Goal: Task Accomplishment & Management: Manage account settings

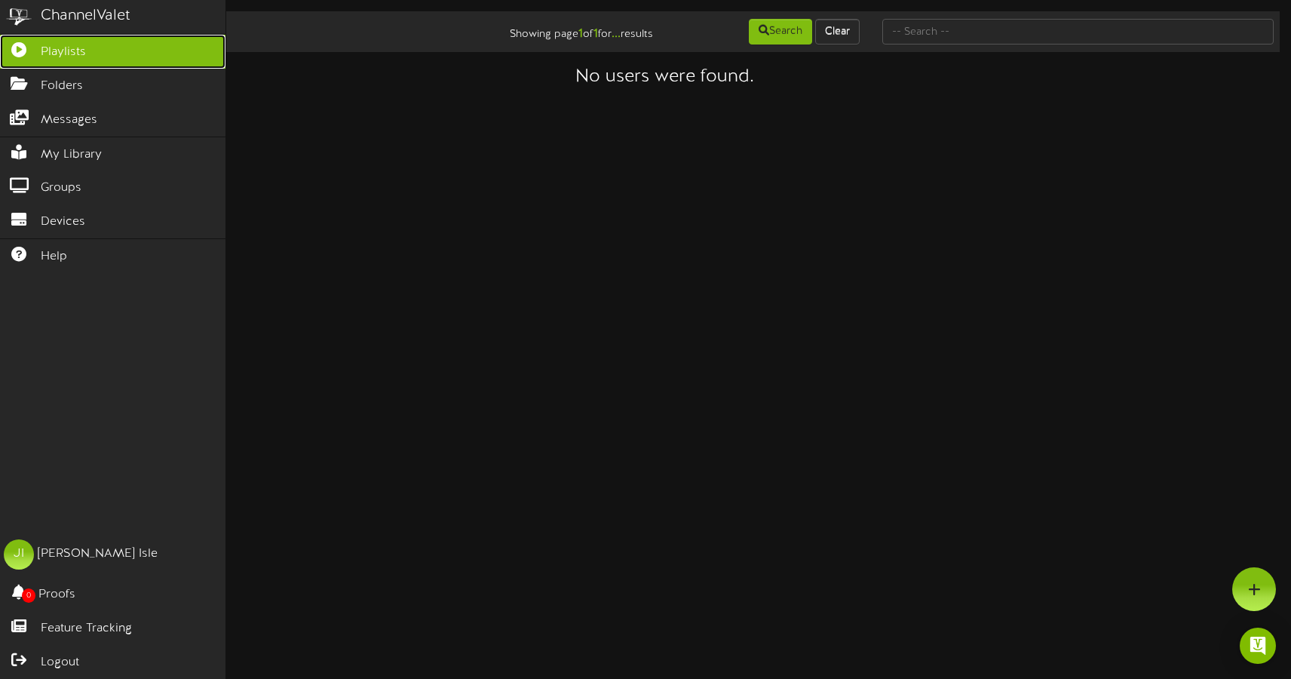
click at [88, 56] on link "Playlists" at bounding box center [113, 52] width 226 height 34
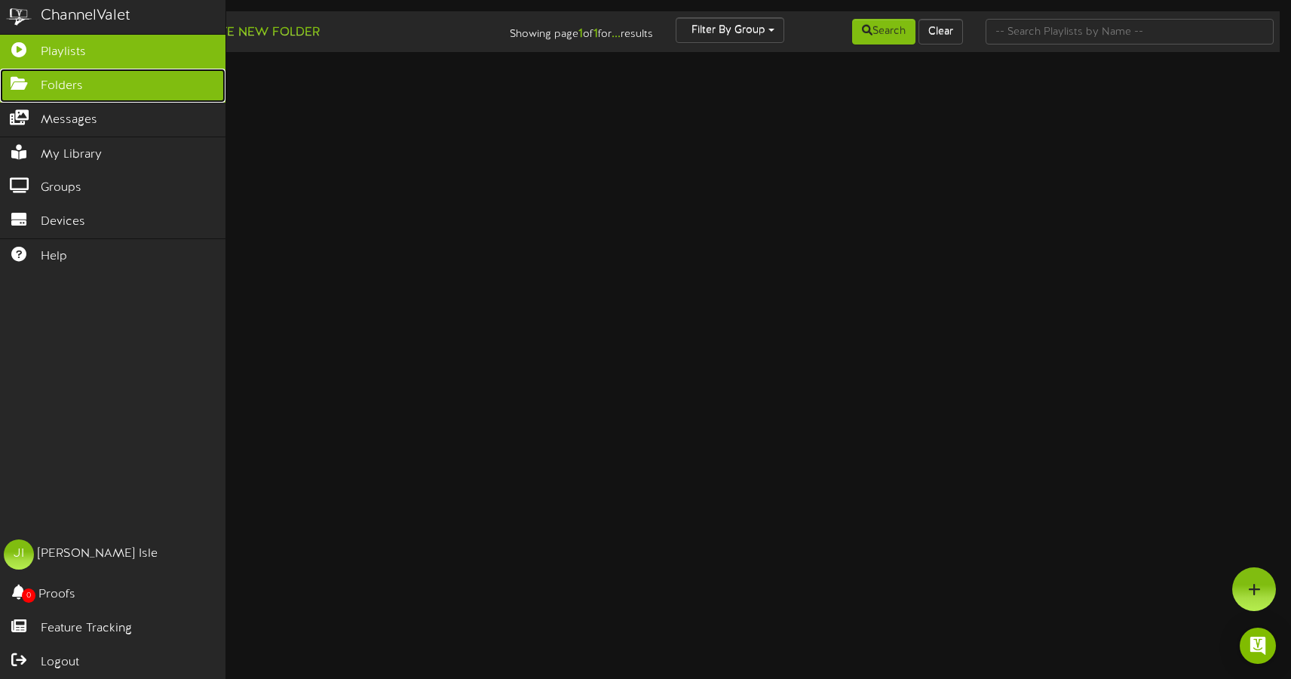
click at [77, 81] on span "Folders" at bounding box center [62, 86] width 42 height 17
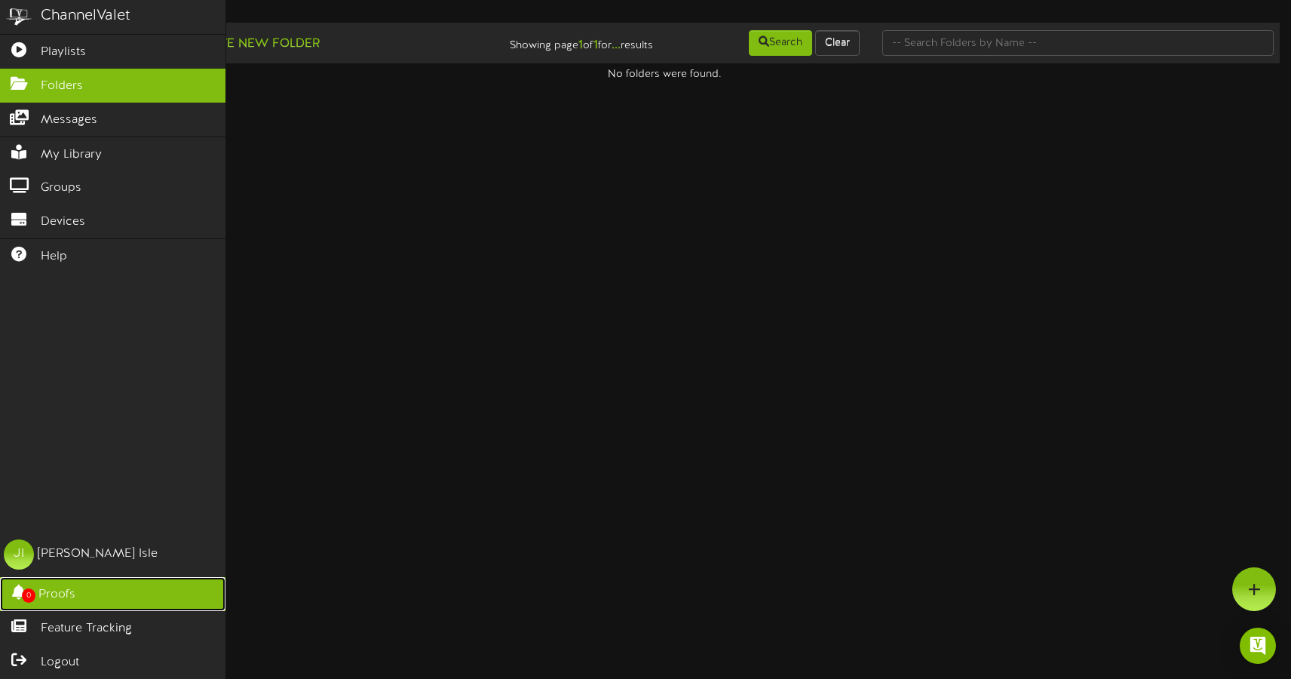
click at [66, 597] on span "Proofs" at bounding box center [56, 594] width 37 height 17
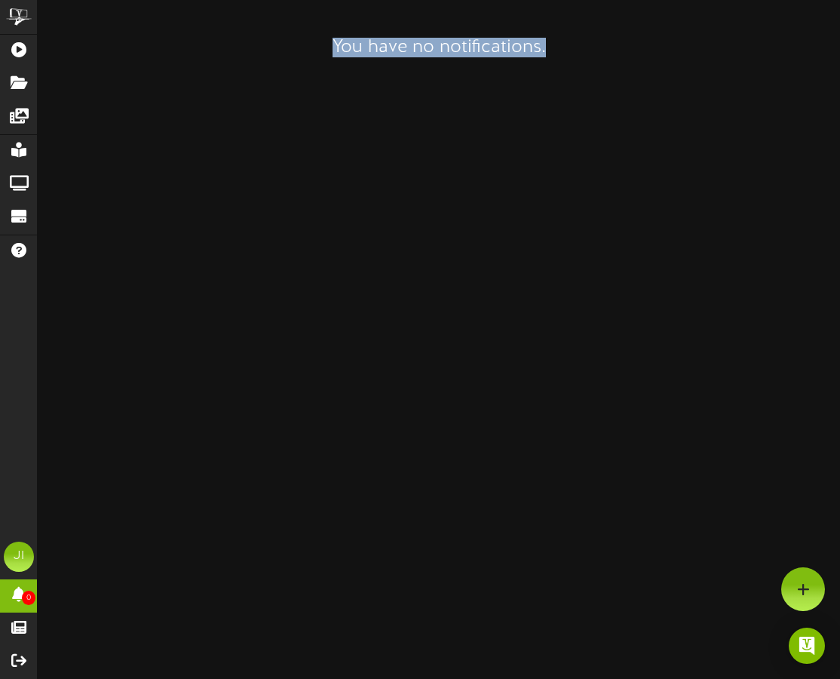
drag, startPoint x: 287, startPoint y: 54, endPoint x: 545, endPoint y: 41, distance: 259.1
click at [596, 53] on h3 "You have no notifications." at bounding box center [438, 48] width 709 height 20
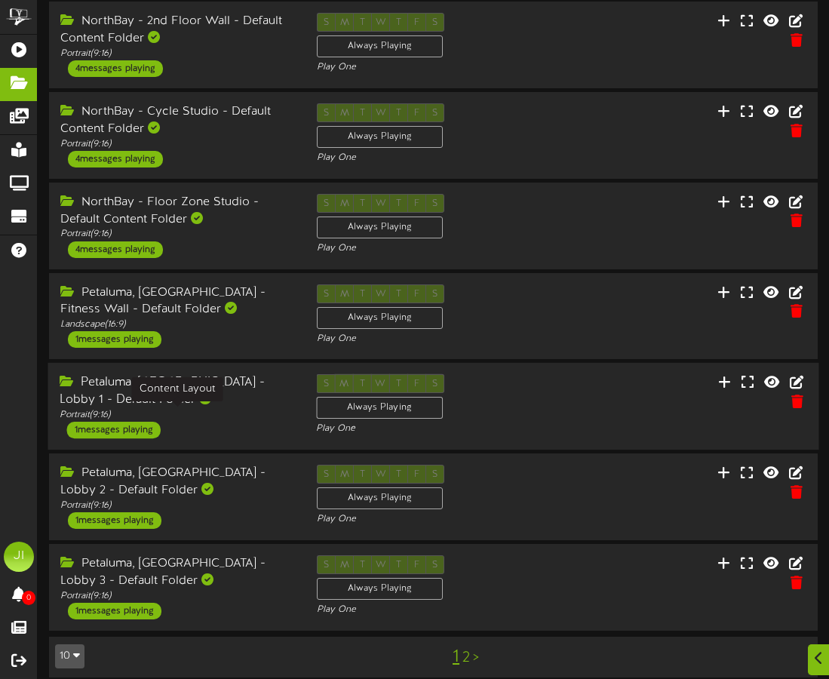
scroll to position [360, 0]
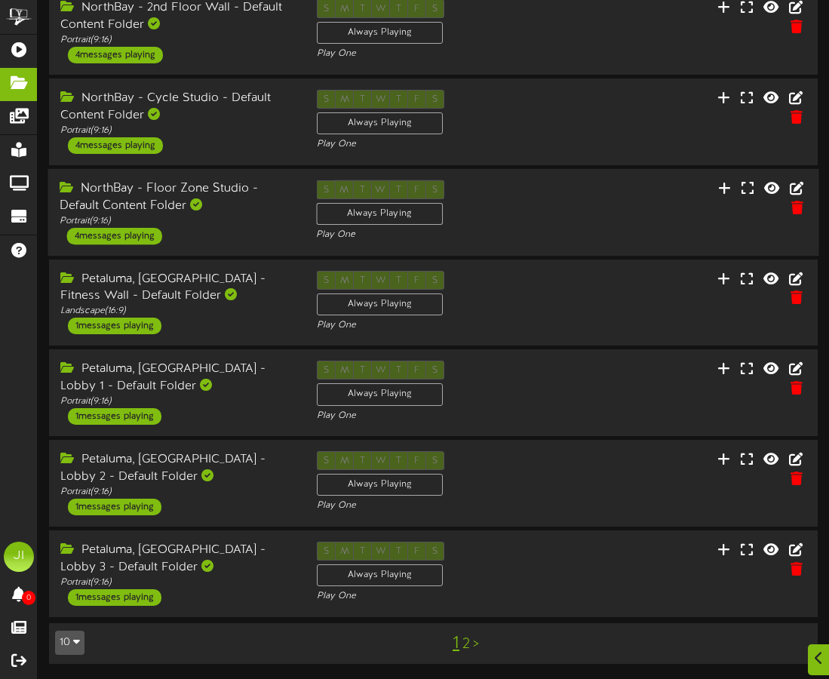
drag, startPoint x: 242, startPoint y: 604, endPoint x: 69, endPoint y: 188, distance: 450.8
click at [69, 188] on div "Add Content Create New Folder Showing page 1 of 2 for 11 results Search Clear" at bounding box center [433, 171] width 791 height 1016
copy div "NorthBay - Floor Zone Studio - Default Content Folder Portrait ( 9:16 ) 4 messa…"
click at [226, 282] on div "Petaluma, [GEOGRAPHIC_DATA] - Fitness Wall - Default Folder" at bounding box center [177, 287] width 235 height 35
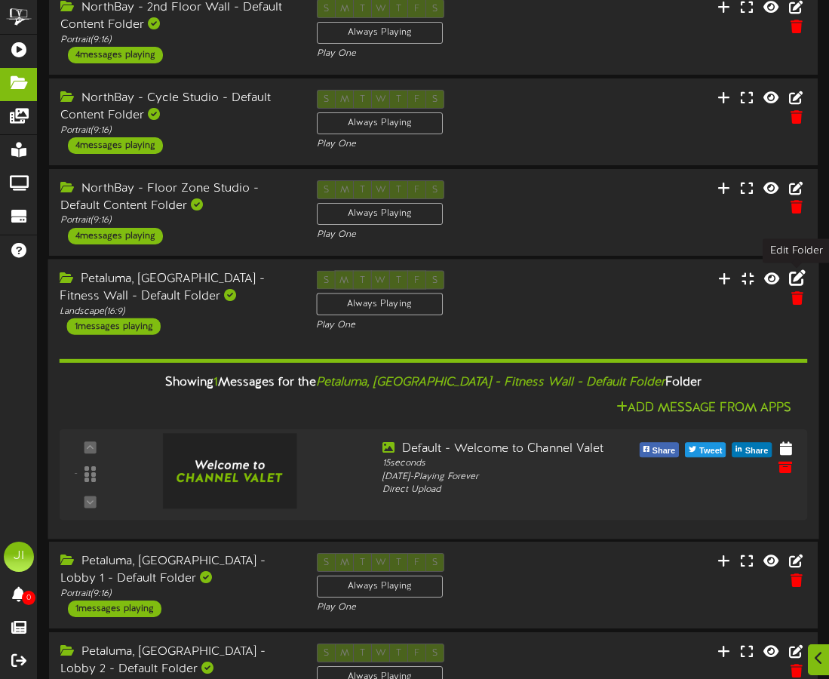
click at [799, 279] on icon at bounding box center [797, 277] width 17 height 17
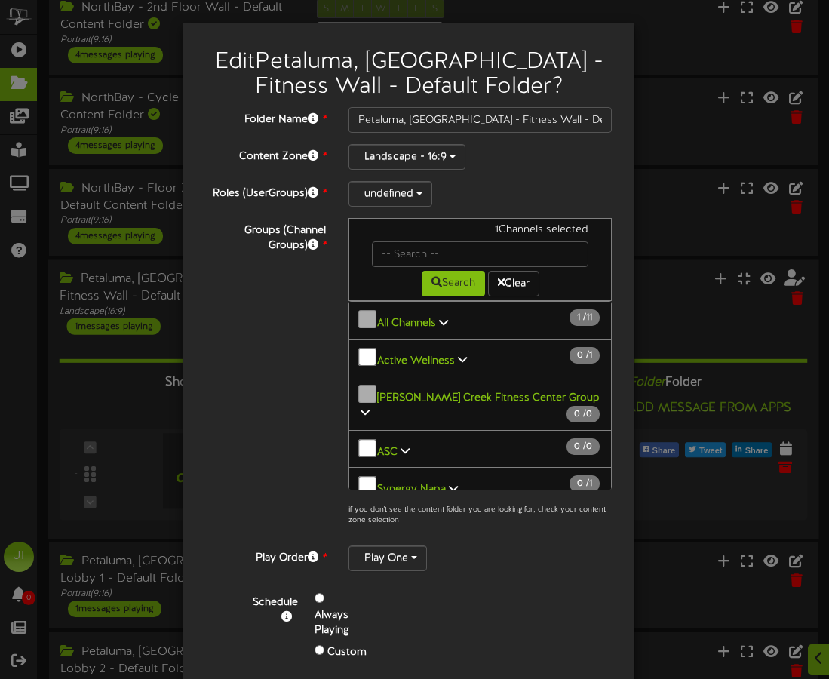
click at [263, 447] on div "Groups (Channel Groups) * 1 Channels selected Search Clear 1 11" at bounding box center [409, 376] width 428 height 316
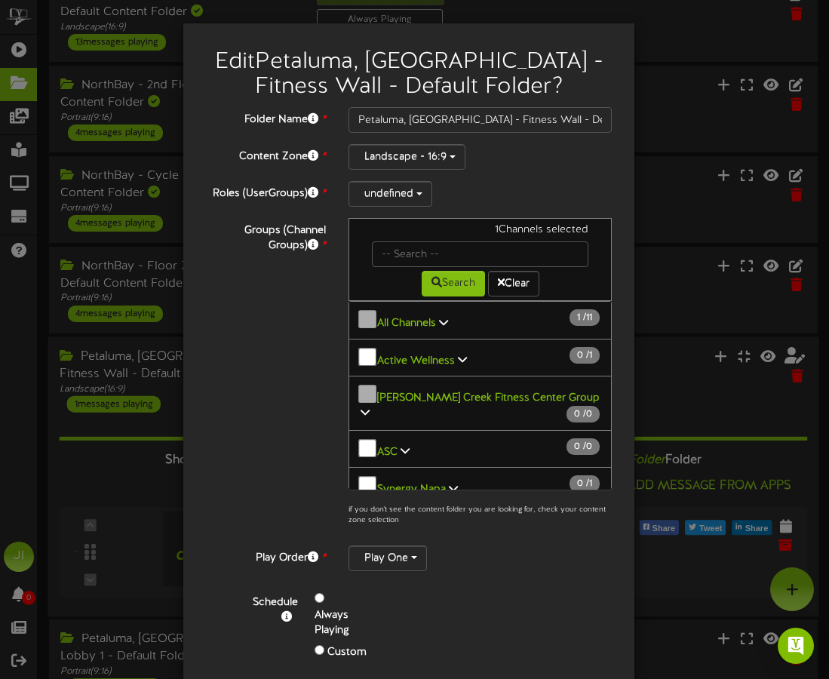
scroll to position [281, 0]
click at [521, 185] on div "undefined" at bounding box center [479, 194] width 263 height 26
click at [410, 188] on button "undefined" at bounding box center [390, 194] width 84 height 26
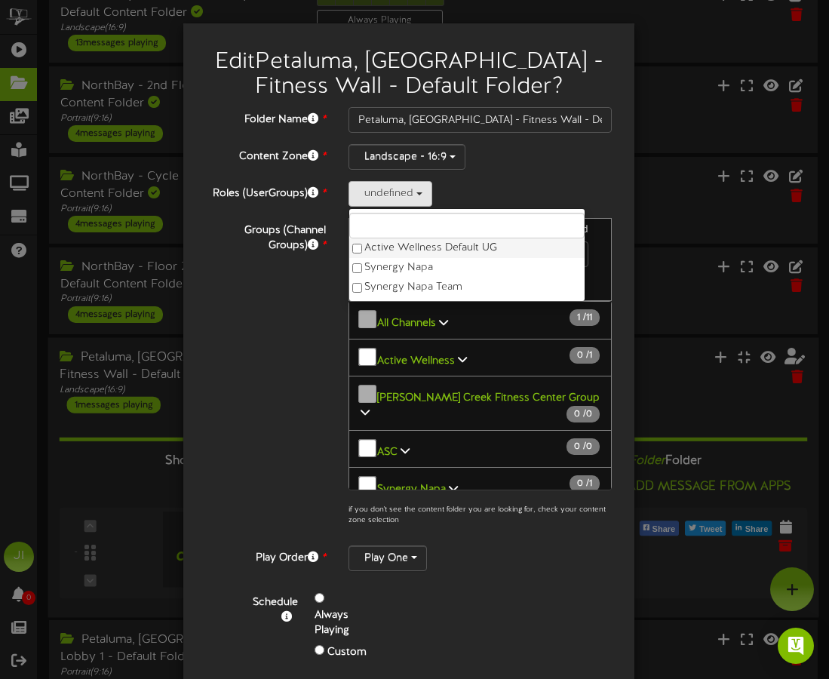
click at [414, 253] on label "Active Wellness Default UG" at bounding box center [466, 248] width 235 height 20
click at [509, 170] on div "Folder Name * Petaluma, [GEOGRAPHIC_DATA] - Fitness Wall - Default Folder Conte…" at bounding box center [409, 409] width 406 height 604
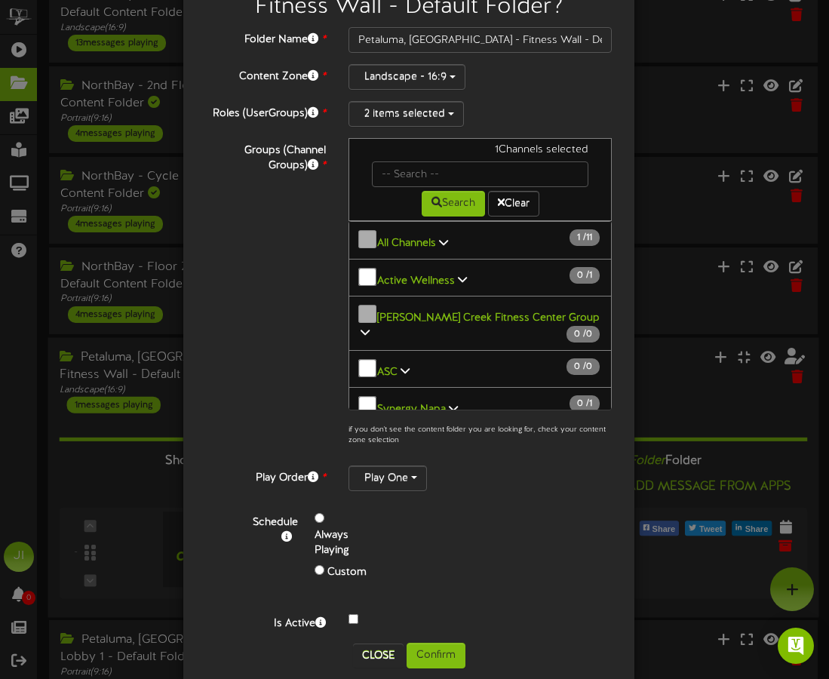
scroll to position [82, 0]
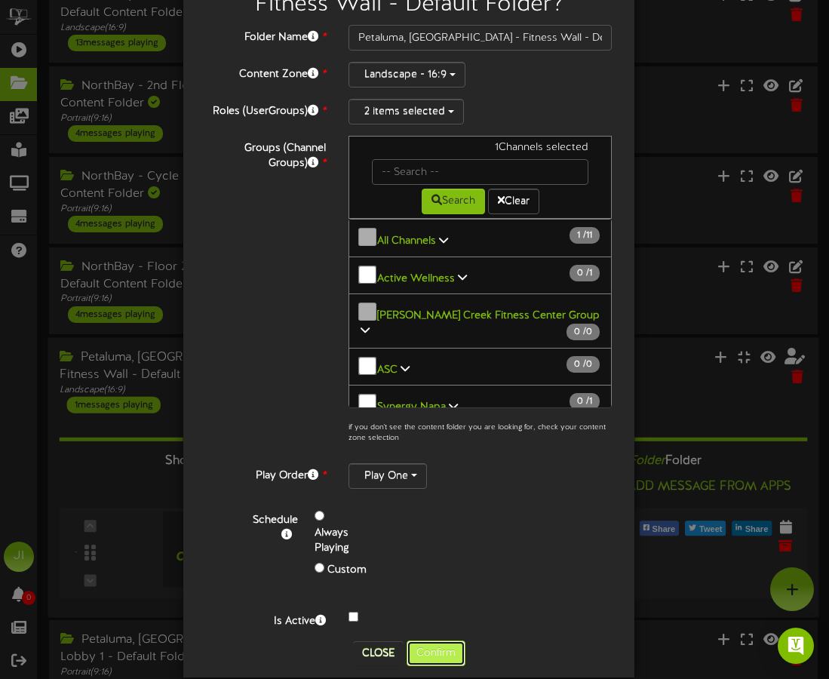
click at [420, 640] on button "Confirm" at bounding box center [436, 653] width 59 height 26
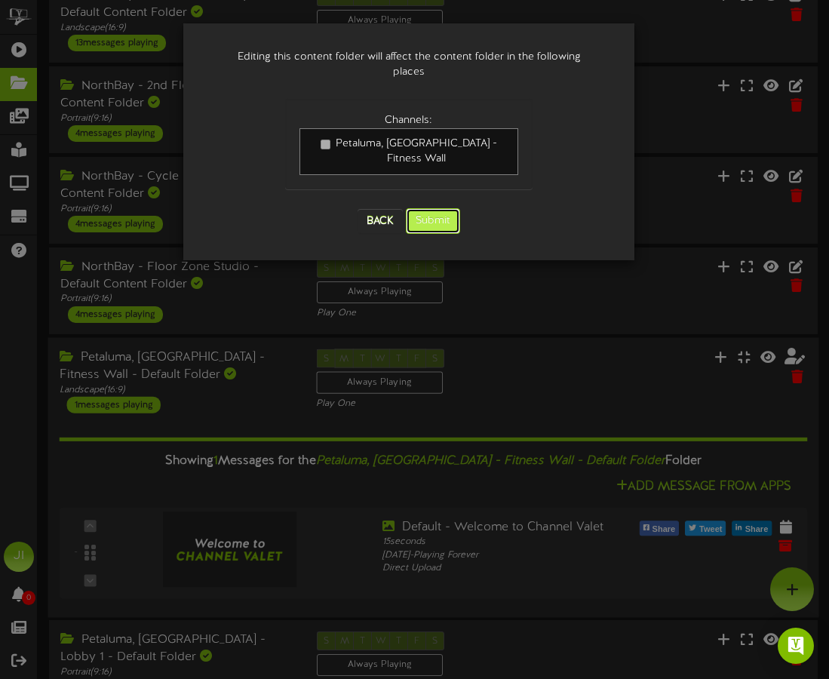
click at [425, 208] on button "Submit" at bounding box center [433, 221] width 54 height 26
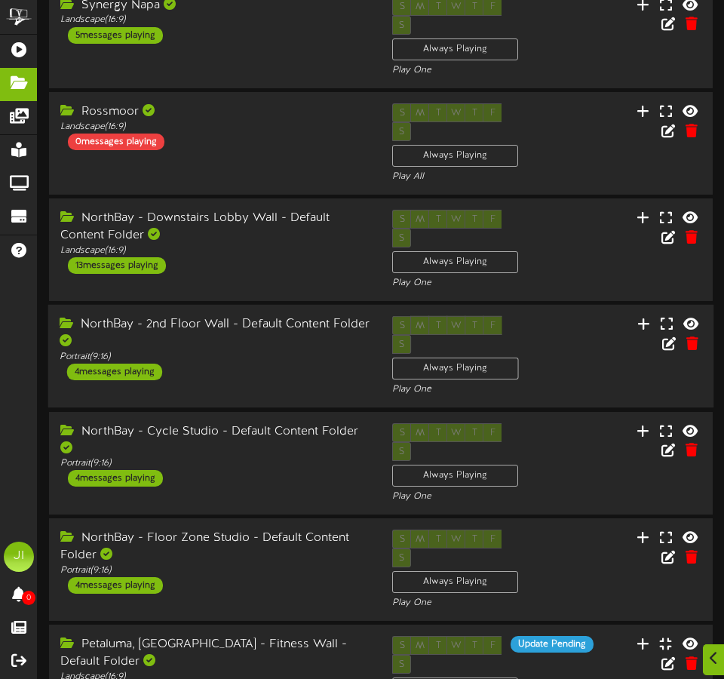
scroll to position [205, 0]
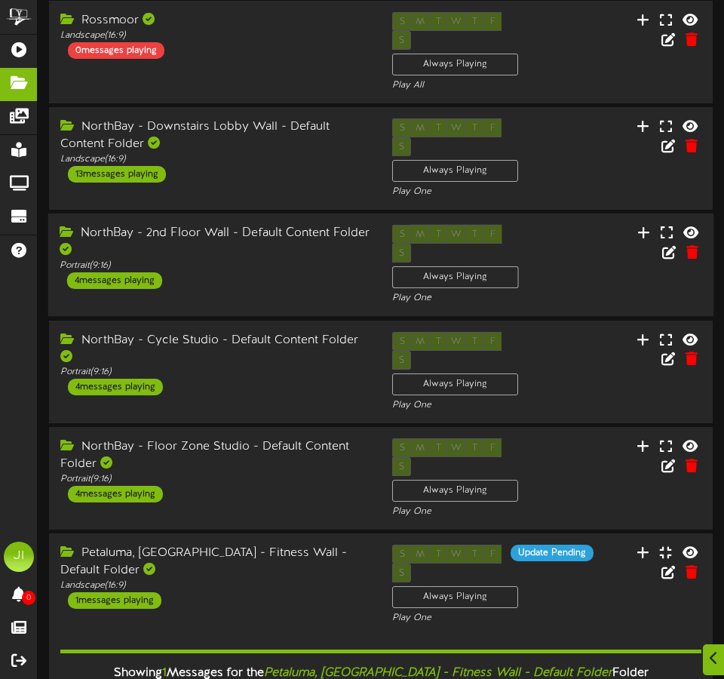
click at [124, 272] on div "4 messages playing" at bounding box center [114, 280] width 95 height 17
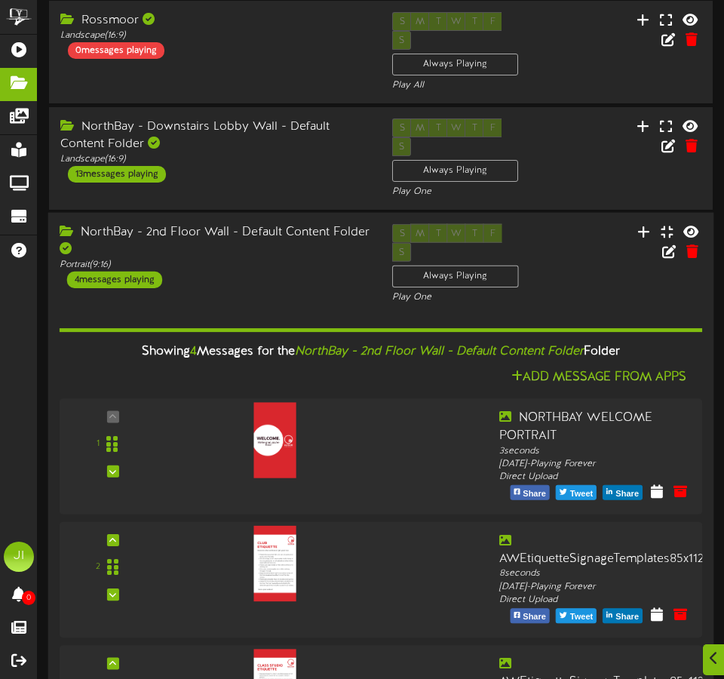
click at [266, 224] on div "NorthBay - 2nd Floor Wall - Default Content Folder" at bounding box center [215, 241] width 310 height 35
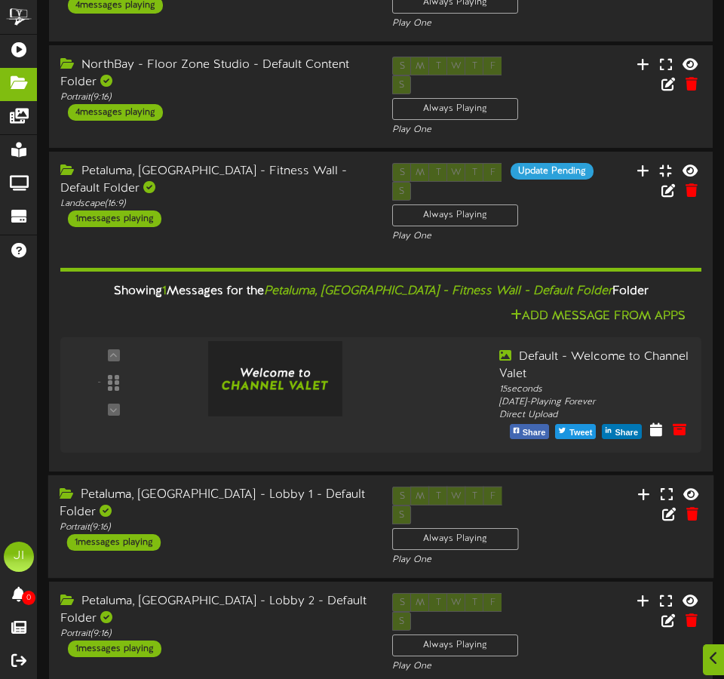
scroll to position [600, 0]
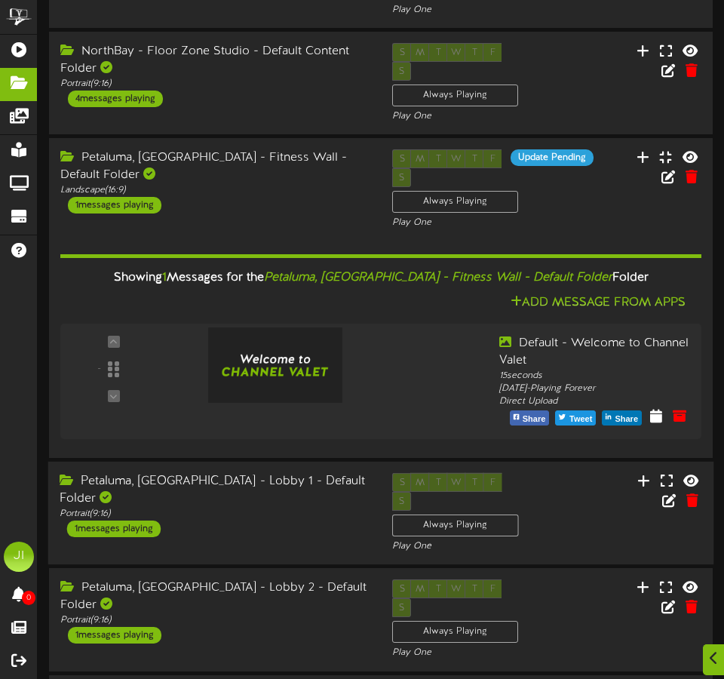
click at [342, 473] on div "Petaluma, [GEOGRAPHIC_DATA] - Lobby 1 - Default Folder Portrait ( 9:16 ) 1 mess…" at bounding box center [214, 505] width 333 height 64
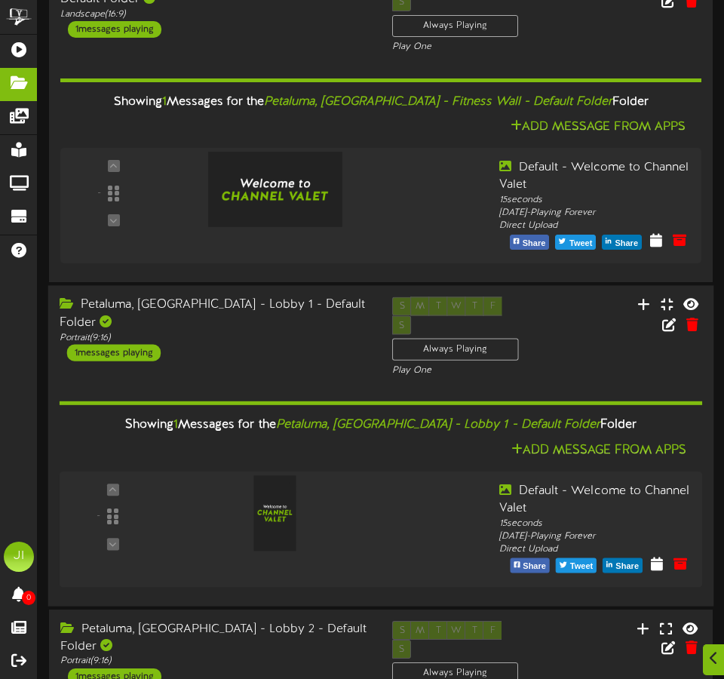
scroll to position [818, 0]
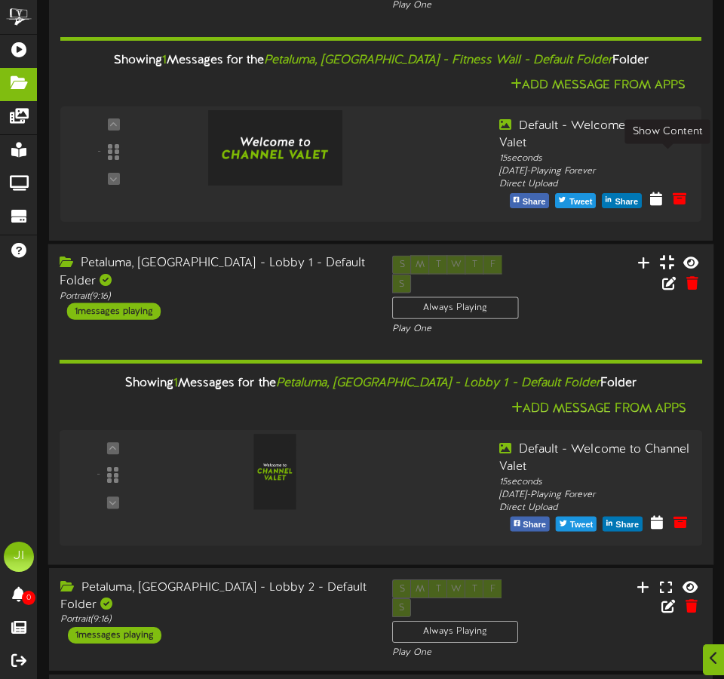
click at [667, 254] on icon at bounding box center [666, 262] width 14 height 17
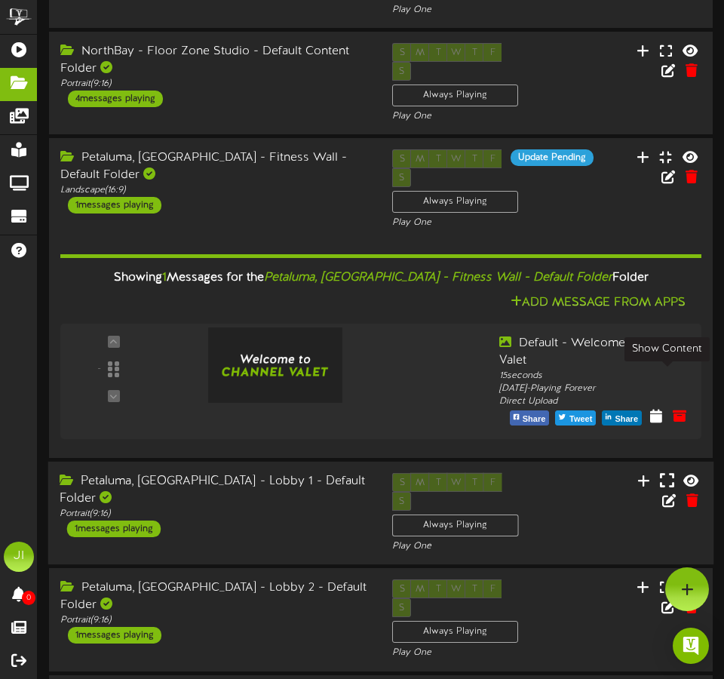
click at [665, 471] on icon at bounding box center [666, 479] width 14 height 17
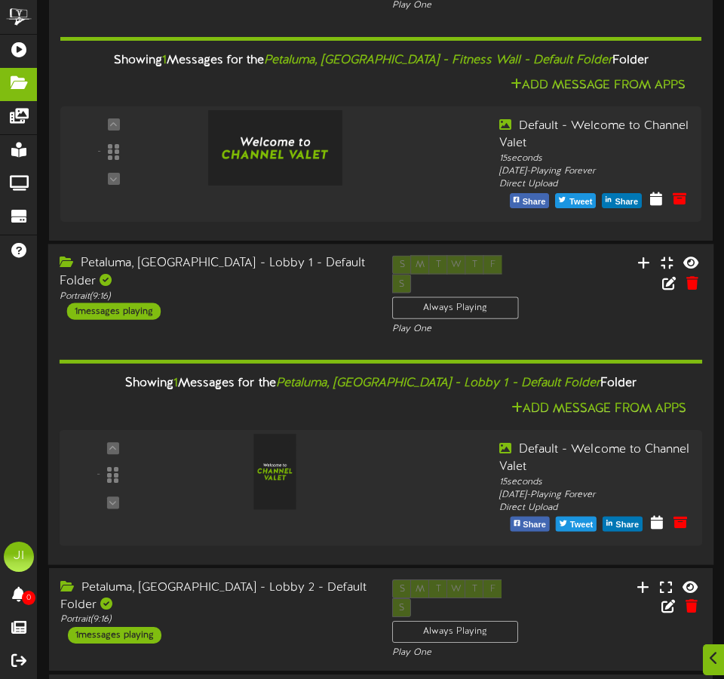
drag, startPoint x: 233, startPoint y: 266, endPoint x: 620, endPoint y: 257, distance: 387.1
click at [620, 367] on div "Showing 1 Messages for the Petaluma, [GEOGRAPHIC_DATA] - Lobby 1 - Default Fold…" at bounding box center [381, 383] width 666 height 32
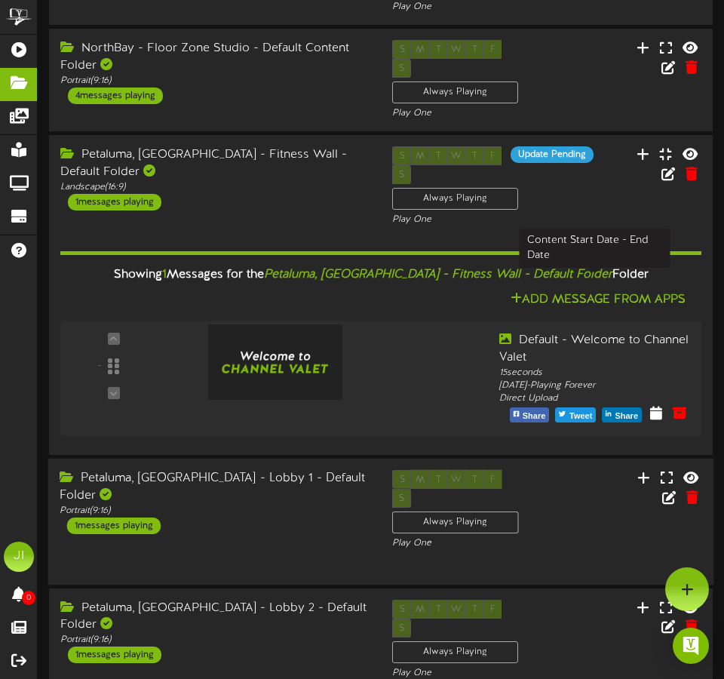
scroll to position [600, 0]
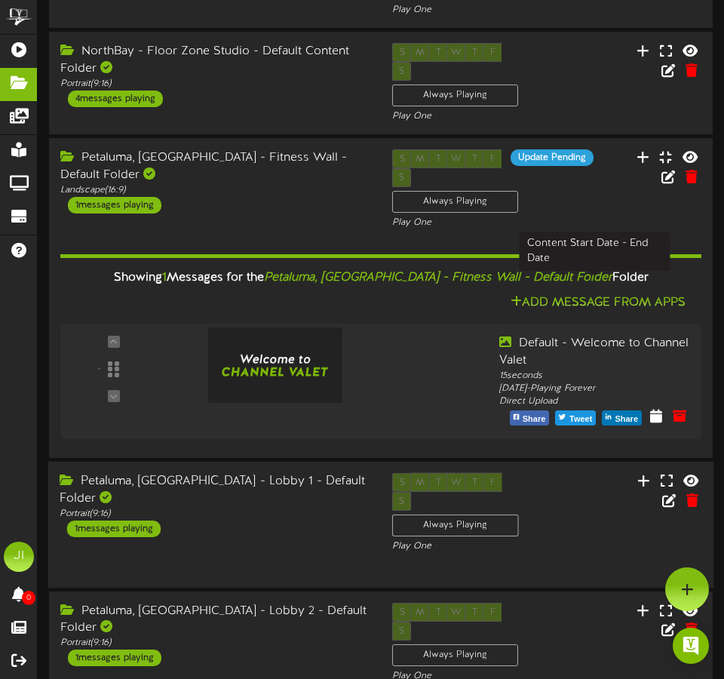
click at [620, 335] on div "Default - Welcome to Channel Valet 15 seconds [DATE] - Playing Forever Direct U…" at bounding box center [594, 371] width 213 height 73
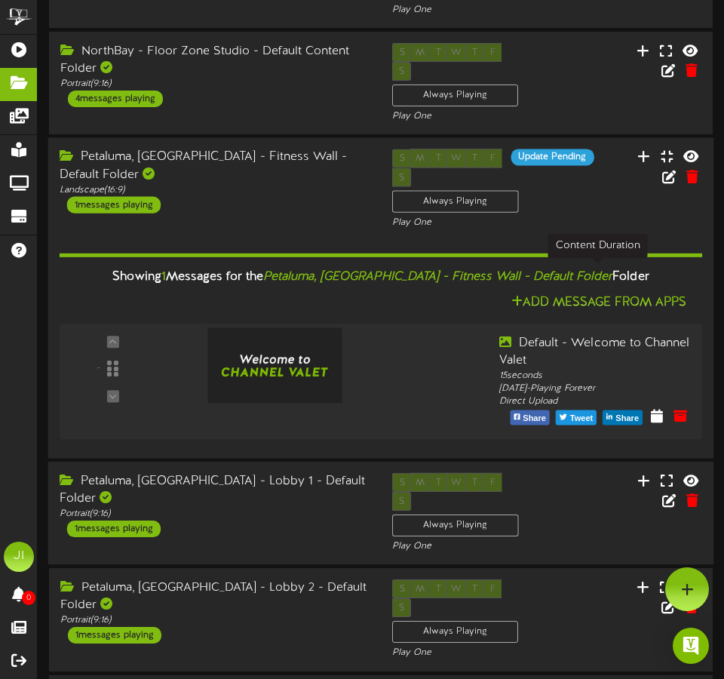
click at [391, 261] on div "Showing 1 Messages for the Petaluma, [GEOGRAPHIC_DATA] - Fitness Wall - Default…" at bounding box center [381, 277] width 666 height 32
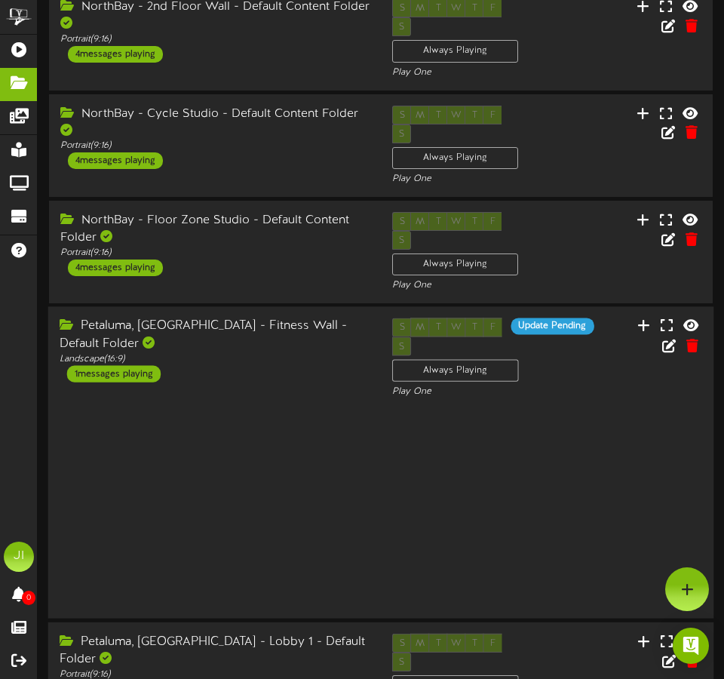
scroll to position [384, 0]
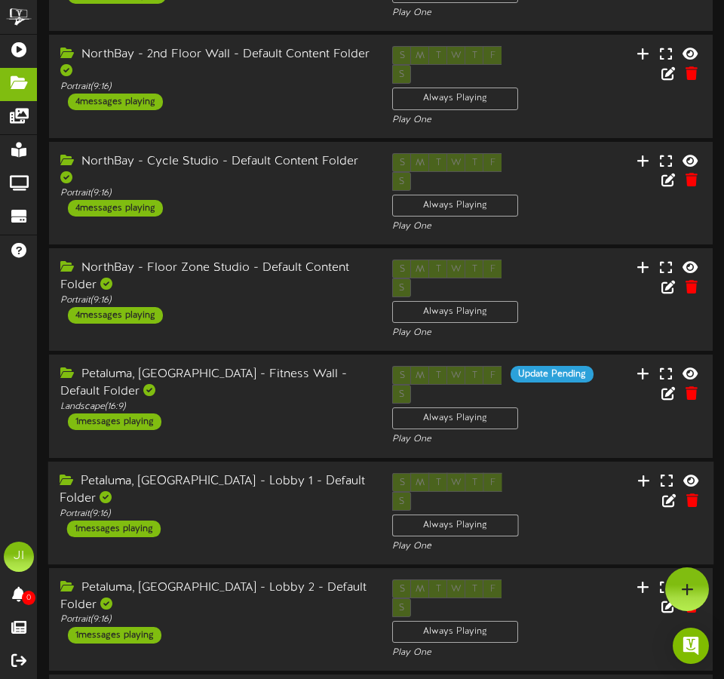
click at [253, 472] on div "Petaluma, [GEOGRAPHIC_DATA] - Lobby 1 - Default Folder" at bounding box center [215, 489] width 310 height 35
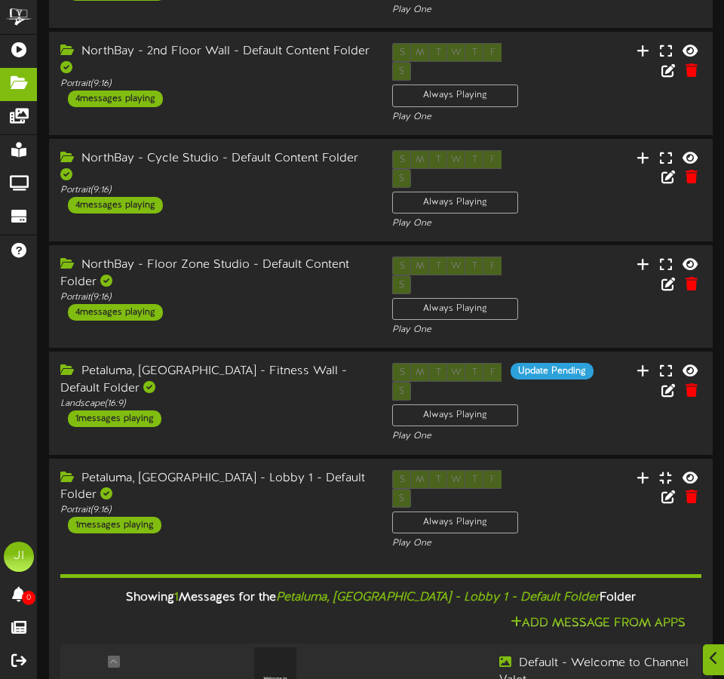
scroll to position [600, 0]
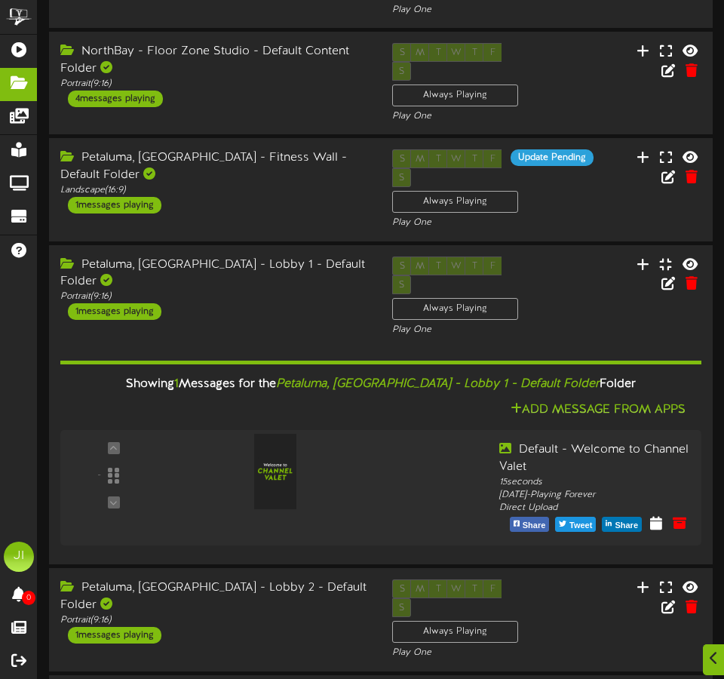
click at [385, 401] on div "Add Message From Apps" at bounding box center [380, 410] width 641 height 19
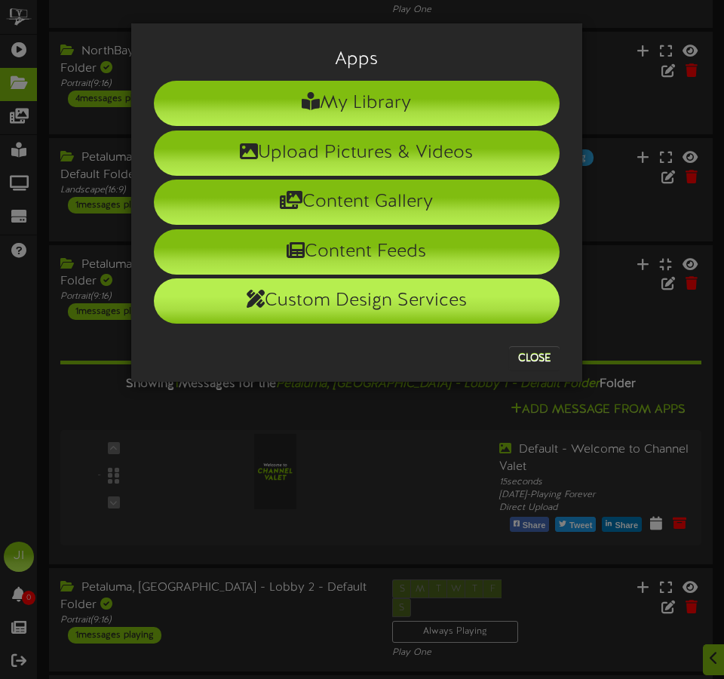
click at [345, 302] on li "Custom Design Services" at bounding box center [357, 300] width 406 height 45
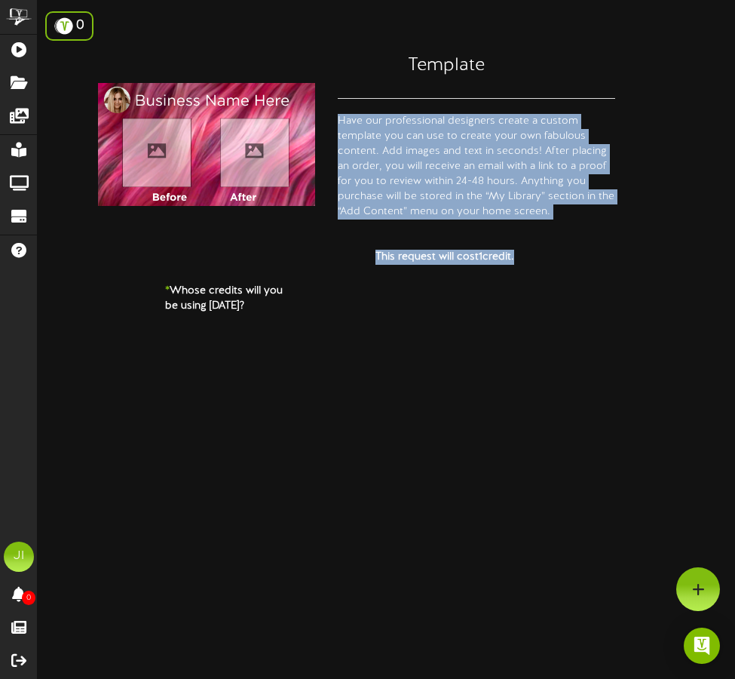
drag, startPoint x: 368, startPoint y: 112, endPoint x: 583, endPoint y: 258, distance: 259.6
click at [583, 227] on div "Template Have our professional designers create a custom template you can use t…" at bounding box center [387, 134] width 698 height 186
click at [583, 258] on label "This request will cost 1 credit ." at bounding box center [445, 265] width 582 height 30
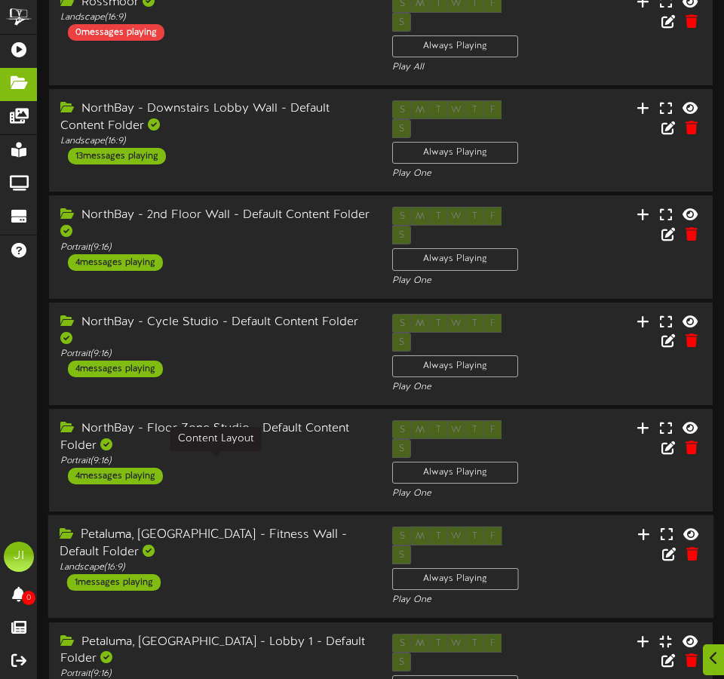
scroll to position [226, 0]
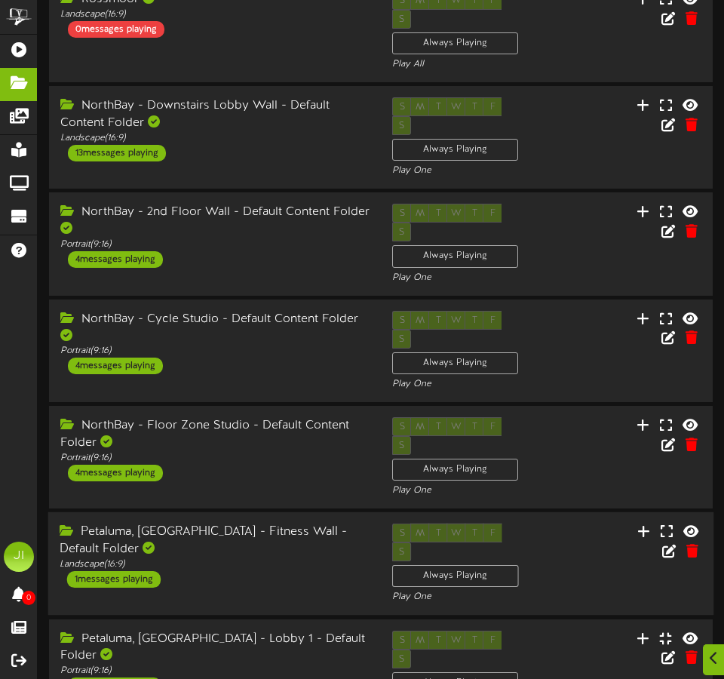
click at [263, 523] on div "Petaluma, [GEOGRAPHIC_DATA] - Fitness Wall - Default Folder Landscape ( 16:9 ) …" at bounding box center [214, 555] width 333 height 64
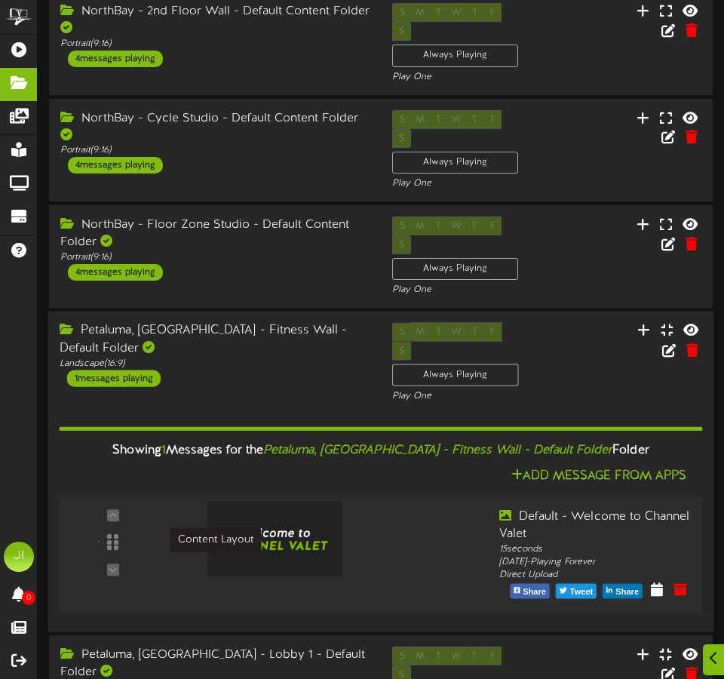
scroll to position [589, 0]
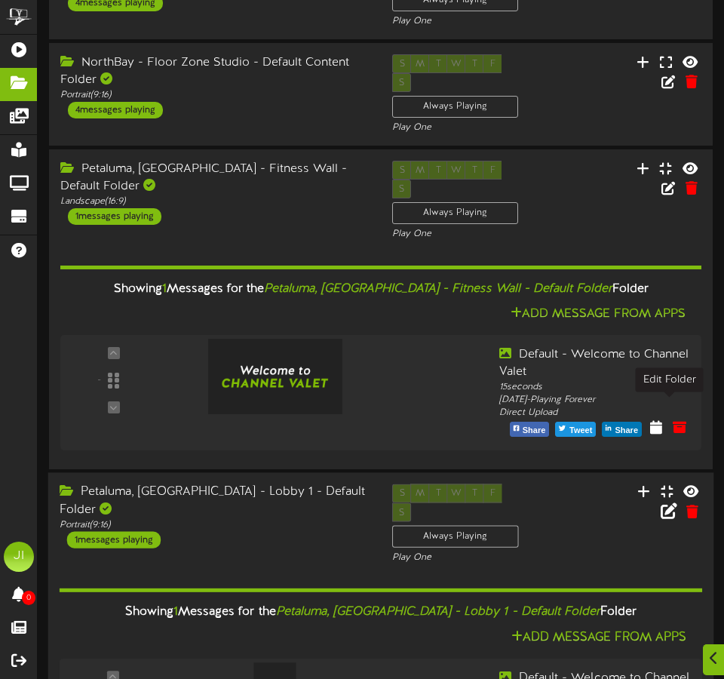
click at [668, 502] on icon at bounding box center [669, 510] width 17 height 17
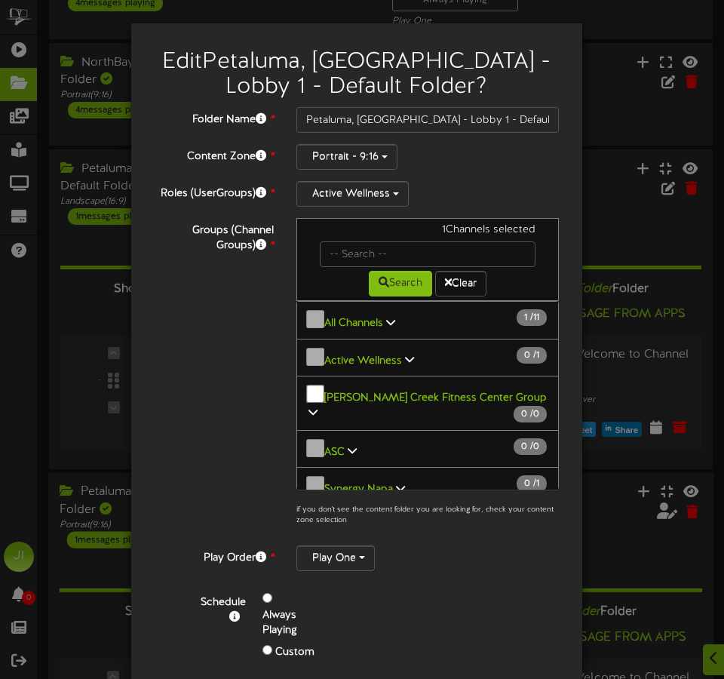
scroll to position [1, 0]
click at [297, 316] on button "All Channels 1 / 11" at bounding box center [427, 319] width 263 height 38
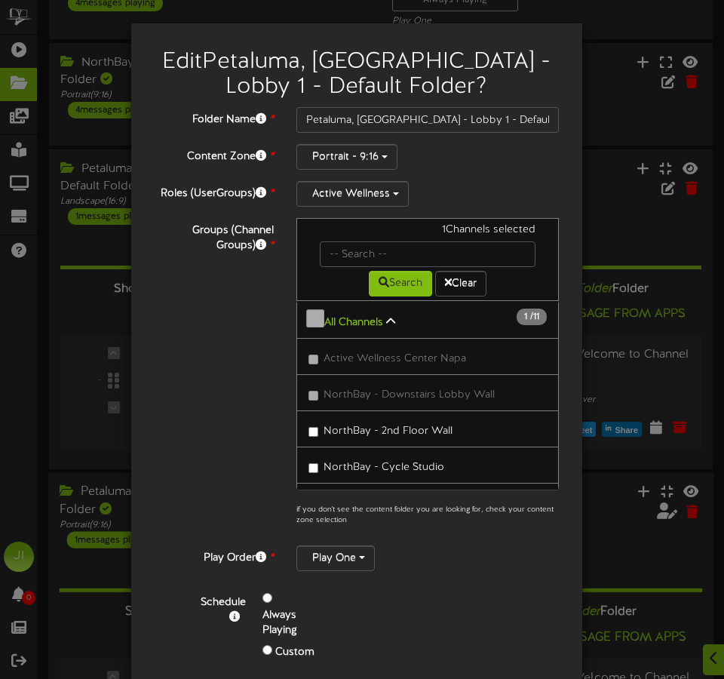
click at [309, 324] on button "All Channels 1 / 11" at bounding box center [427, 319] width 263 height 38
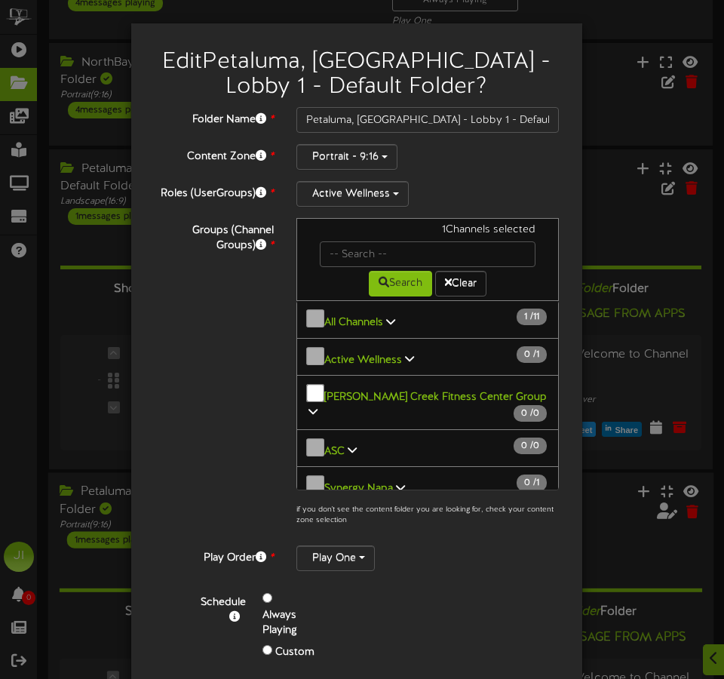
click at [358, 355] on b "Active Wellness" at bounding box center [363, 359] width 78 height 11
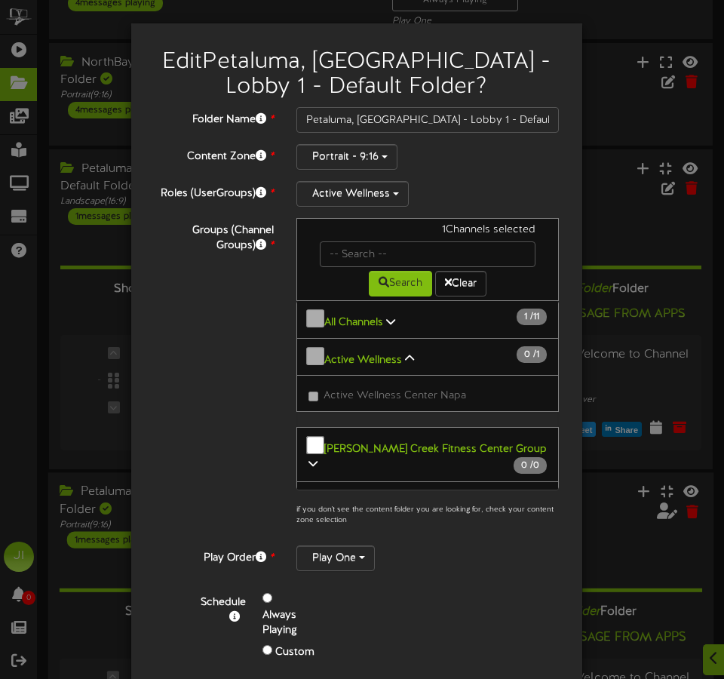
click at [327, 355] on b "Active Wellness" at bounding box center [363, 359] width 78 height 11
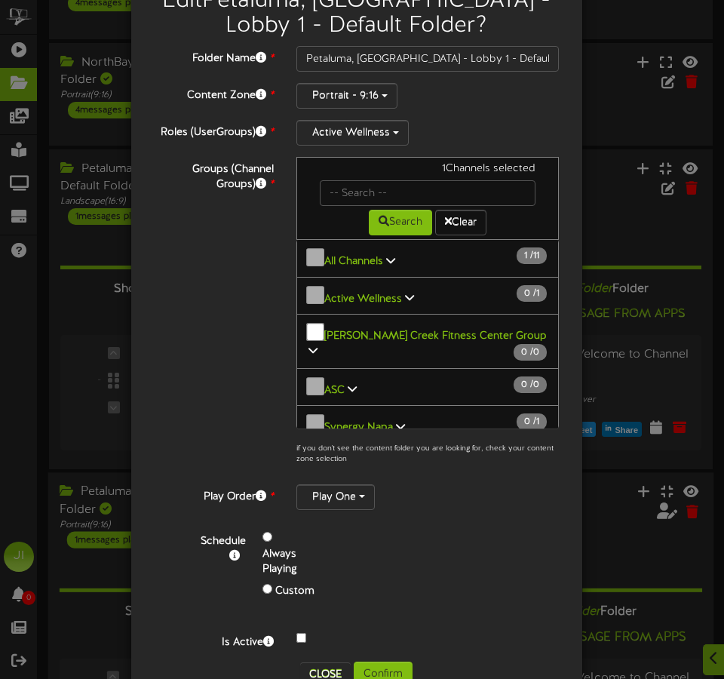
scroll to position [82, 0]
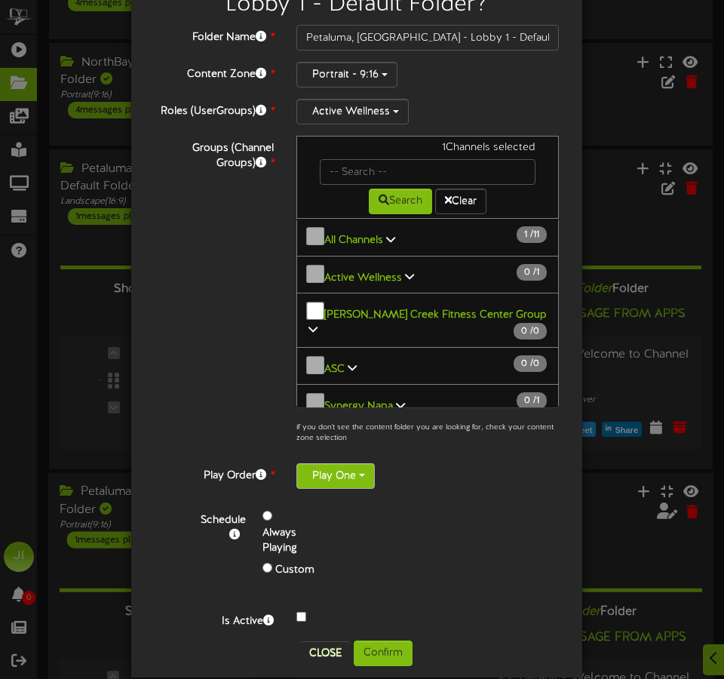
click at [320, 463] on button "Play One" at bounding box center [335, 476] width 78 height 26
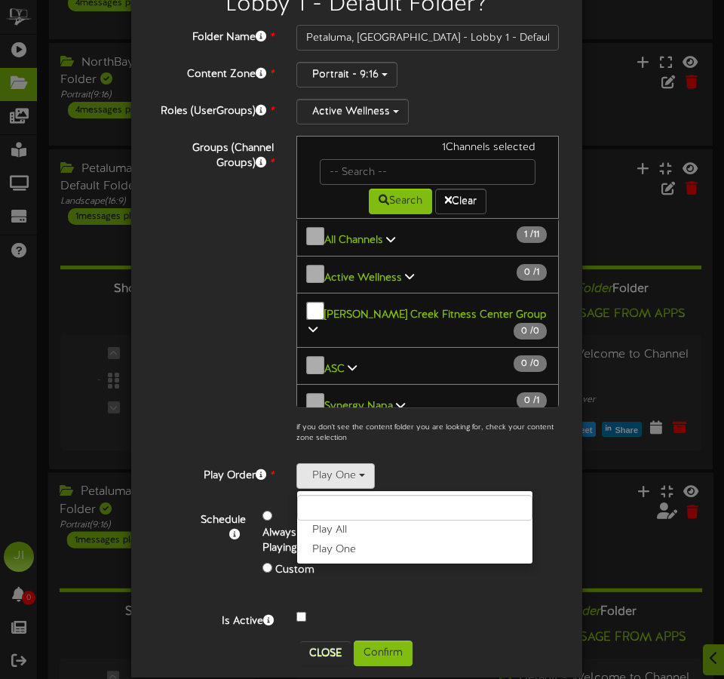
click at [448, 428] on div "1 Channels selected Search Clear All Channels 1 11 0 1" at bounding box center [428, 294] width 286 height 316
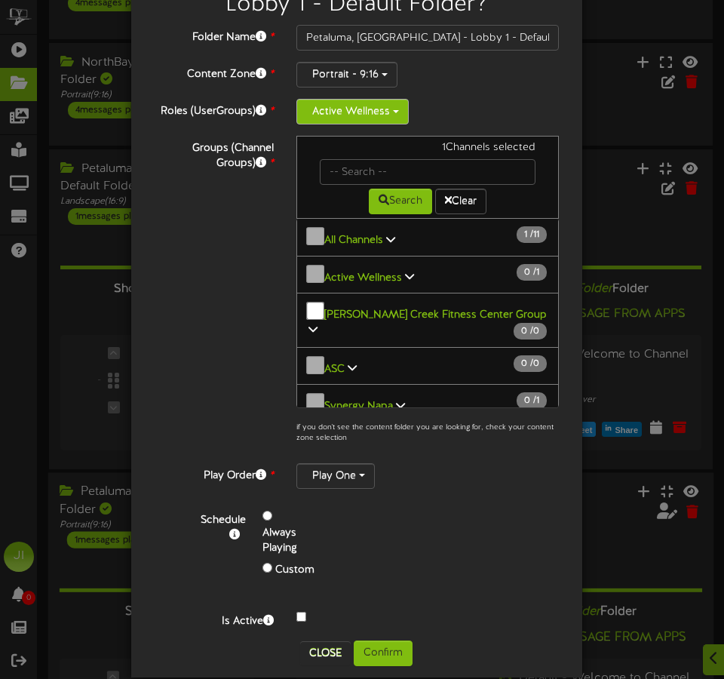
click at [365, 111] on button "Active Wellness" at bounding box center [352, 112] width 112 height 26
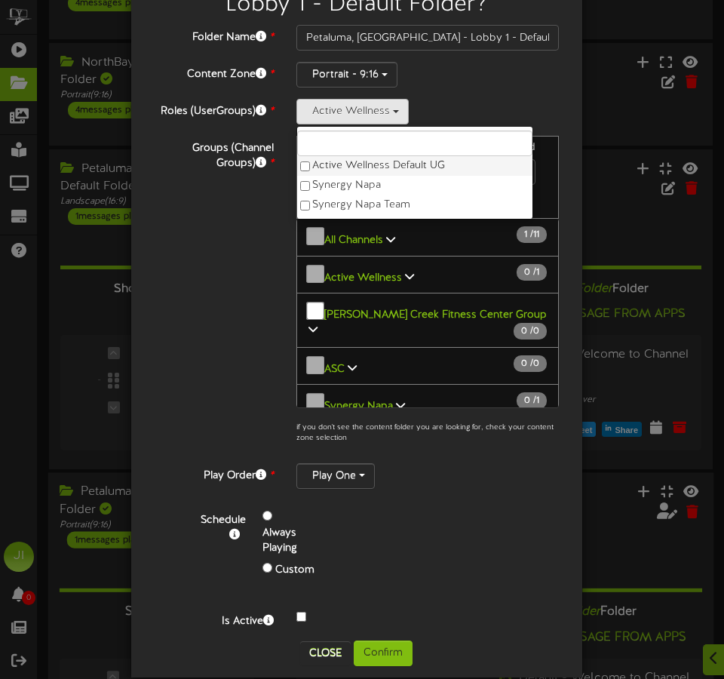
click at [353, 170] on label "Active Wellness Default UG" at bounding box center [414, 166] width 235 height 20
click at [347, 204] on label "Synergy Napa Team" at bounding box center [414, 205] width 235 height 20
click at [339, 186] on label "Synergy Napa" at bounding box center [414, 186] width 235 height 20
click at [368, 640] on button "Confirm" at bounding box center [383, 653] width 59 height 26
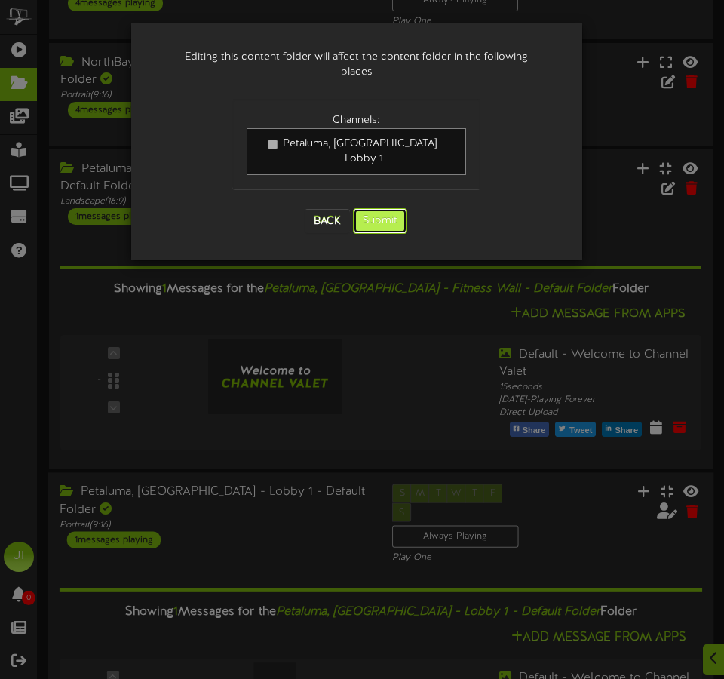
click at [382, 208] on button "Submit" at bounding box center [380, 221] width 54 height 26
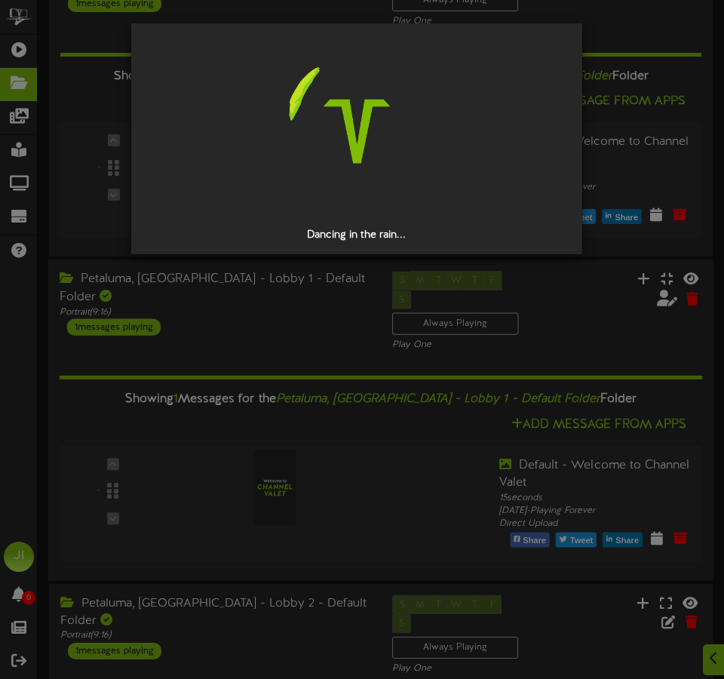
scroll to position [818, 0]
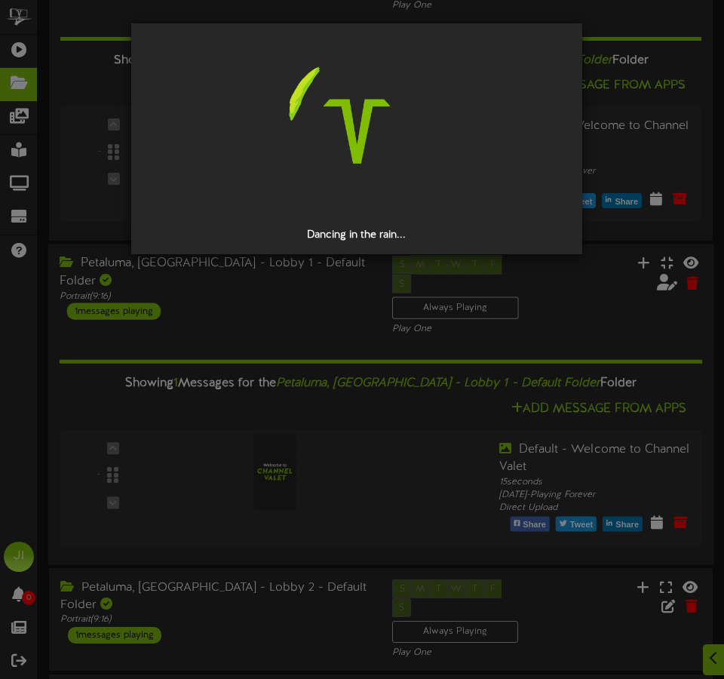
click at [271, 431] on div "Dancing in the rain..." at bounding box center [362, 339] width 724 height 679
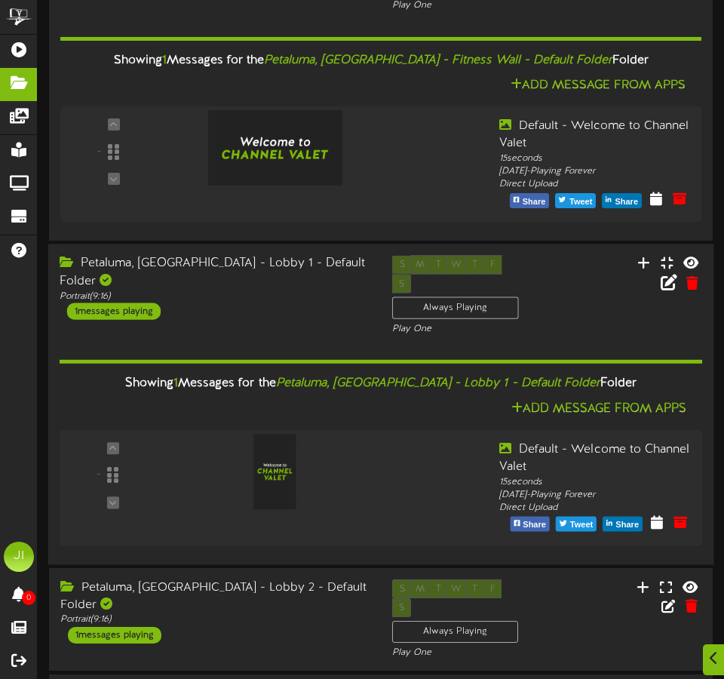
click at [254, 336] on div "Showing 1 Messages for the Petaluma, [GEOGRAPHIC_DATA] - Lobby 1 - Default Fold…" at bounding box center [381, 444] width 643 height 217
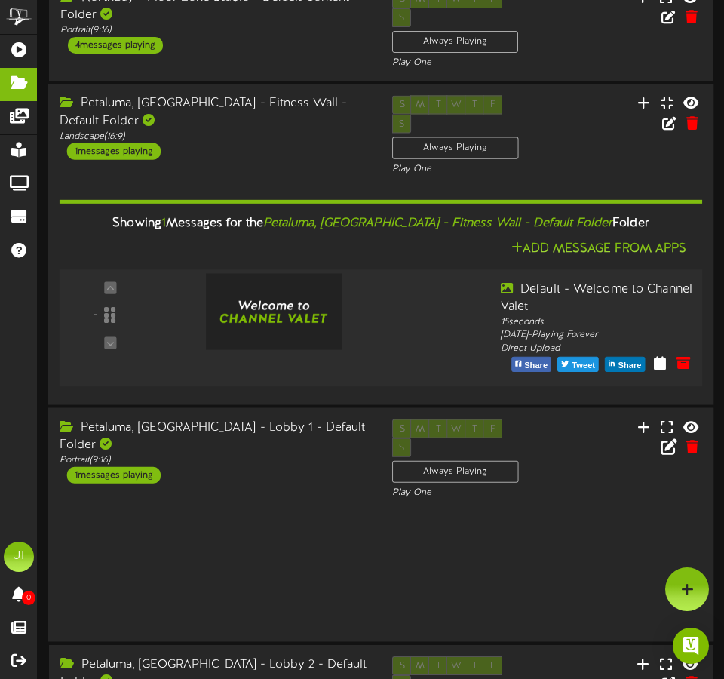
scroll to position [600, 0]
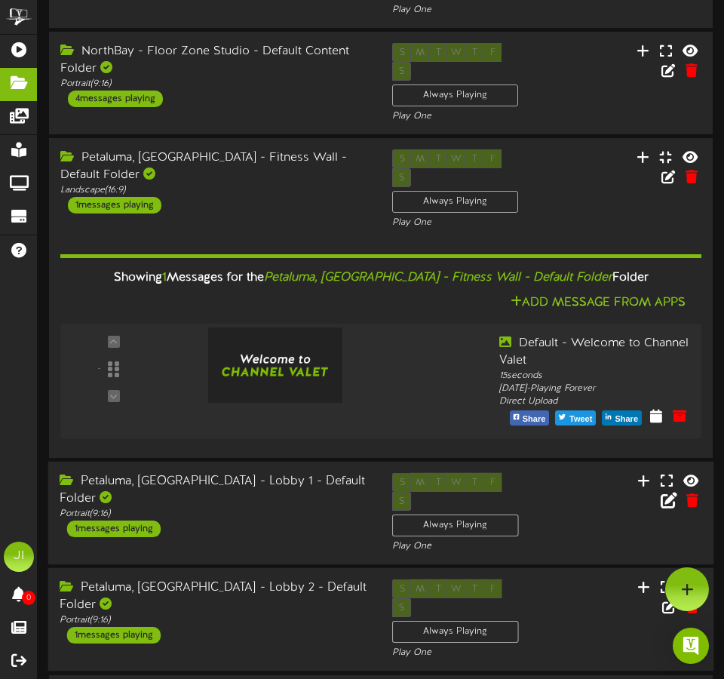
click at [258, 579] on div "Petaluma, [GEOGRAPHIC_DATA] - Lobby 2 - Default Folder" at bounding box center [215, 596] width 310 height 35
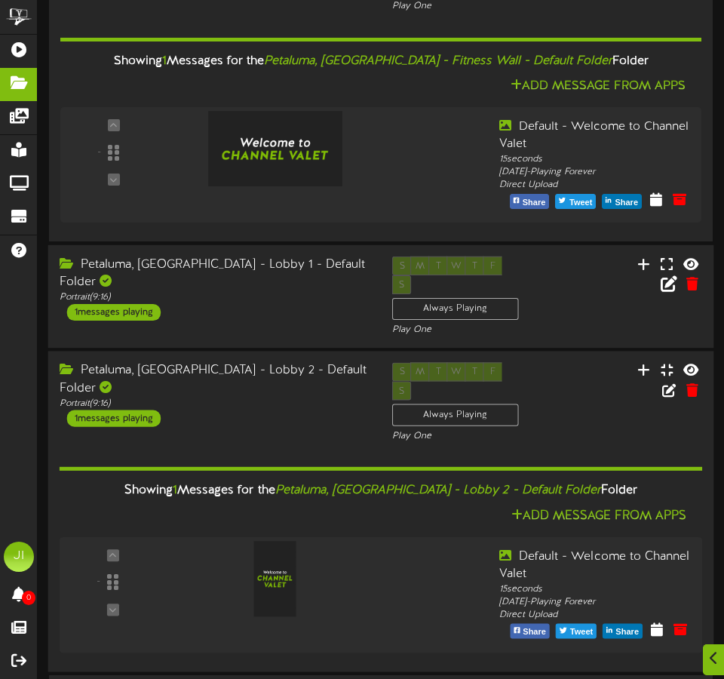
scroll to position [818, 0]
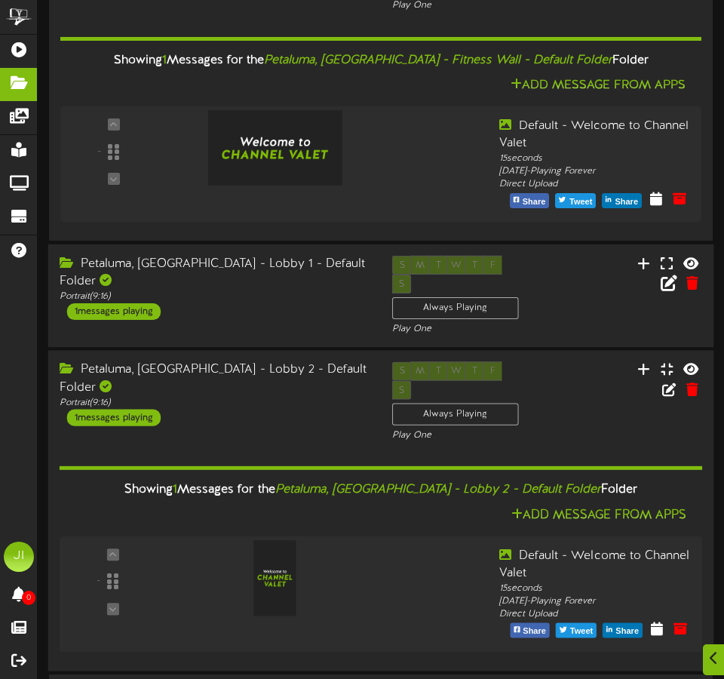
click at [596, 362] on div "Petaluma, [GEOGRAPHIC_DATA] - Lobby 2 - Default Folder Portrait ( 9:16 ) 1 mess…" at bounding box center [381, 402] width 666 height 81
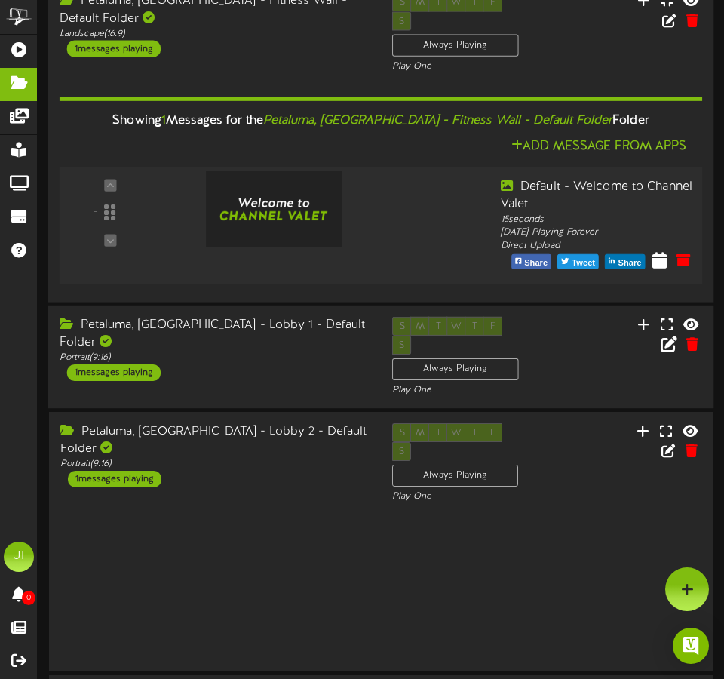
scroll to position [600, 0]
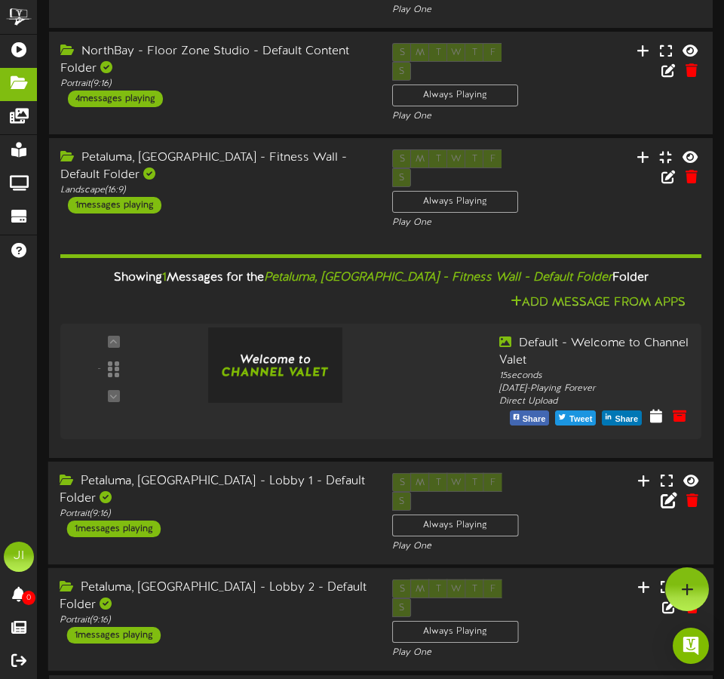
click at [250, 579] on div "Petaluma, [GEOGRAPHIC_DATA] - Lobby 2 - Default Folder" at bounding box center [215, 596] width 310 height 35
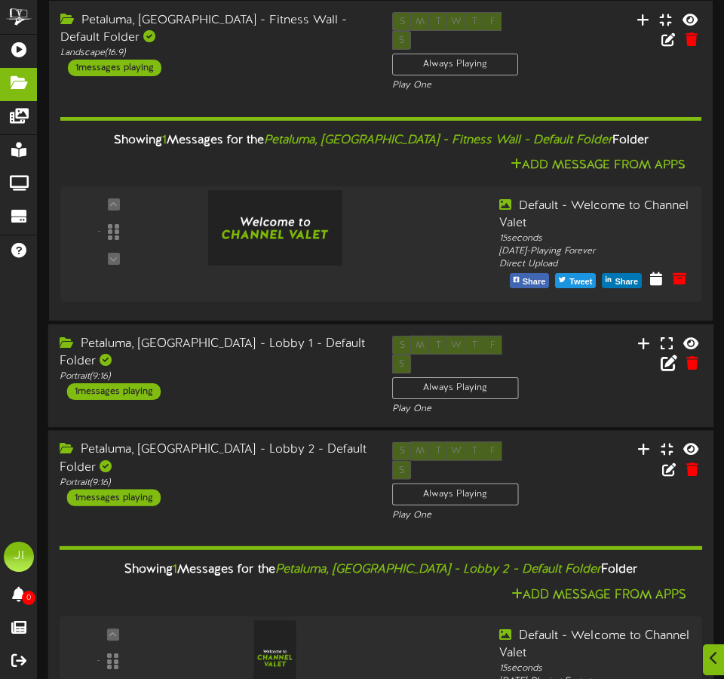
scroll to position [818, 0]
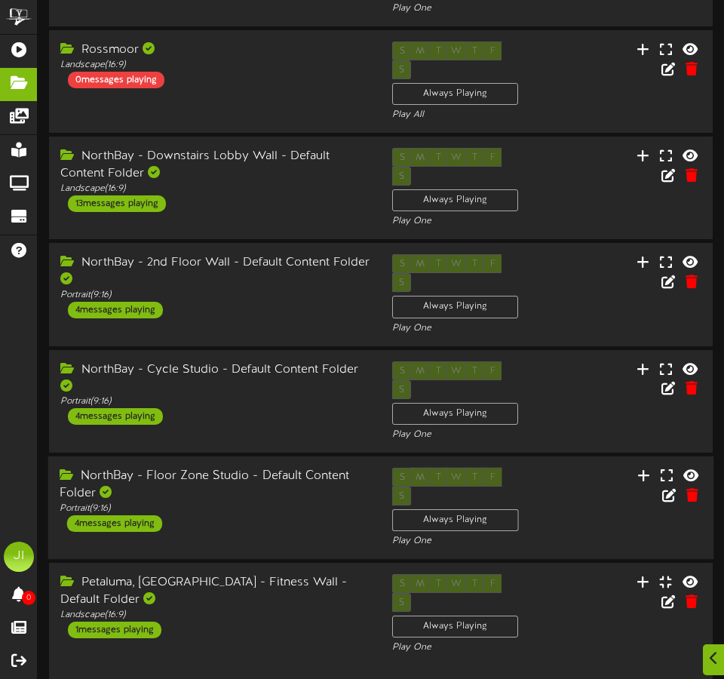
scroll to position [180, 0]
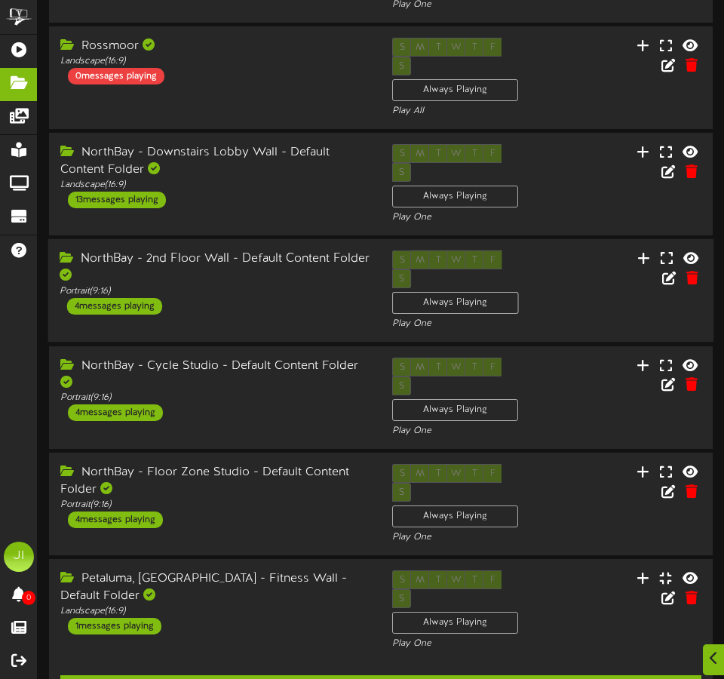
click at [195, 250] on div "NorthBay - 2nd Floor Wall - Default Content Folder" at bounding box center [215, 267] width 310 height 35
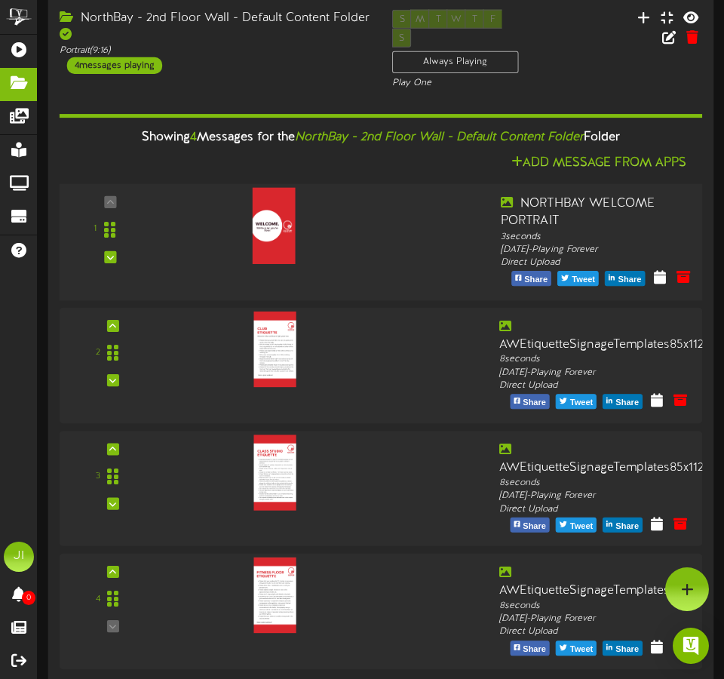
scroll to position [289, 0]
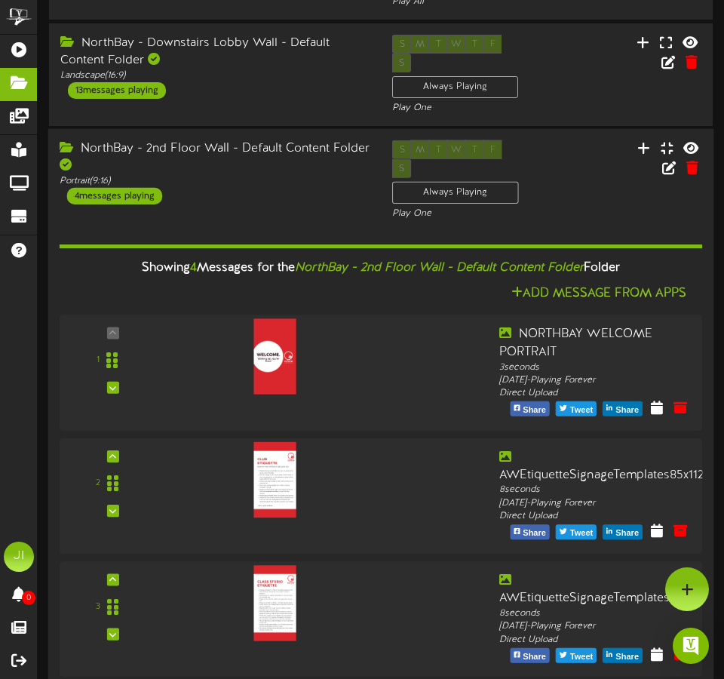
click at [229, 140] on div "NorthBay - 2nd Floor Wall - Default Content Folder" at bounding box center [215, 157] width 310 height 35
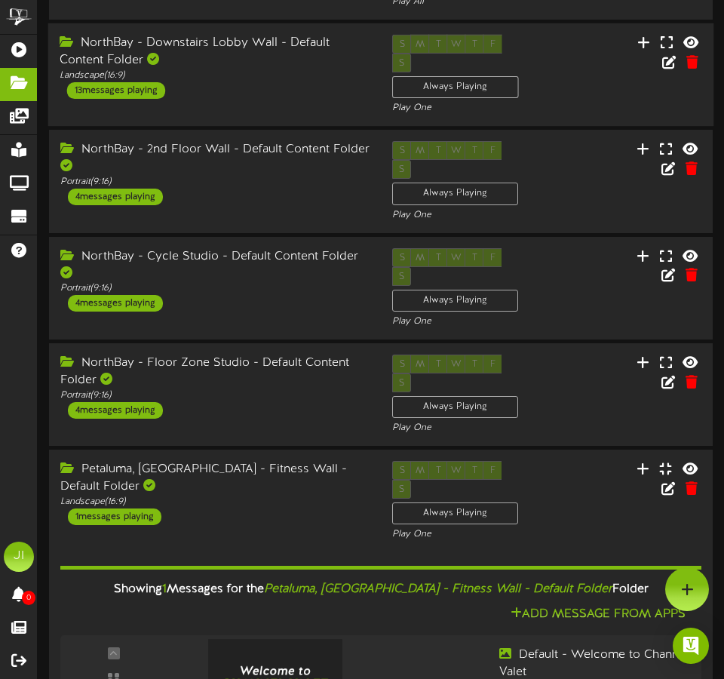
click at [250, 35] on div "NorthBay - Downstairs Lobby Wall - Default Content Folder" at bounding box center [215, 52] width 310 height 35
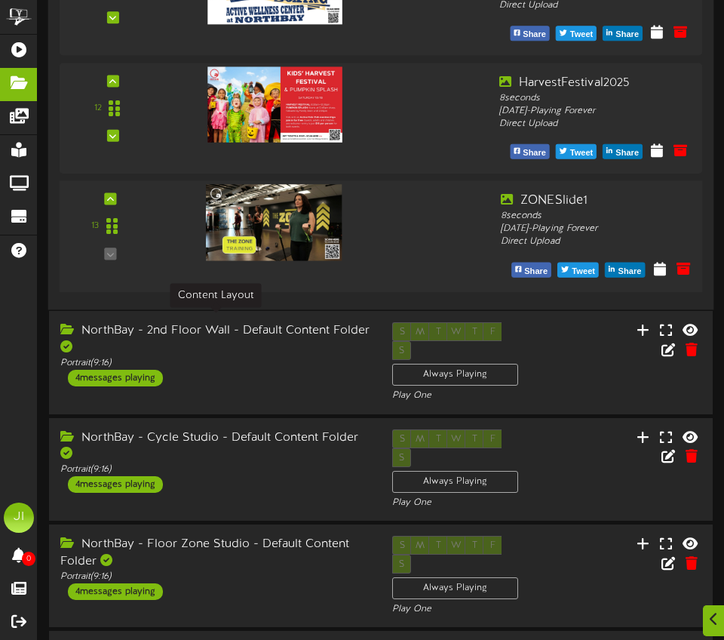
scroll to position [1745, 0]
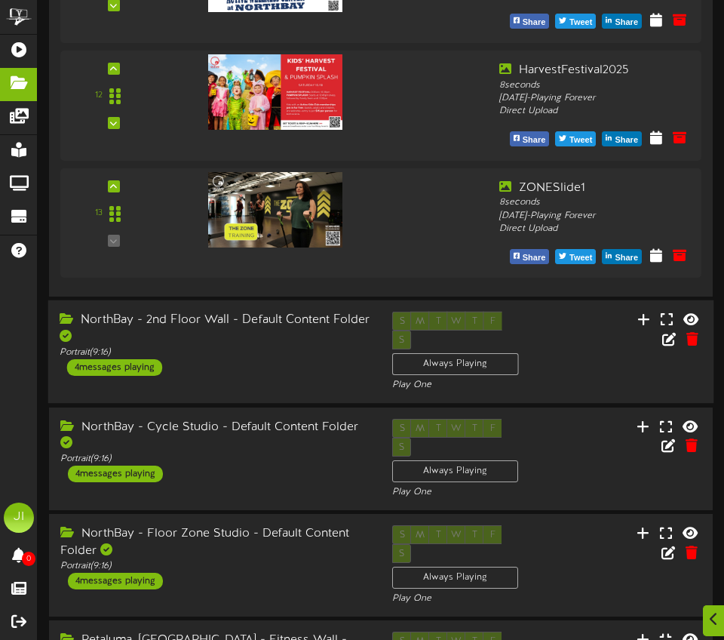
click at [265, 312] on div "NorthBay - 2nd Floor Wall - Default Content Folder" at bounding box center [215, 329] width 310 height 35
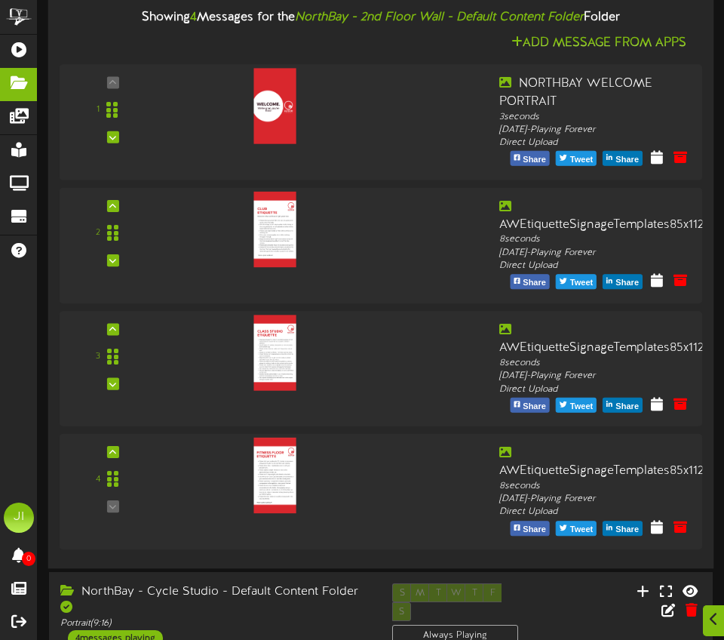
scroll to position [2369, 0]
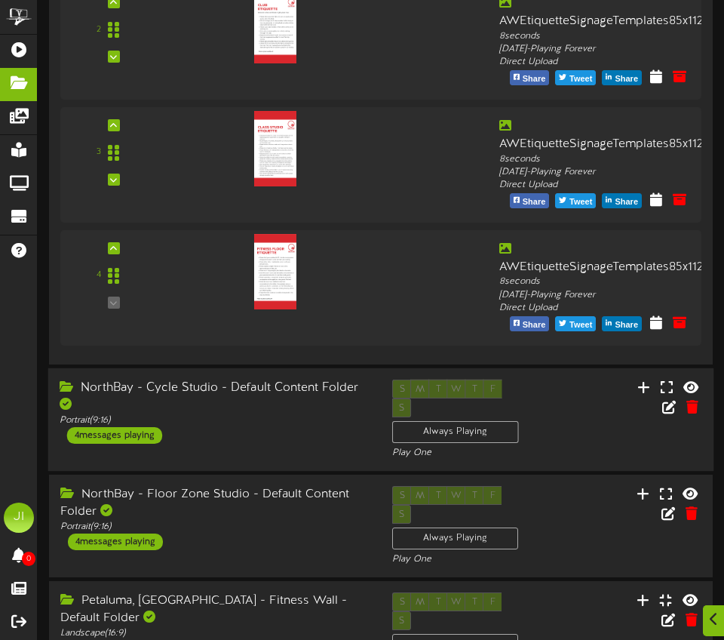
click at [283, 379] on div "NorthBay - Cycle Studio - Default Content Folder" at bounding box center [215, 396] width 310 height 35
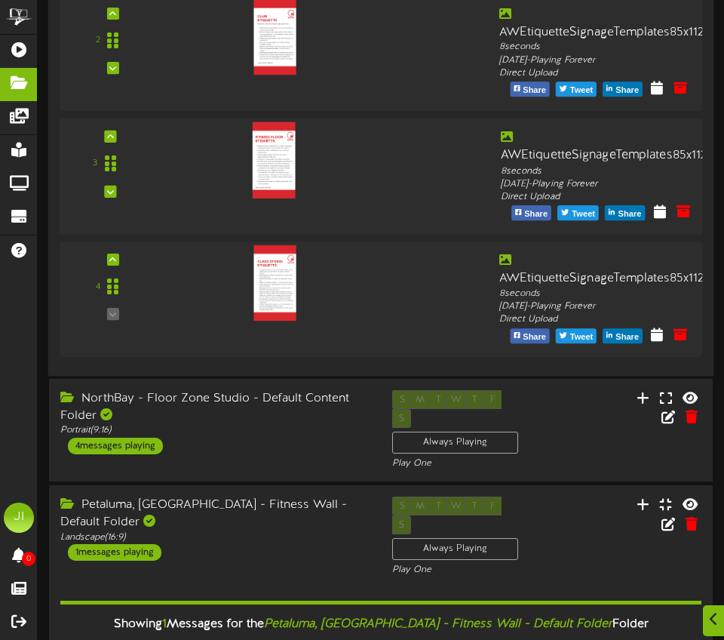
scroll to position [3115, 0]
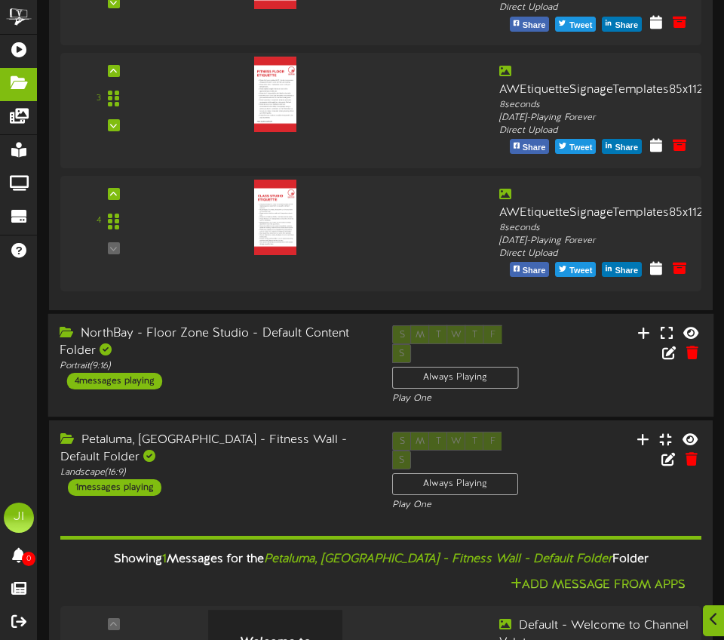
click at [279, 325] on div "NorthBay - Floor Zone Studio - Default Content Folder" at bounding box center [215, 342] width 310 height 35
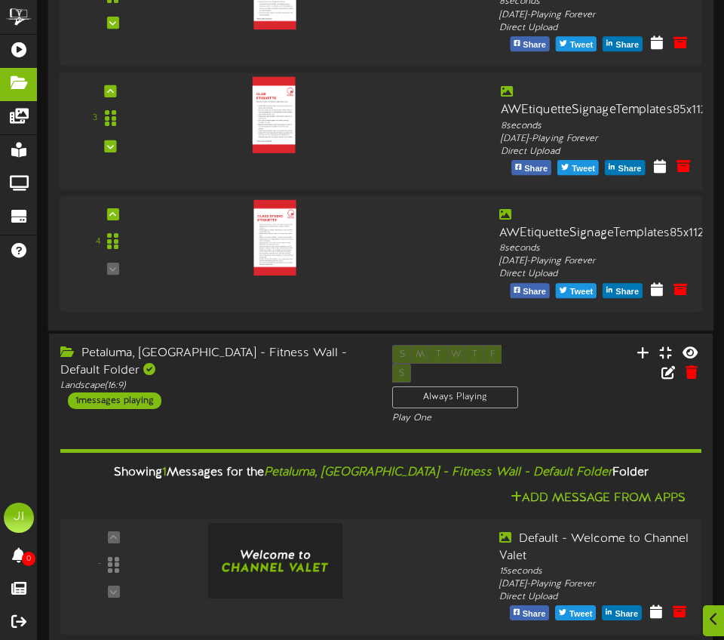
scroll to position [3838, 0]
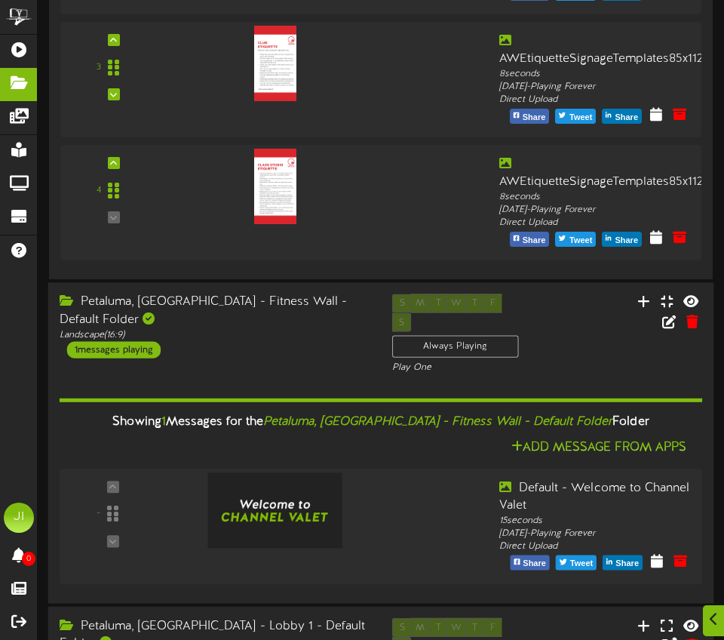
click at [293, 293] on div "Petaluma, [GEOGRAPHIC_DATA] - Fitness Wall - Default Folder" at bounding box center [215, 310] width 310 height 35
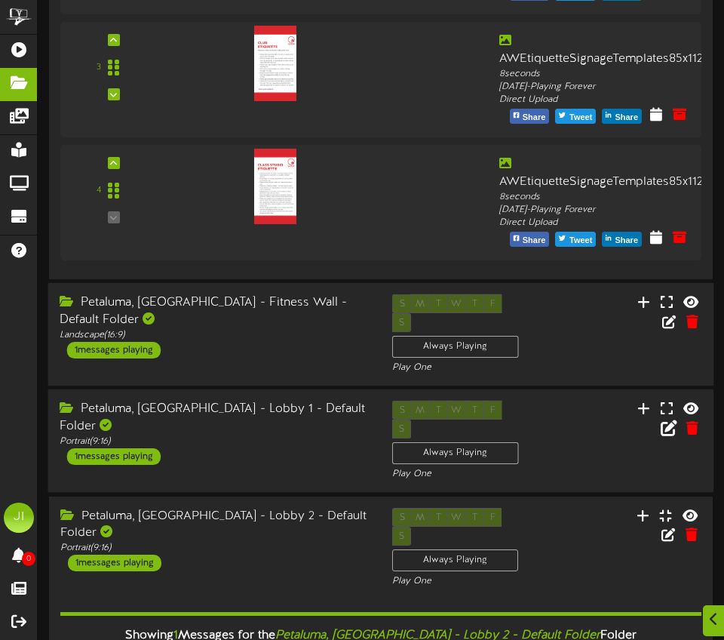
click at [292, 294] on div "Petaluma, [GEOGRAPHIC_DATA] - Fitness Wall - Default Folder" at bounding box center [215, 311] width 310 height 35
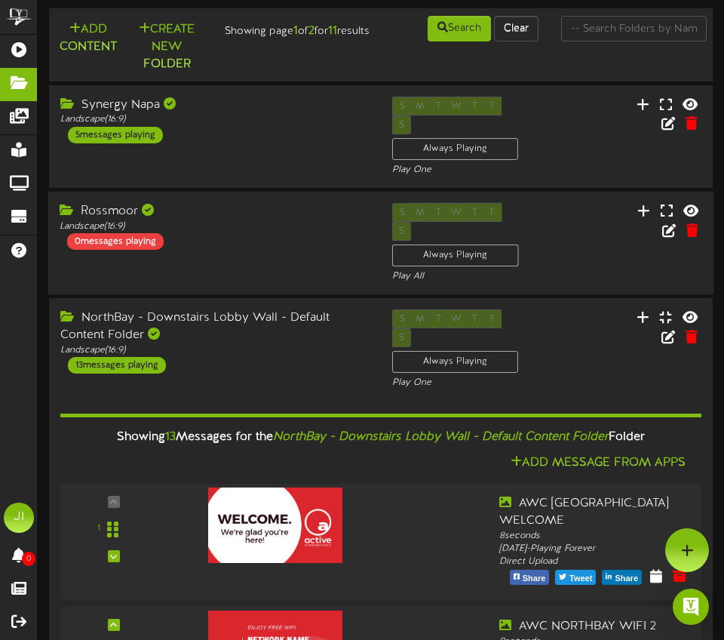
scroll to position [0, 0]
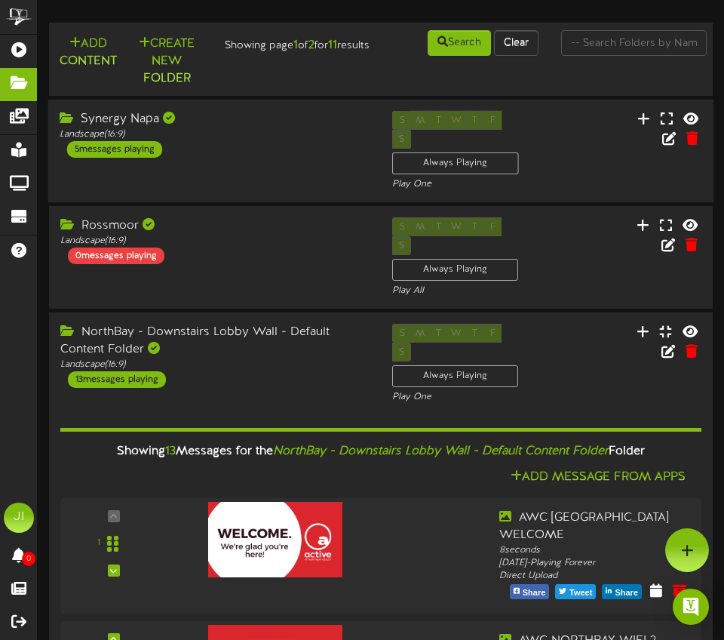
click at [124, 127] on div "Synergy Napa" at bounding box center [215, 118] width 310 height 17
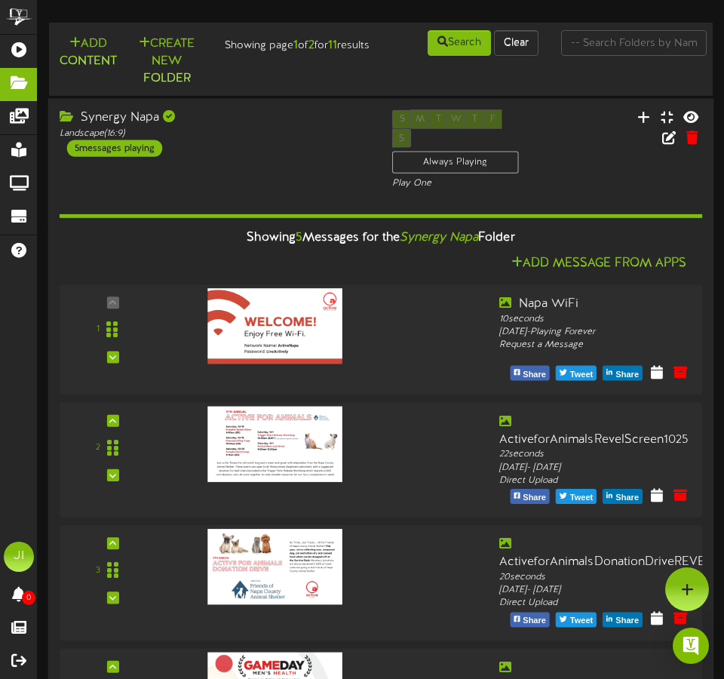
click at [229, 127] on div "Synergy Napa" at bounding box center [215, 117] width 310 height 17
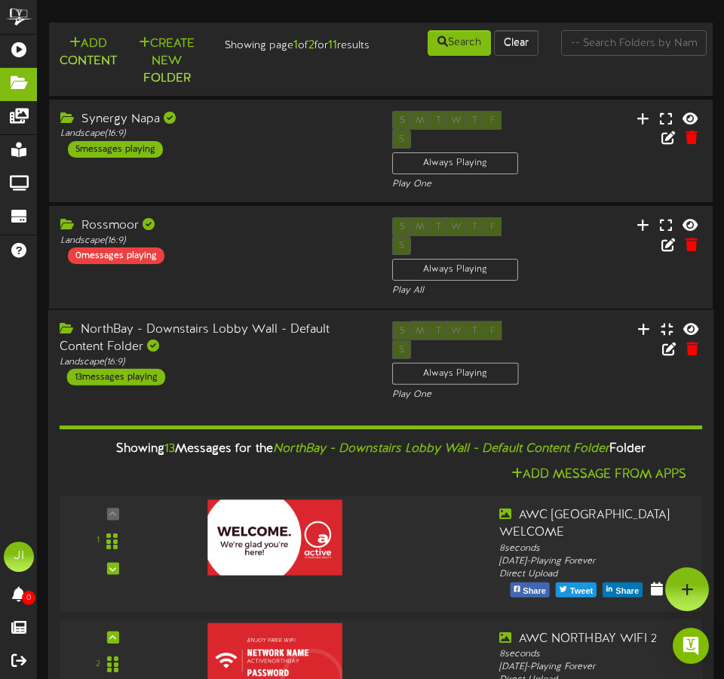
click at [121, 321] on div "NorthBay - Downstairs Lobby Wall - Default Content Folder" at bounding box center [215, 338] width 310 height 35
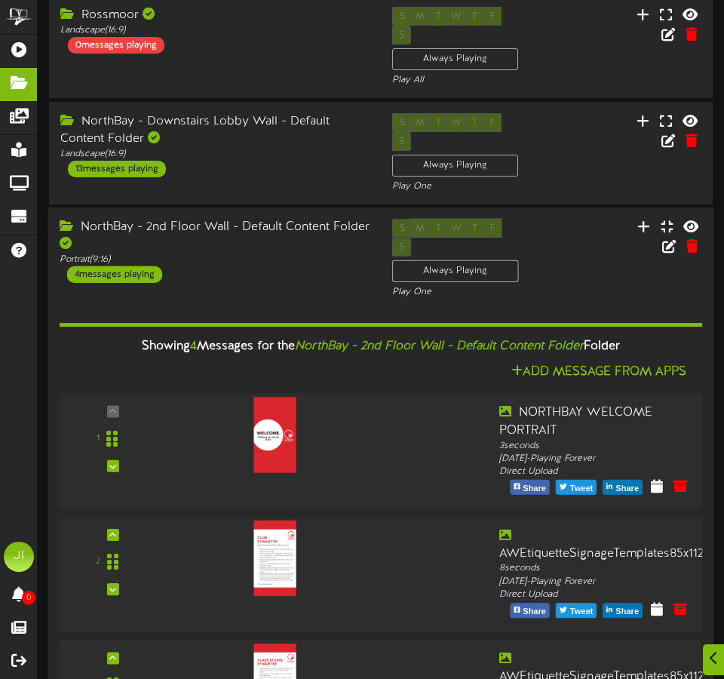
scroll to position [223, 0]
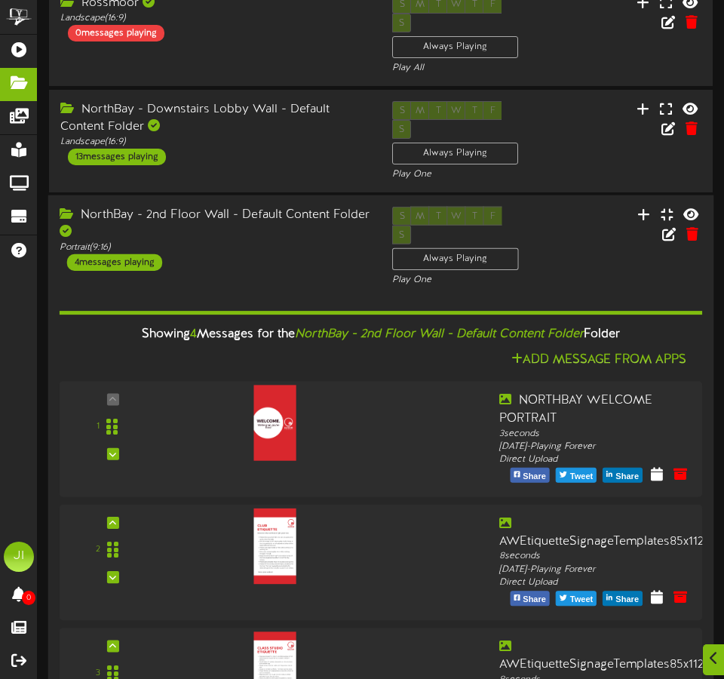
click at [220, 207] on div "NorthBay - 2nd Floor Wall - Default Content Folder" at bounding box center [215, 224] width 310 height 35
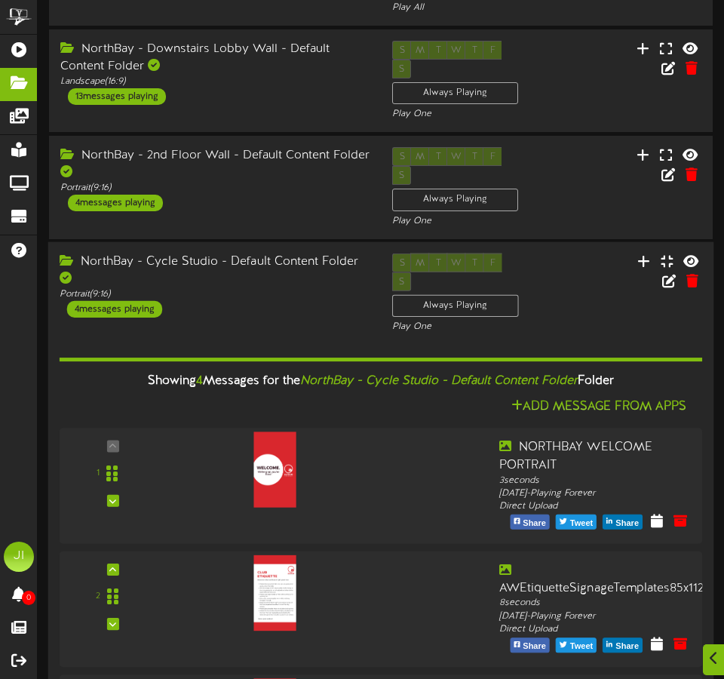
scroll to position [410, 0]
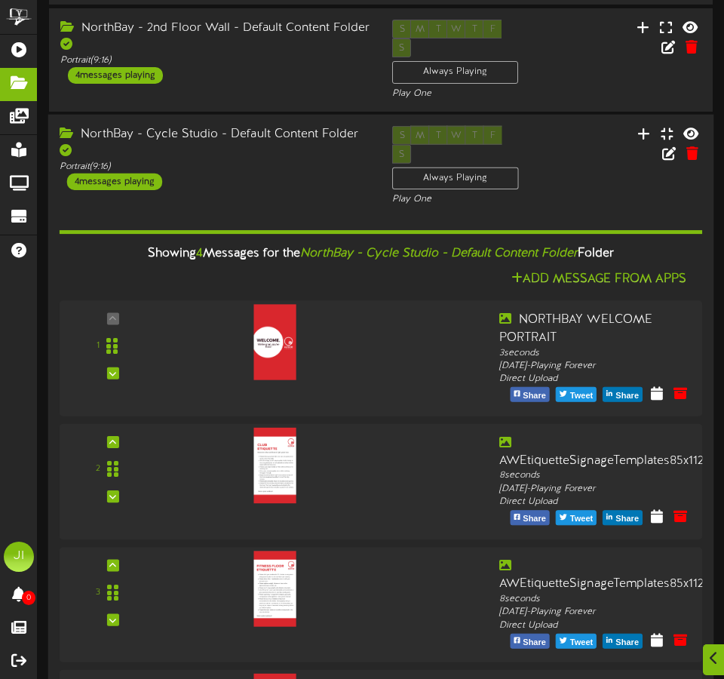
click at [257, 125] on div "NorthBay - Cycle Studio - Default Content Folder" at bounding box center [215, 142] width 310 height 35
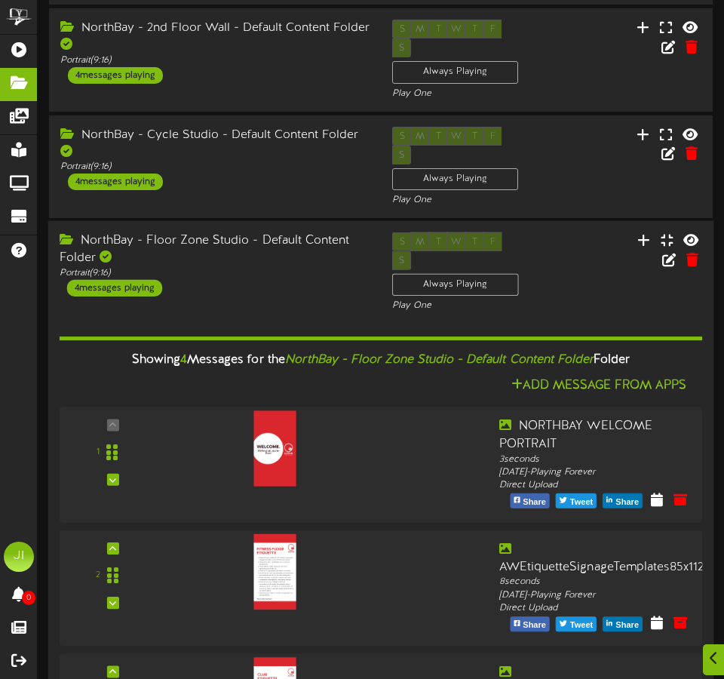
click at [259, 232] on div "NorthBay - Floor Zone Studio - Default Content Folder" at bounding box center [215, 249] width 310 height 35
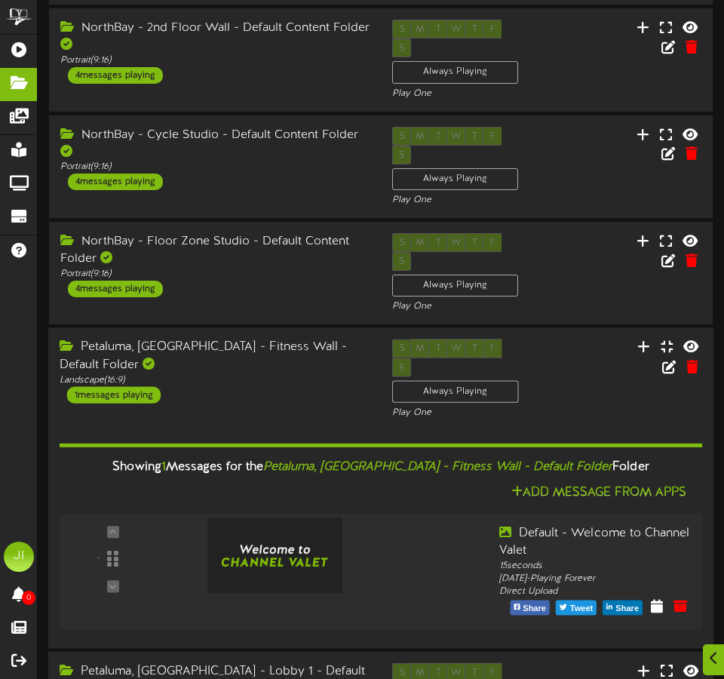
click at [245, 339] on div "Petaluma, [GEOGRAPHIC_DATA] - Fitness Wall - Default Folder" at bounding box center [215, 356] width 310 height 35
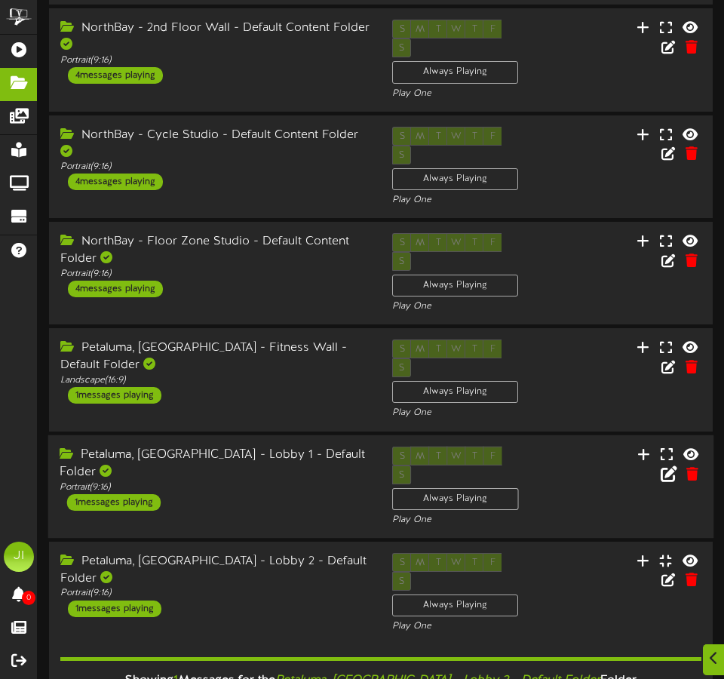
click at [282, 446] on div "Petaluma, [GEOGRAPHIC_DATA] - Lobby 1 - Default Folder" at bounding box center [215, 463] width 310 height 35
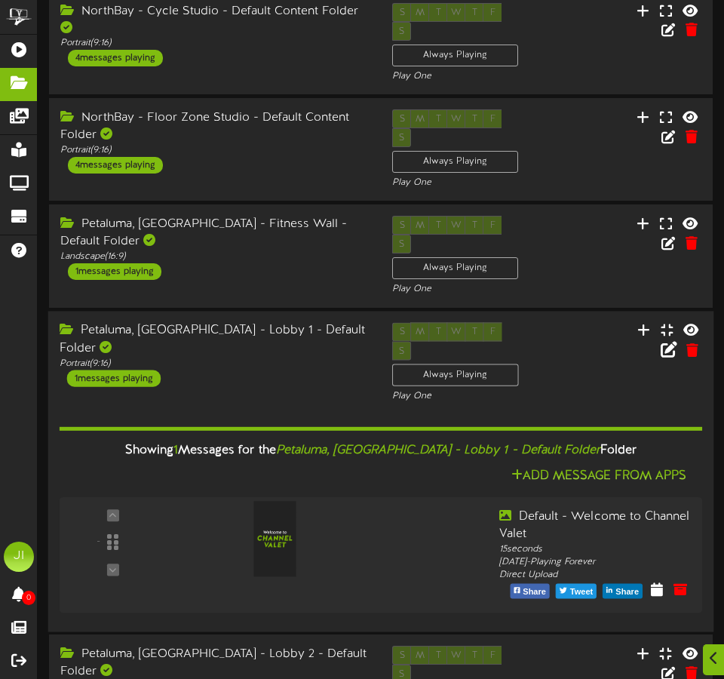
scroll to position [630, 0]
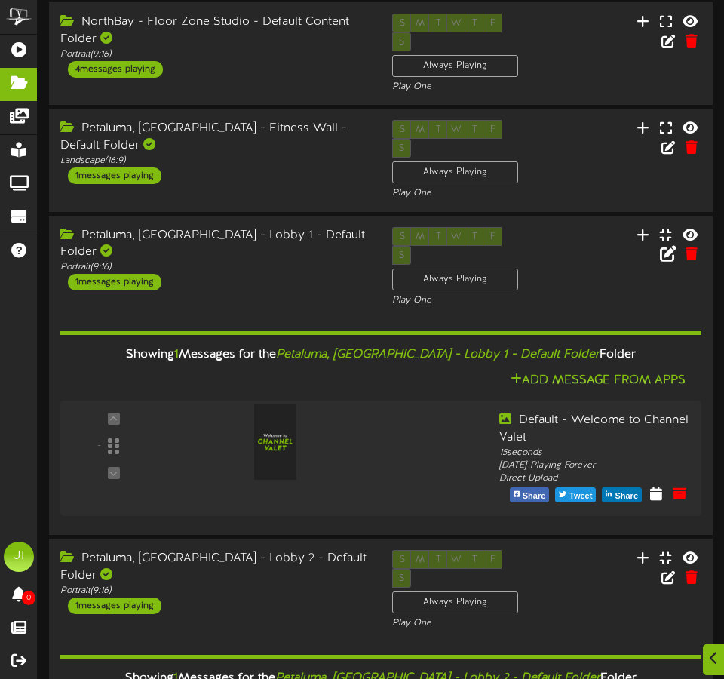
drag, startPoint x: 192, startPoint y: 229, endPoint x: 419, endPoint y: 234, distance: 227.1
click at [417, 339] on div "Showing 1 Messages for the Petaluma, [GEOGRAPHIC_DATA] - Lobby 1 - Default Fold…" at bounding box center [381, 355] width 664 height 32
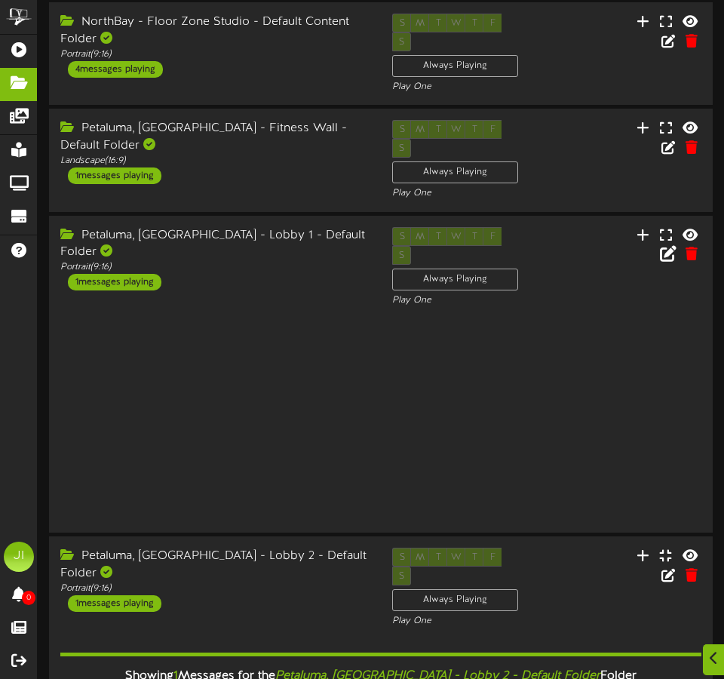
click at [424, 234] on div "Add Content Create New Folder Showing page 1 of 2 for 11 results Search Clear" at bounding box center [381, 317] width 686 height 1849
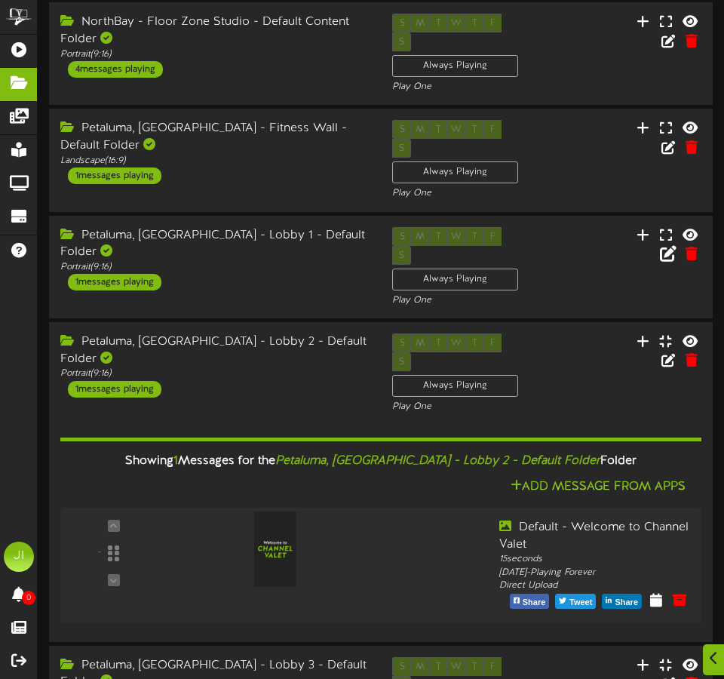
click at [265, 227] on div "Petaluma, [GEOGRAPHIC_DATA] - Lobby 1 - Default Folder" at bounding box center [214, 244] width 309 height 35
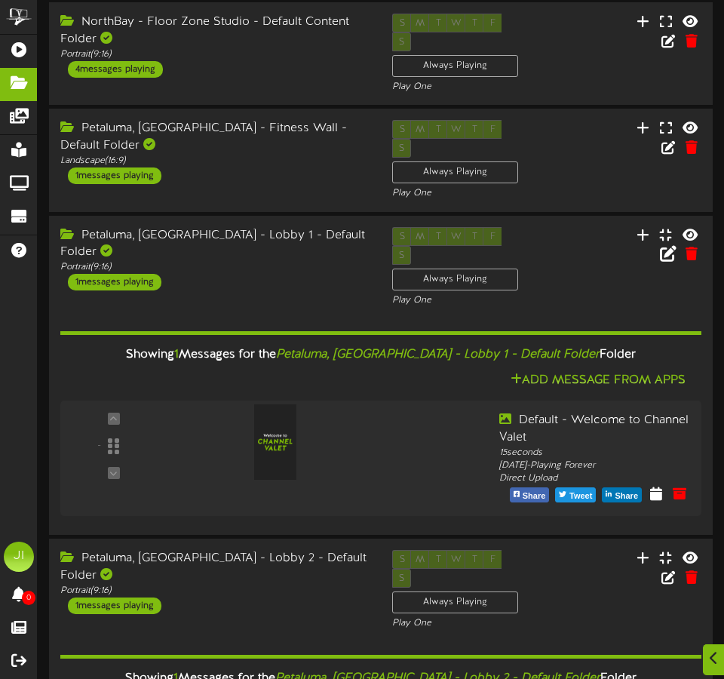
click at [484, 348] on icon "Petaluma, [GEOGRAPHIC_DATA] - Lobby 1 - Default Folder" at bounding box center [438, 355] width 324 height 14
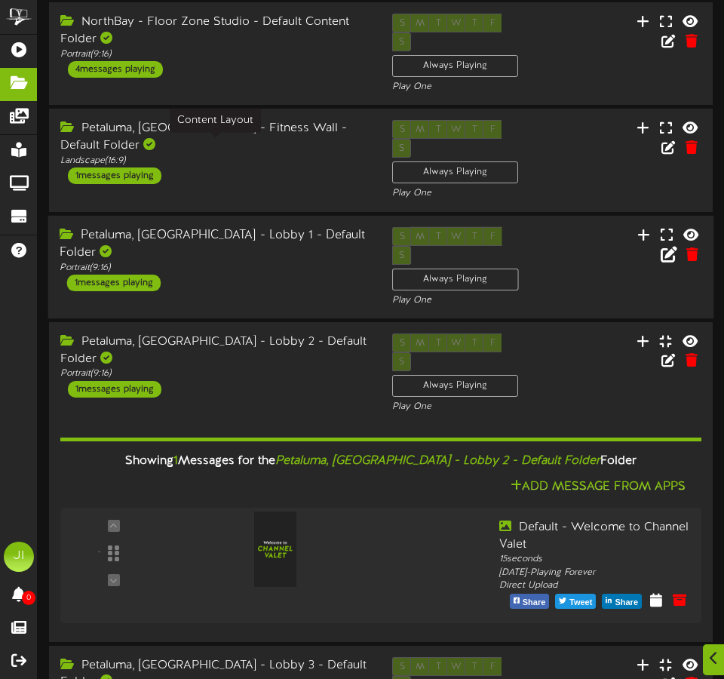
click at [280, 261] on div "Portrait ( 9:16 )" at bounding box center [215, 267] width 310 height 13
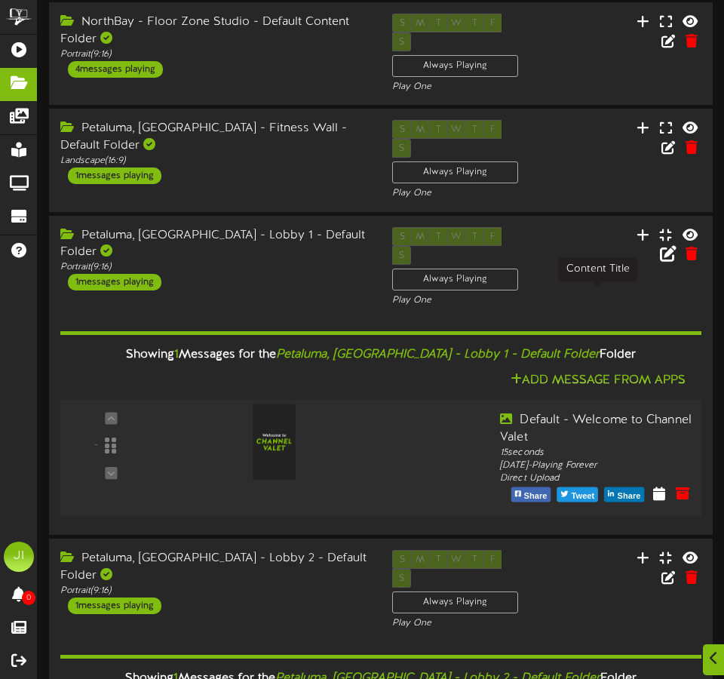
click at [523, 412] on div "Default - Welcome to Channel Valet" at bounding box center [596, 429] width 193 height 35
click at [526, 348] on icon "Petaluma, [GEOGRAPHIC_DATA] - Lobby 1 - Default Folder" at bounding box center [438, 355] width 324 height 14
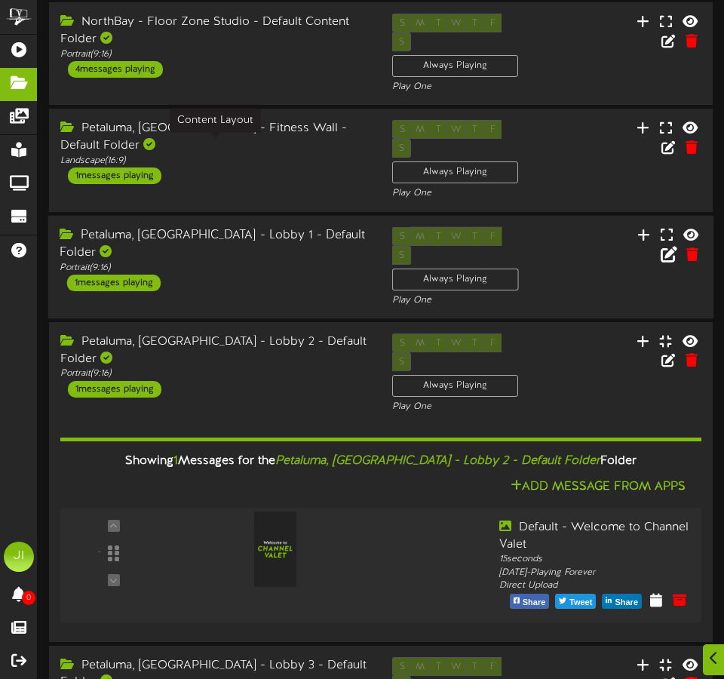
click at [258, 261] on div "Portrait ( 9:16 )" at bounding box center [215, 267] width 310 height 13
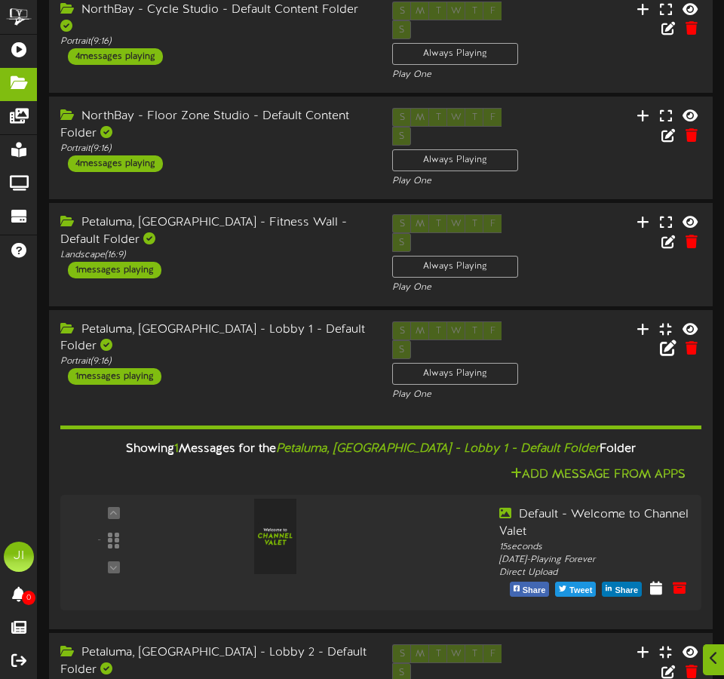
scroll to position [621, 0]
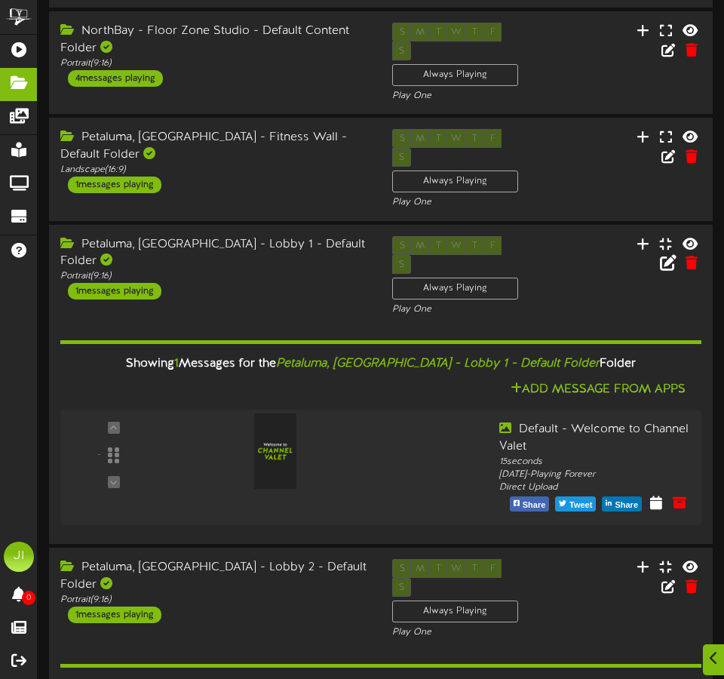
click at [440, 357] on icon "Petaluma, [GEOGRAPHIC_DATA] - Lobby 1 - Default Folder" at bounding box center [438, 364] width 324 height 14
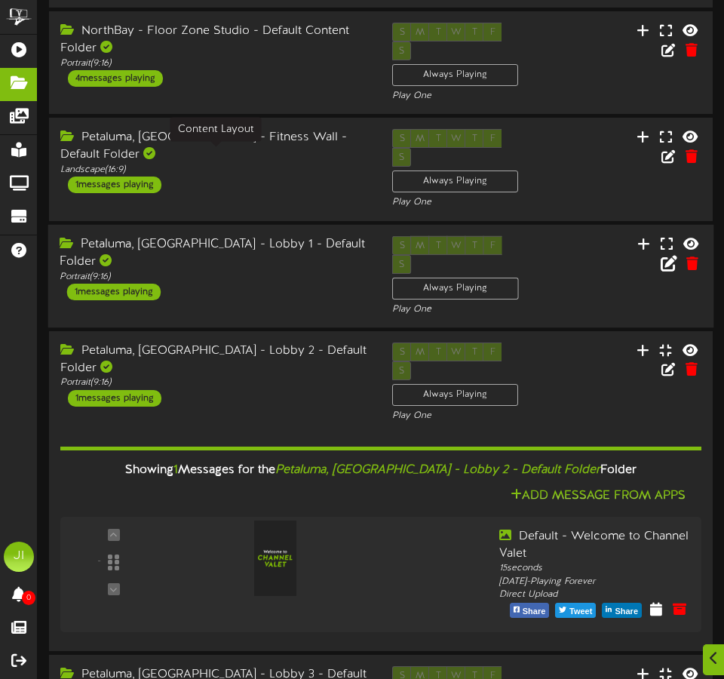
click at [266, 235] on div "Petaluma, [GEOGRAPHIC_DATA] - Lobby 1 - Default Folder" at bounding box center [215, 252] width 310 height 35
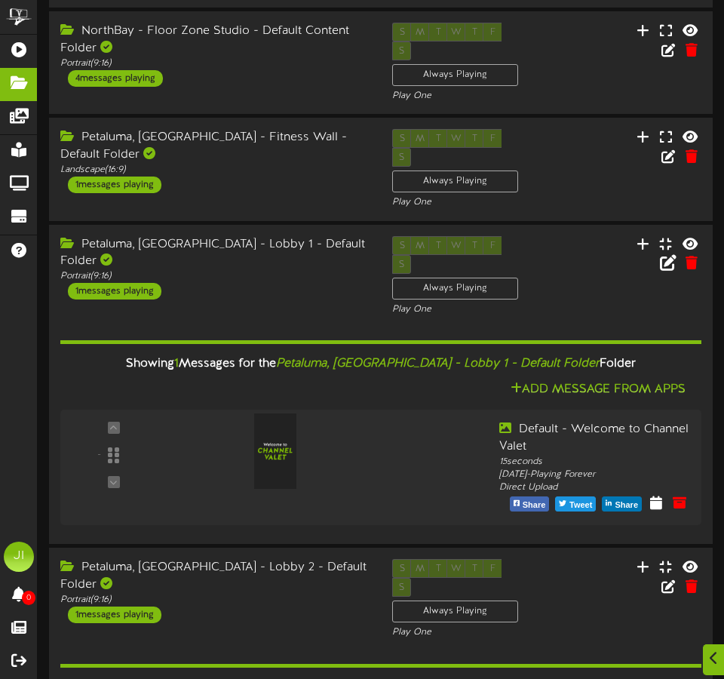
click at [456, 380] on div "Add Message From Apps" at bounding box center [380, 389] width 641 height 19
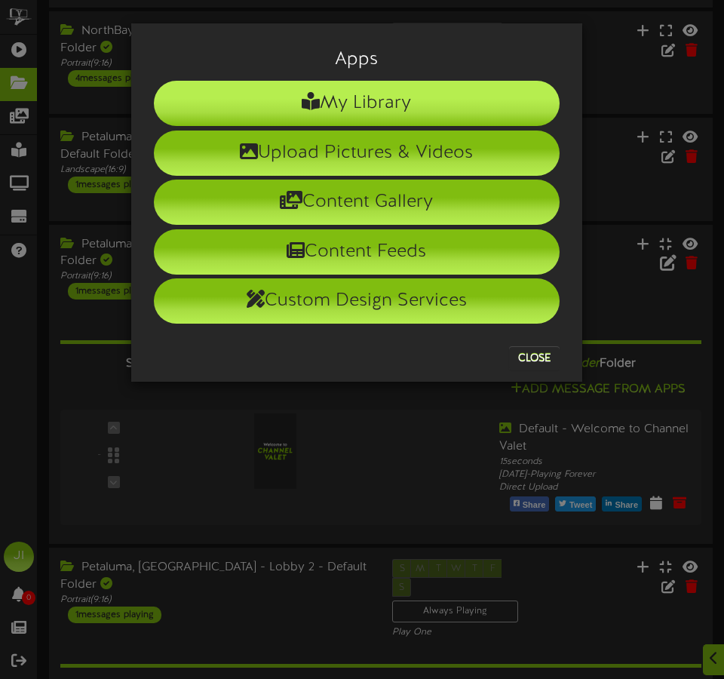
click at [375, 96] on li "My Library" at bounding box center [357, 103] width 406 height 45
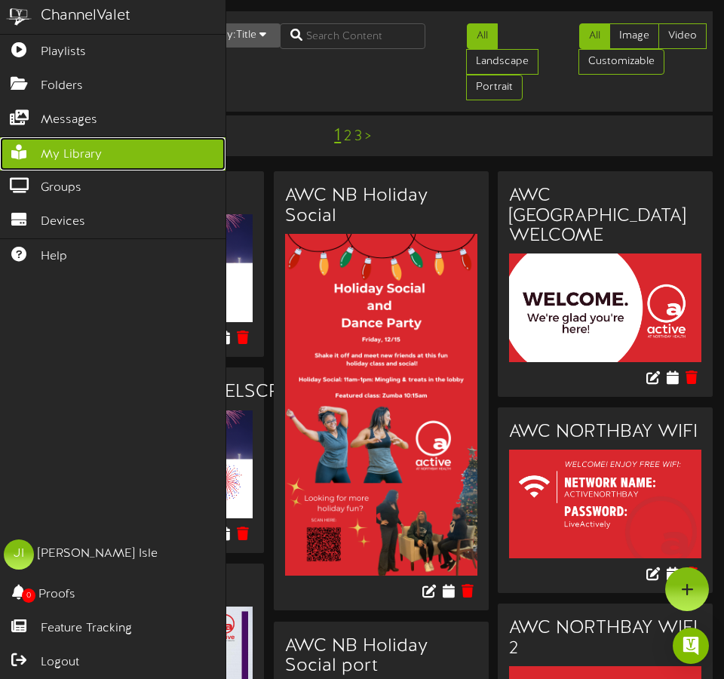
click at [61, 155] on span "My Library" at bounding box center [71, 154] width 61 height 17
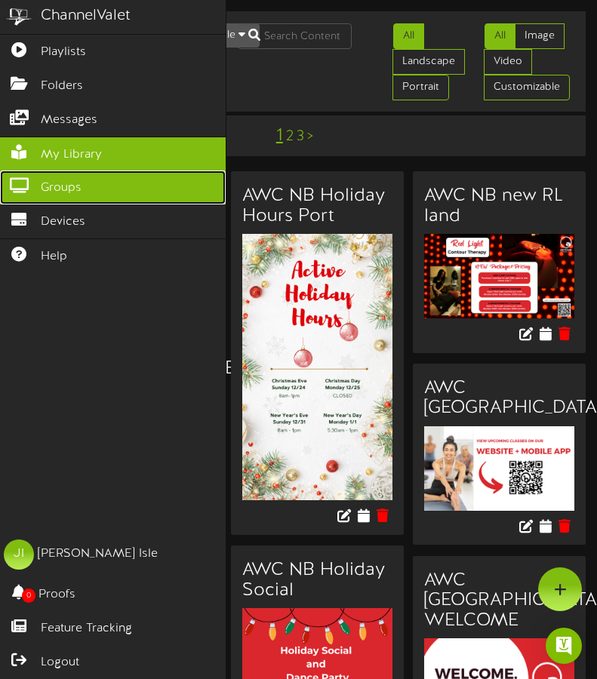
click at [78, 184] on span "Groups" at bounding box center [61, 188] width 41 height 17
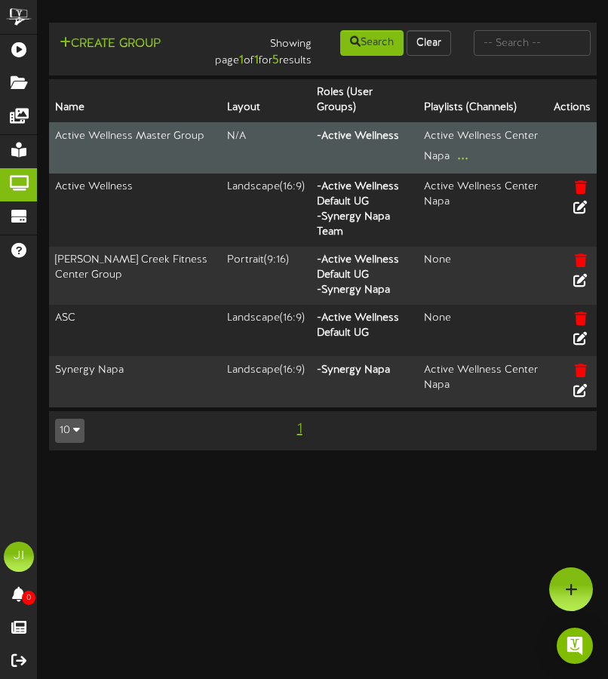
click at [428, 129] on div "Active Wellness Center Napa ..." at bounding box center [481, 148] width 114 height 38
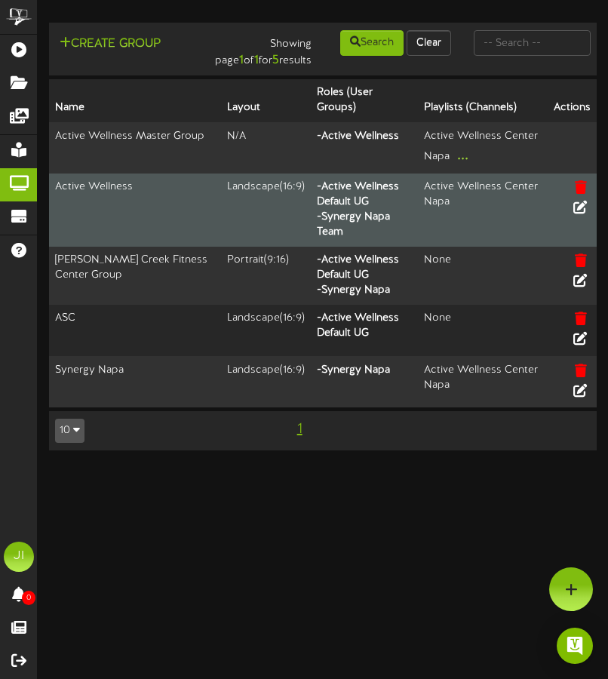
click at [443, 180] on div "Active Wellness Center Napa" at bounding box center [481, 195] width 114 height 30
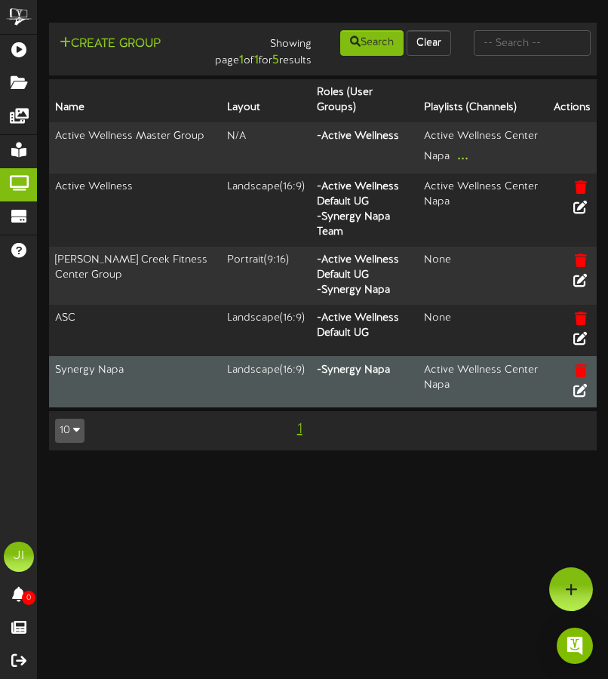
click at [366, 356] on th "- Synergy Napa" at bounding box center [365, 381] width 108 height 51
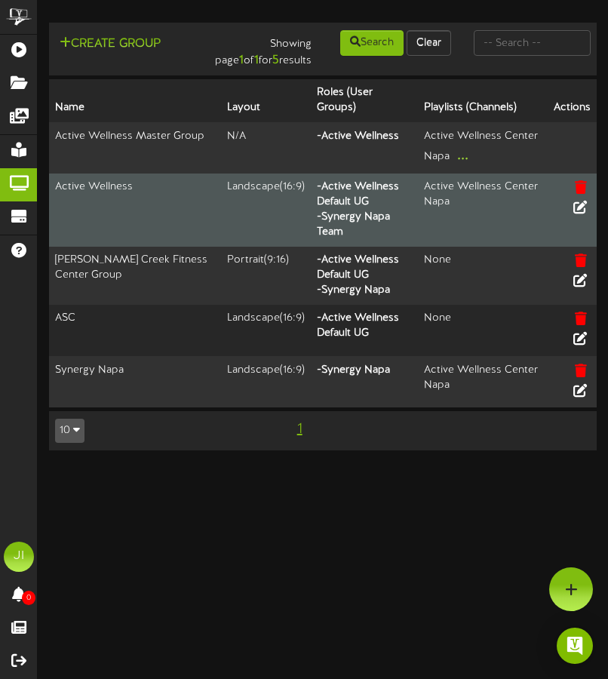
click at [317, 182] on th "- Active Wellness Default UG - Synergy Napa Team" at bounding box center [365, 209] width 108 height 73
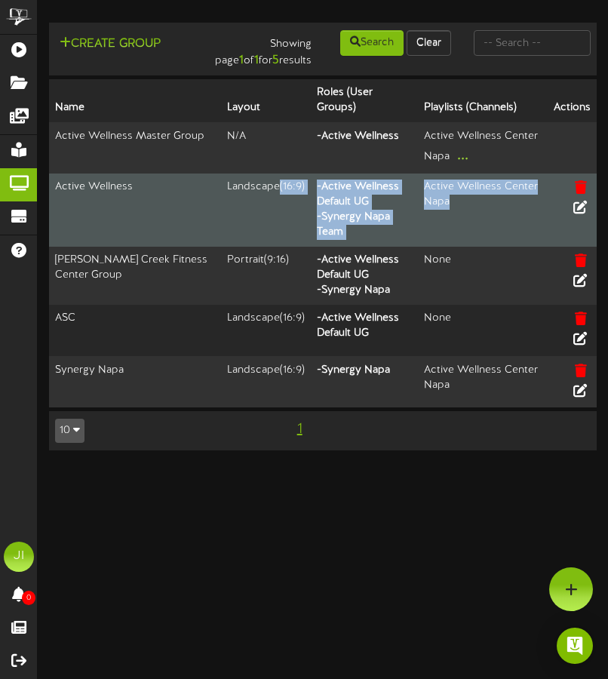
drag, startPoint x: 358, startPoint y: 189, endPoint x: 426, endPoint y: 200, distance: 69.4
click at [426, 200] on tr "Active Wellness Landscape ( 16:9 ) - Active Wellness Default UG - Synergy Napa …" at bounding box center [323, 209] width 548 height 73
click at [426, 200] on td "Active Wellness Center Napa" at bounding box center [481, 209] width 126 height 73
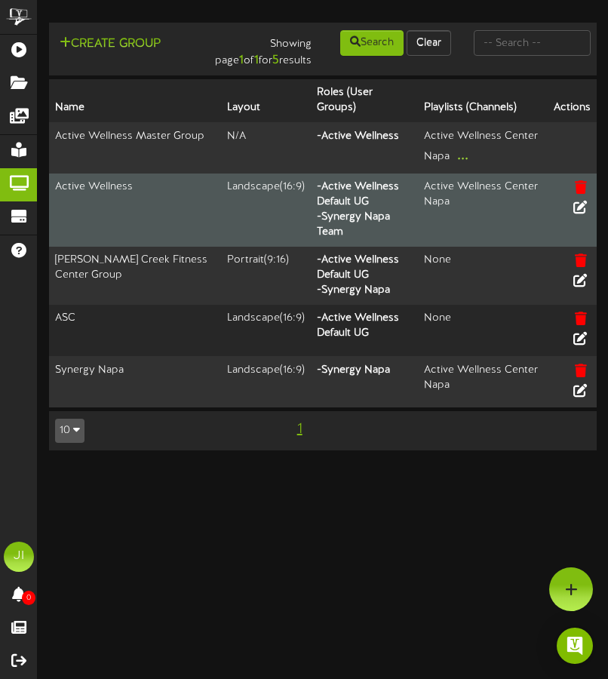
drag, startPoint x: 482, startPoint y: 188, endPoint x: 395, endPoint y: 177, distance: 87.5
click at [349, 173] on tr "Active Wellness Landscape ( 16:9 ) - Active Wellness Default UG - Synergy Napa …" at bounding box center [323, 209] width 548 height 73
click at [464, 190] on div "Active Wellness Center Napa" at bounding box center [481, 195] width 114 height 30
click at [573, 199] on icon at bounding box center [580, 206] width 17 height 17
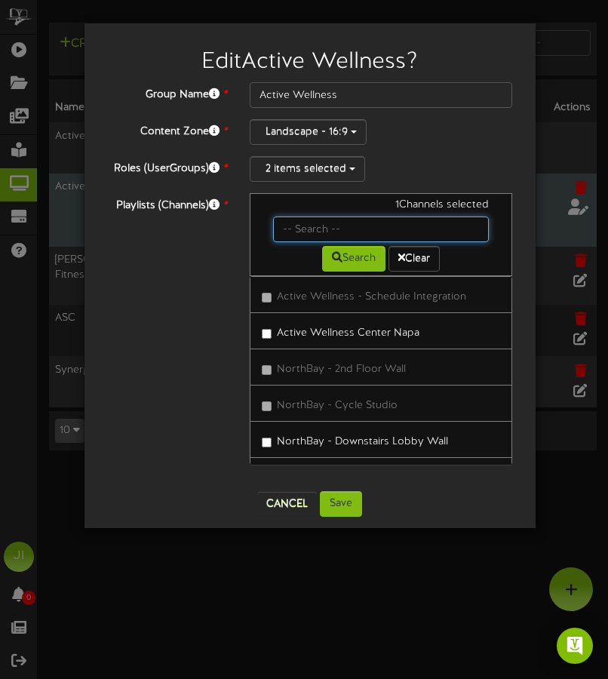
click at [316, 231] on input "text" at bounding box center [381, 229] width 216 height 26
click at [393, 149] on div "Group Name * Active Wellness Content Zone * Landscape - 16:9 Roles (UserGroups)…" at bounding box center [310, 281] width 406 height 398
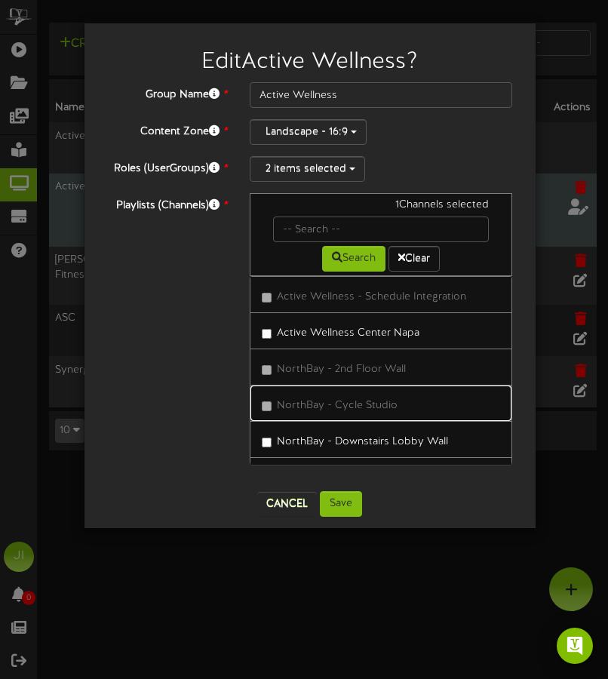
drag, startPoint x: 357, startPoint y: 401, endPoint x: 297, endPoint y: 498, distance: 113.5
click at [299, 496] on div "Edit Active Wellness ? Group Name * Active Wellness Content Zone * Landscape - …" at bounding box center [310, 276] width 428 height 482
click at [287, 506] on button "Cancel" at bounding box center [287, 504] width 60 height 24
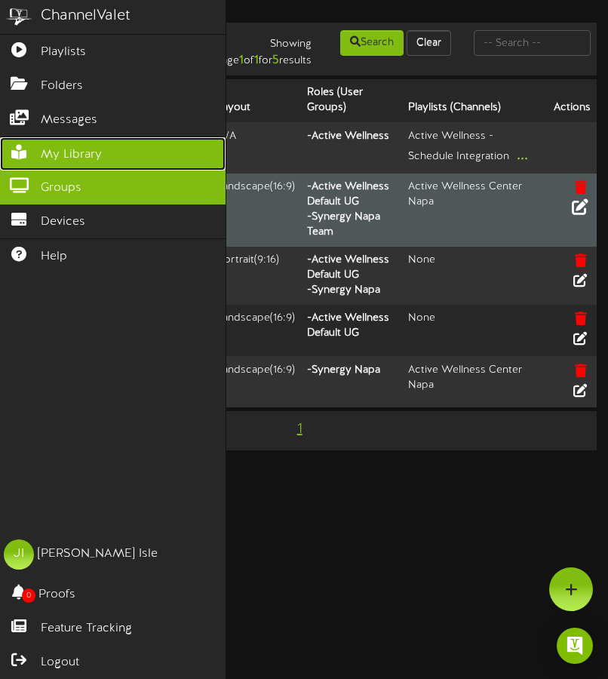
click at [80, 148] on span "My Library" at bounding box center [71, 154] width 61 height 17
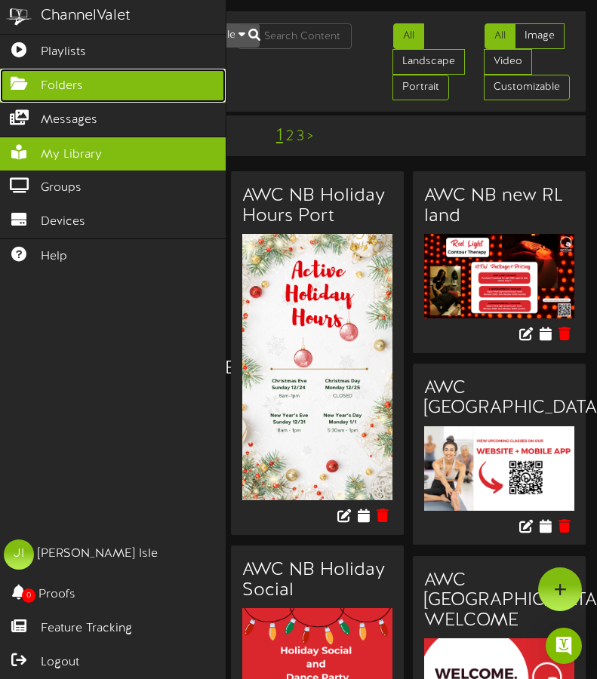
click at [55, 82] on span "Folders" at bounding box center [62, 86] width 42 height 17
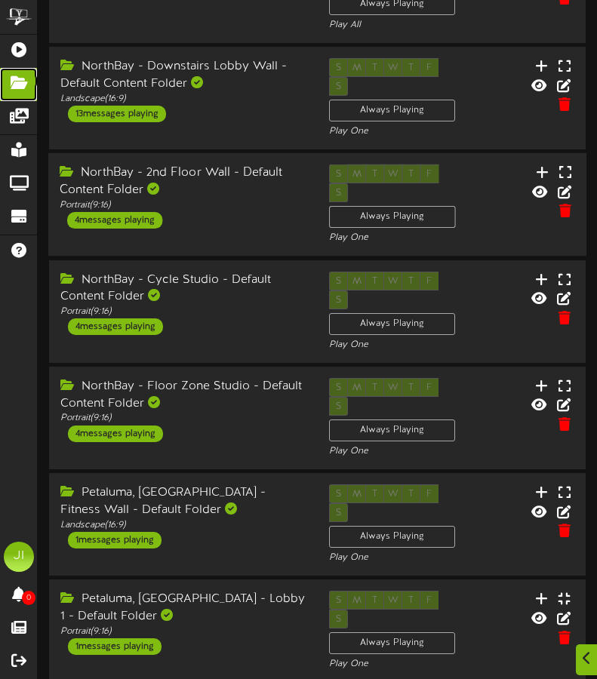
scroll to position [422, 0]
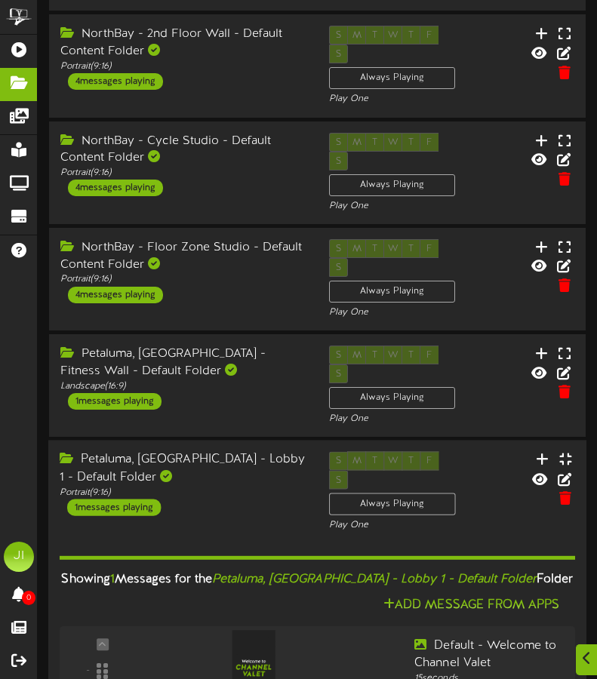
click at [143, 499] on div "1 messages playing" at bounding box center [114, 507] width 94 height 17
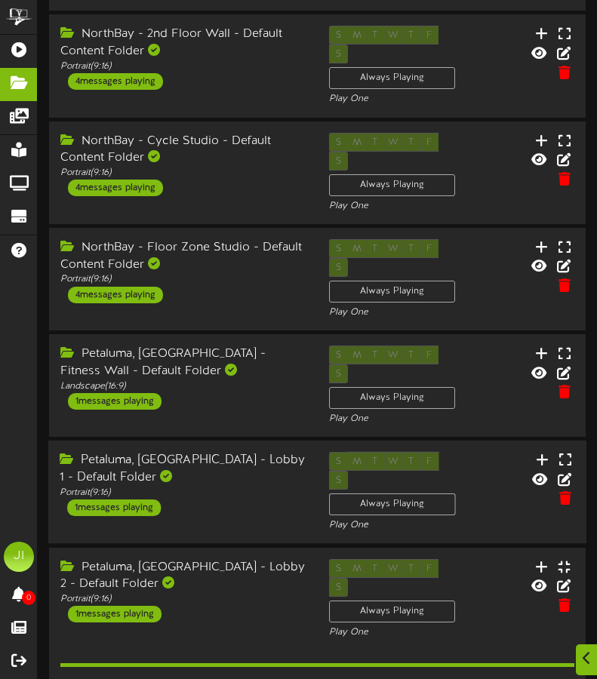
click at [143, 499] on div "1 messages playing" at bounding box center [114, 507] width 94 height 17
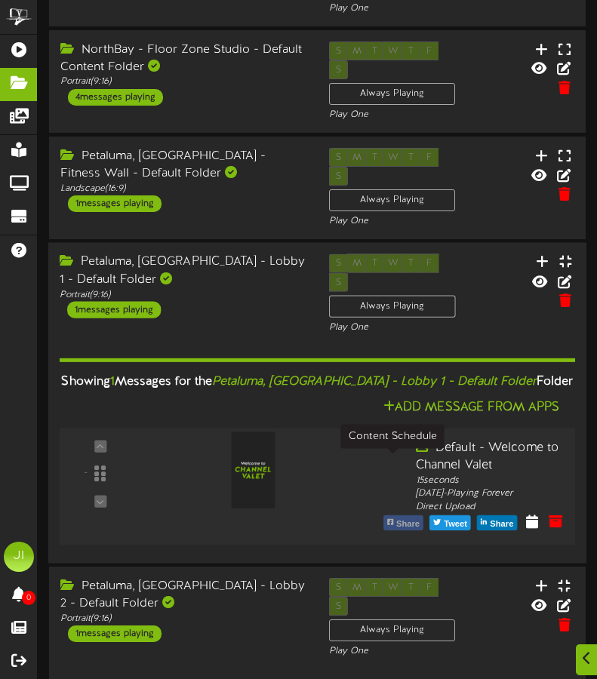
scroll to position [622, 0]
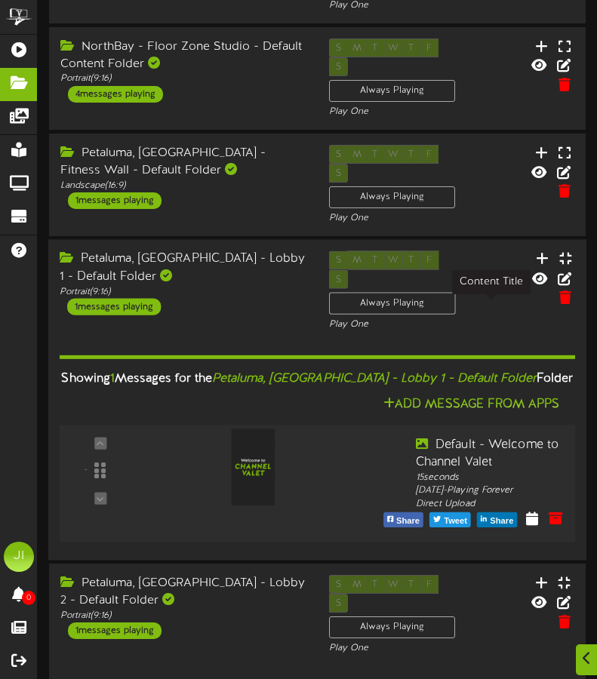
click at [463, 437] on div "Default - Welcome to Channel Valet" at bounding box center [491, 454] width 151 height 35
click at [209, 363] on div "Showing 1 Messages for the Petaluma, [GEOGRAPHIC_DATA] - Lobby 1 - Default Fold…" at bounding box center [317, 379] width 538 height 32
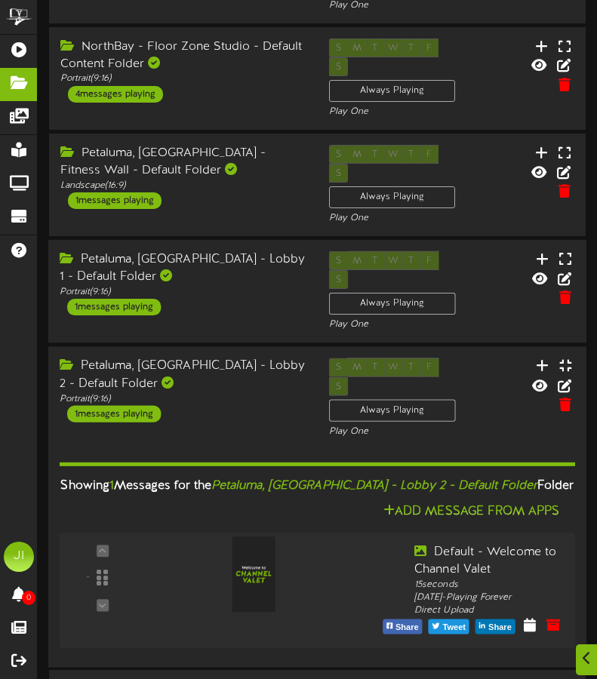
click at [170, 358] on div "Petaluma, [GEOGRAPHIC_DATA] - Lobby 2 - Default Folder" at bounding box center [183, 375] width 246 height 35
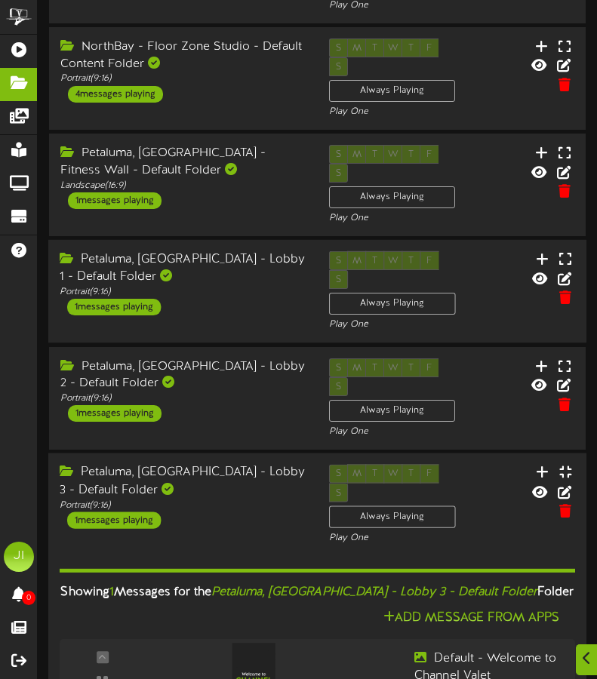
click at [173, 464] on div "Petaluma, [GEOGRAPHIC_DATA] - Lobby 3 - Default Folder" at bounding box center [183, 481] width 246 height 35
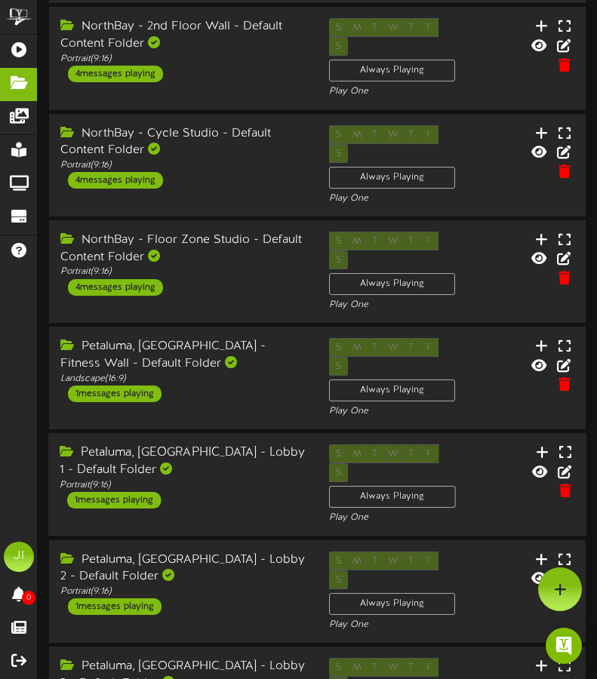
scroll to position [401, 0]
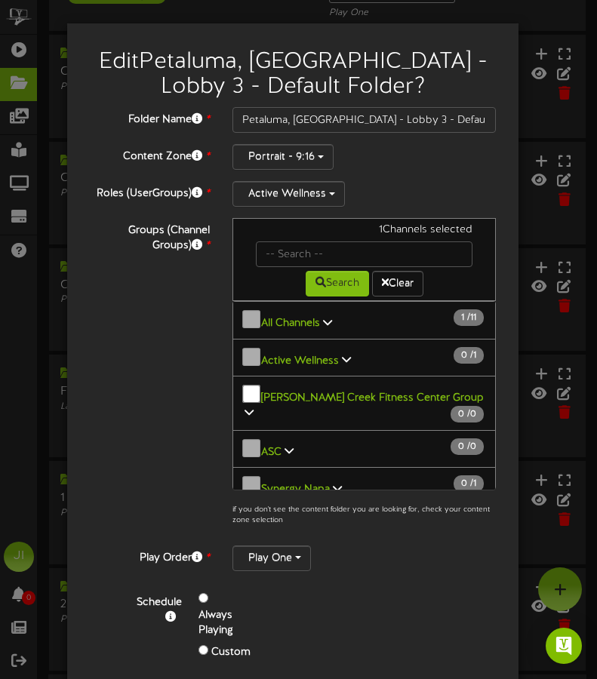
scroll to position [1, 0]
click at [372, 355] on button "Active Wellness 0 / 1" at bounding box center [363, 357] width 263 height 38
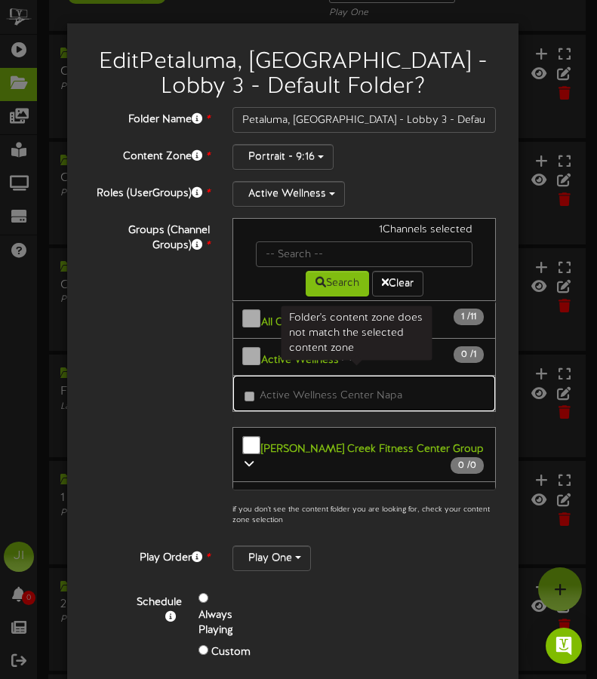
click at [271, 390] on span "Active Wellness Center Napa" at bounding box center [330, 395] width 143 height 11
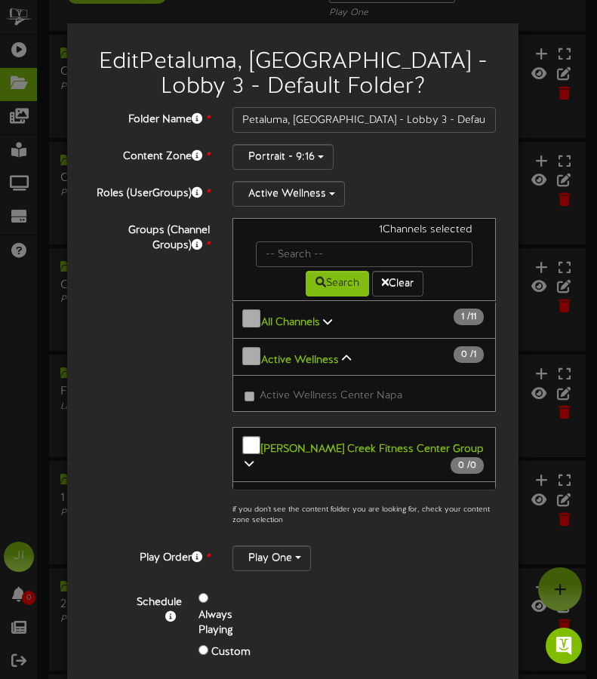
click at [355, 582] on div "Schedule Always Playing Custom" at bounding box center [310, 630] width 393 height 97
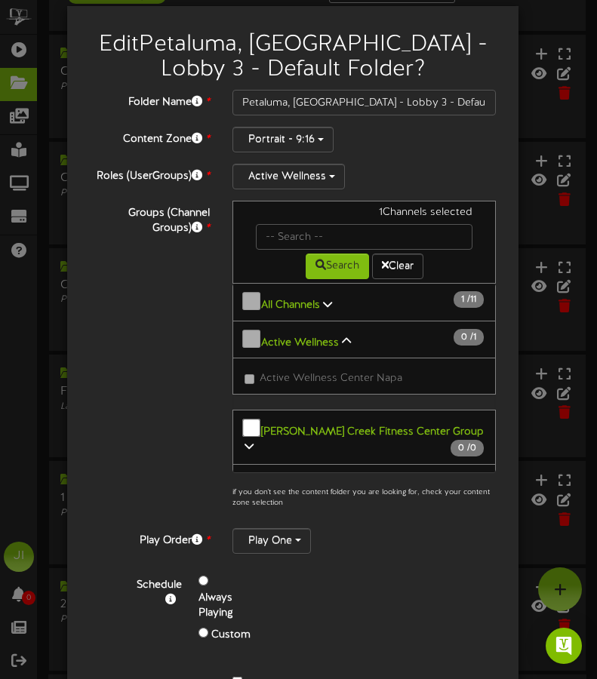
scroll to position [23, 0]
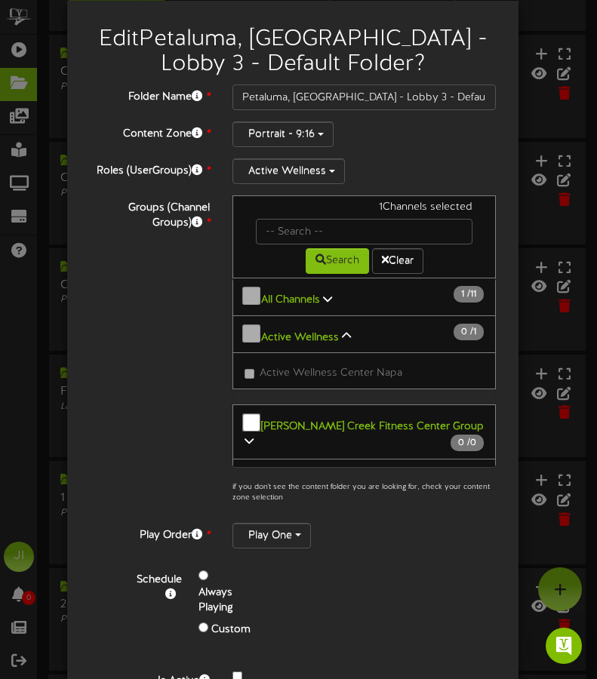
click at [253, 560] on div "Schedule Always Playing Custom" at bounding box center [310, 608] width 393 height 97
click at [266, 533] on button "Play One" at bounding box center [271, 536] width 78 height 26
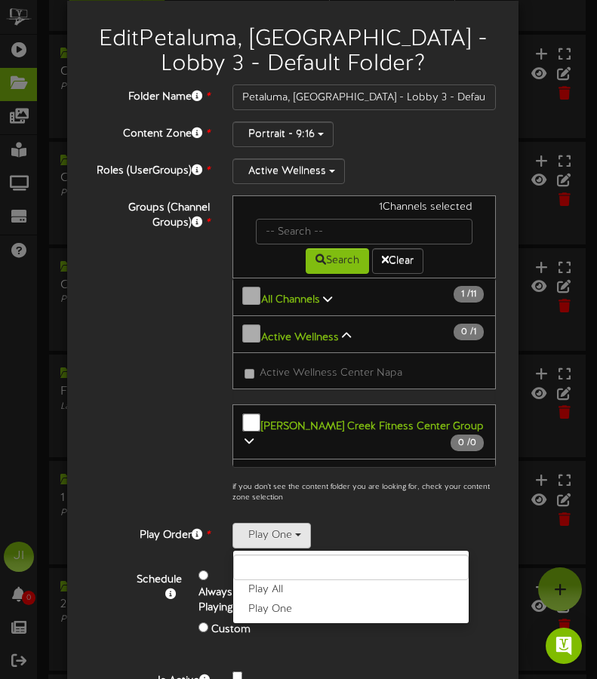
click at [418, 536] on div "Play One Play All Play One" at bounding box center [363, 536] width 263 height 26
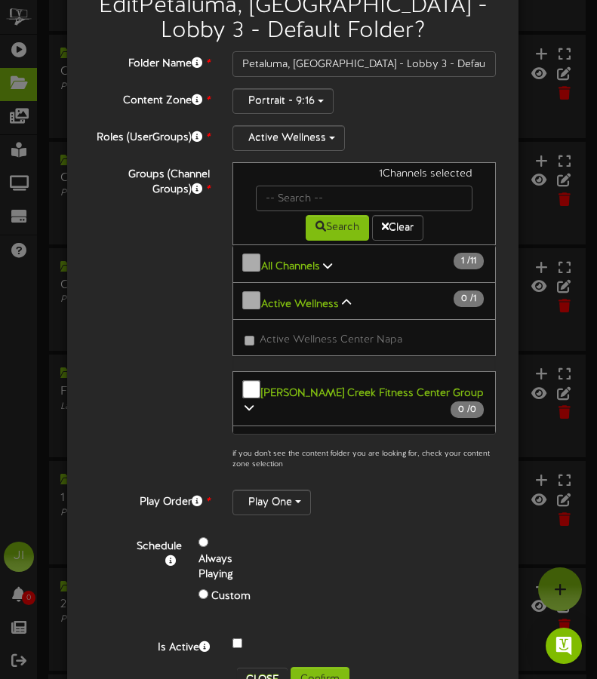
scroll to position [0, 0]
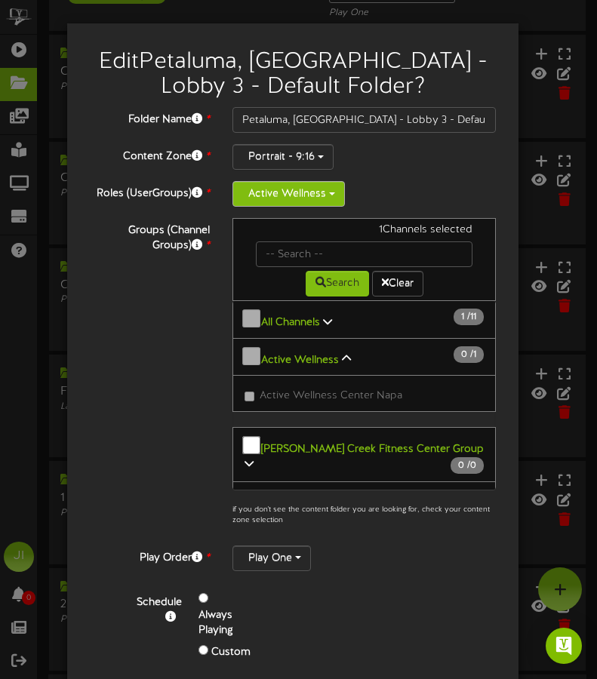
click at [296, 195] on button "Active Wellness" at bounding box center [288, 194] width 112 height 26
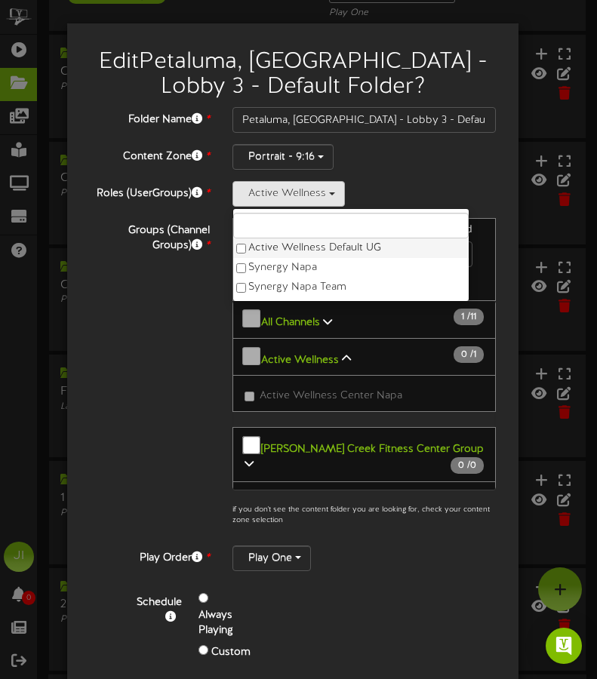
click at [290, 244] on label "Active Wellness Default UG" at bounding box center [350, 248] width 235 height 20
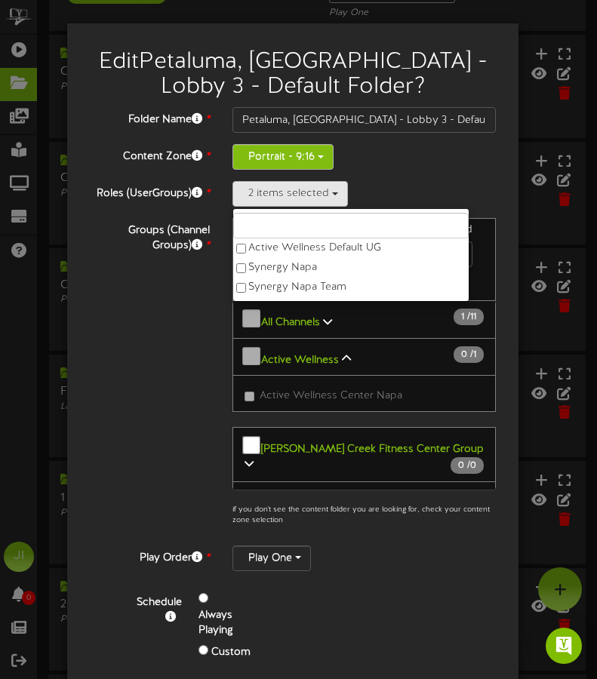
click at [312, 152] on button "Portrait - 9:16" at bounding box center [282, 157] width 101 height 26
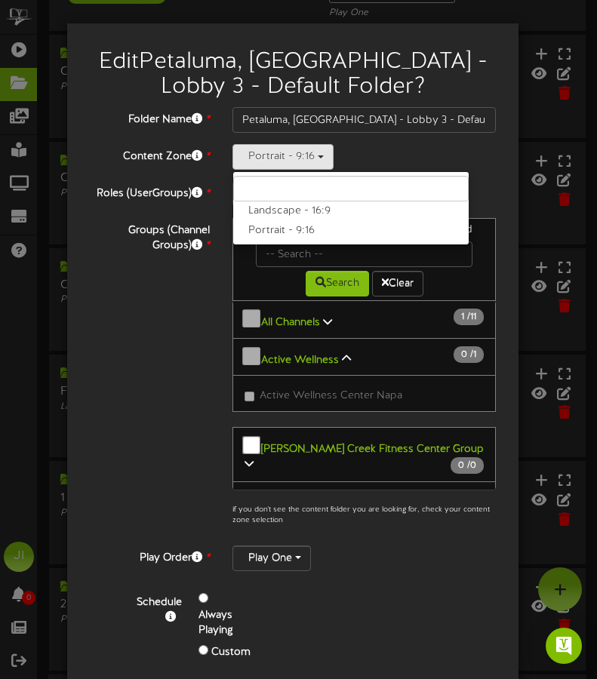
click at [387, 158] on div "Portrait - 9:16 Landscape - 16:9 Portrait - 9:16" at bounding box center [363, 157] width 263 height 26
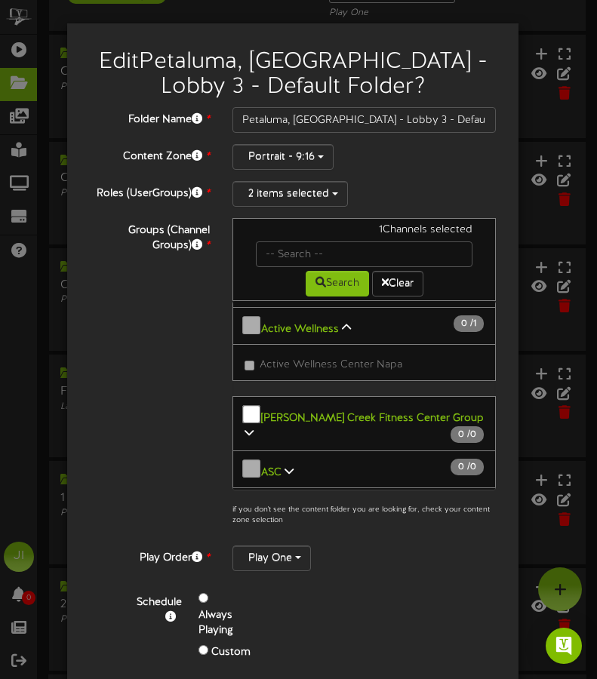
scroll to position [103, 0]
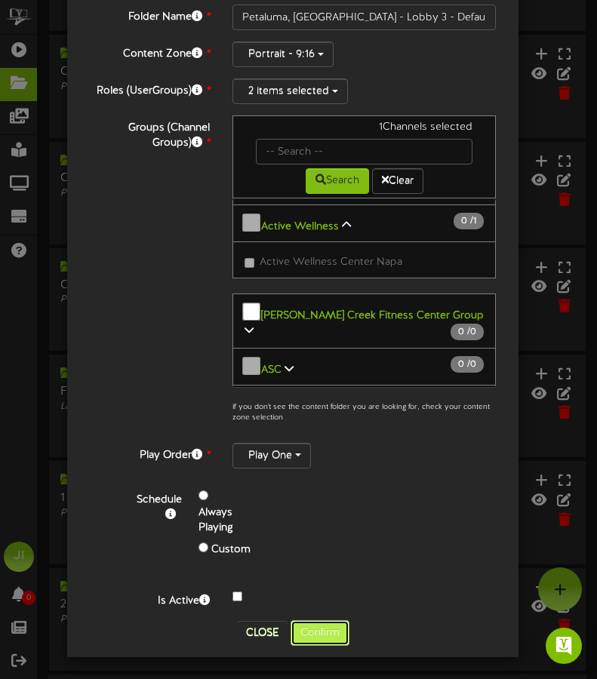
click at [318, 631] on button "Confirm" at bounding box center [319, 633] width 59 height 26
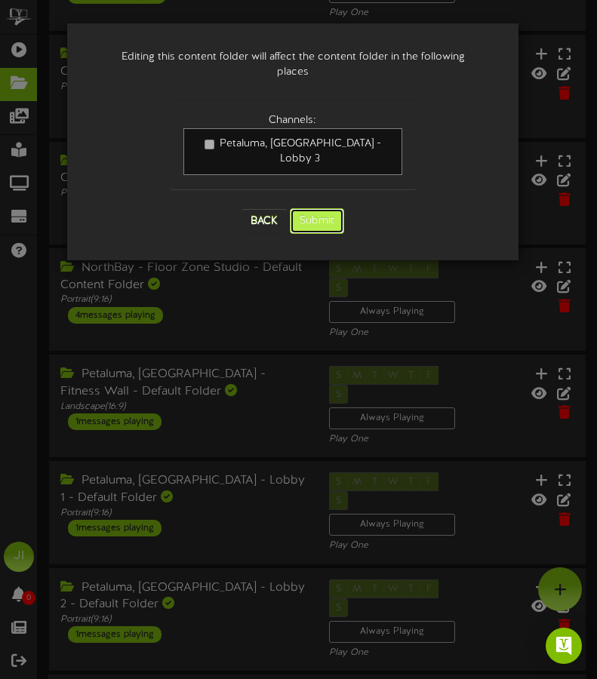
click at [300, 208] on button "Submit" at bounding box center [317, 221] width 54 height 26
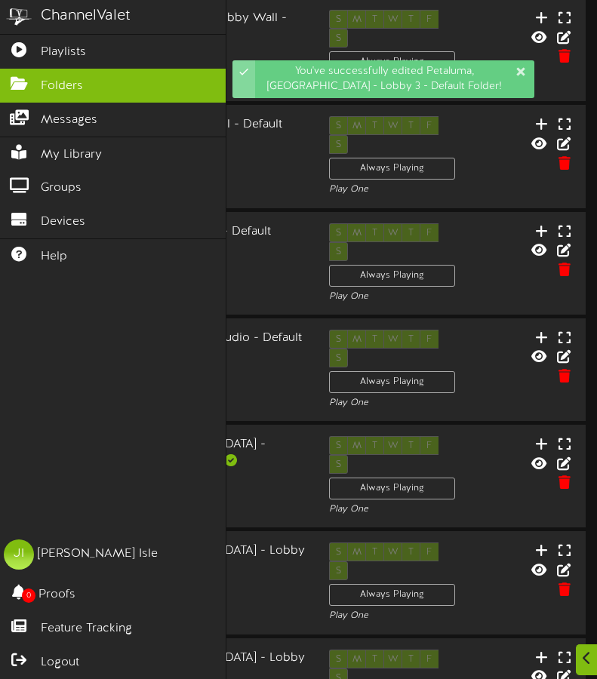
scroll to position [395, 0]
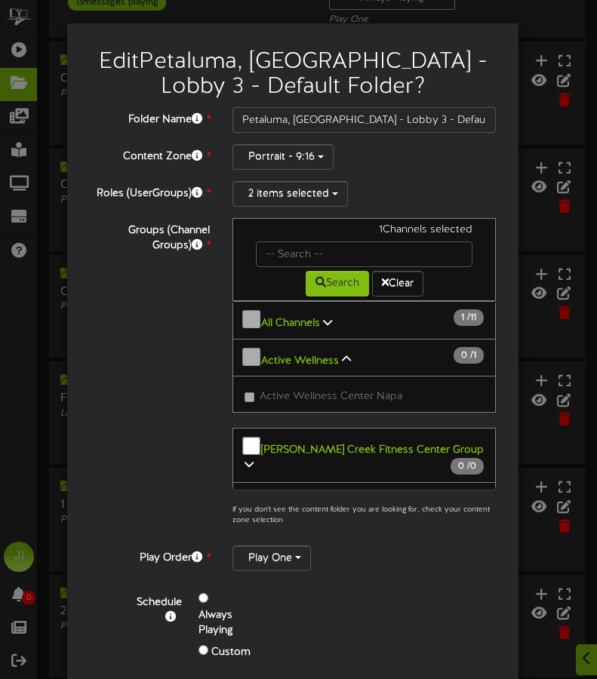
click at [322, 101] on div "Edit Petaluma, [GEOGRAPHIC_DATA] - Lobby 3 - Default Folder ?" at bounding box center [292, 71] width 428 height 72
click at [307, 134] on div "Folder Name * Petaluma, CA - Lobby 3 - Default Folder Content Zone * Portrait -…" at bounding box center [293, 409] width 406 height 604
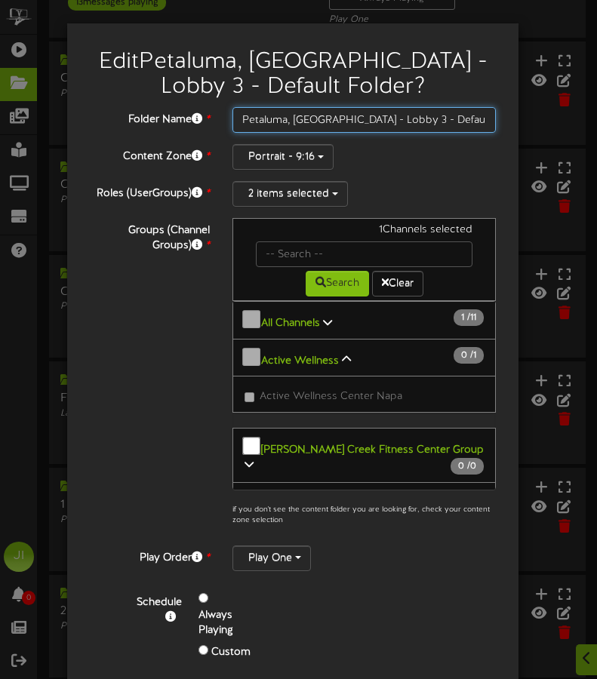
click at [308, 127] on input "Petaluma, [GEOGRAPHIC_DATA] - Lobby 3 - Default Folder" at bounding box center [363, 120] width 263 height 26
click at [307, 121] on input "Petaluma, [GEOGRAPHIC_DATA] - Lobby 3 - Default Folder" at bounding box center [363, 120] width 263 height 26
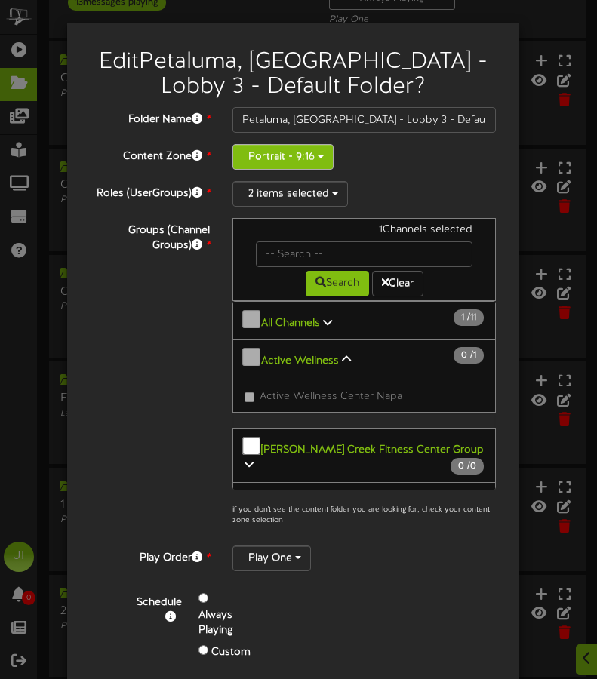
click at [293, 154] on button "Portrait - 9:16" at bounding box center [282, 157] width 101 height 26
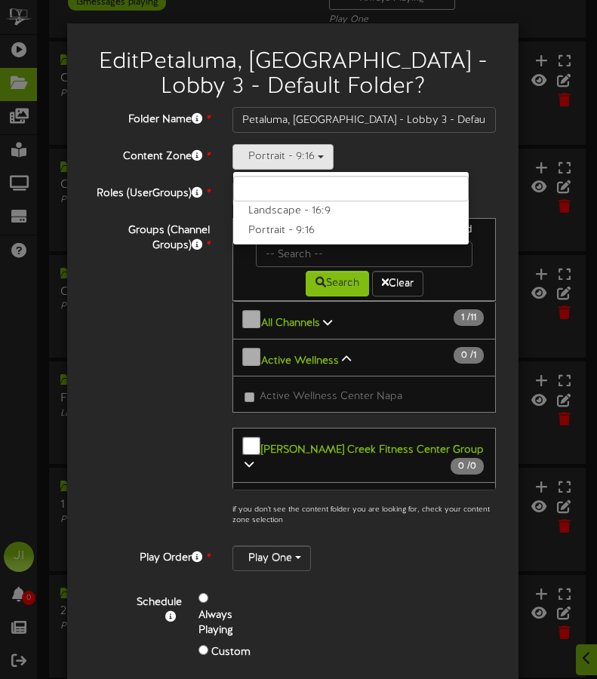
click at [391, 158] on div "Portrait - 9:16 Landscape - 16:9 Portrait - 9:16" at bounding box center [363, 157] width 263 height 26
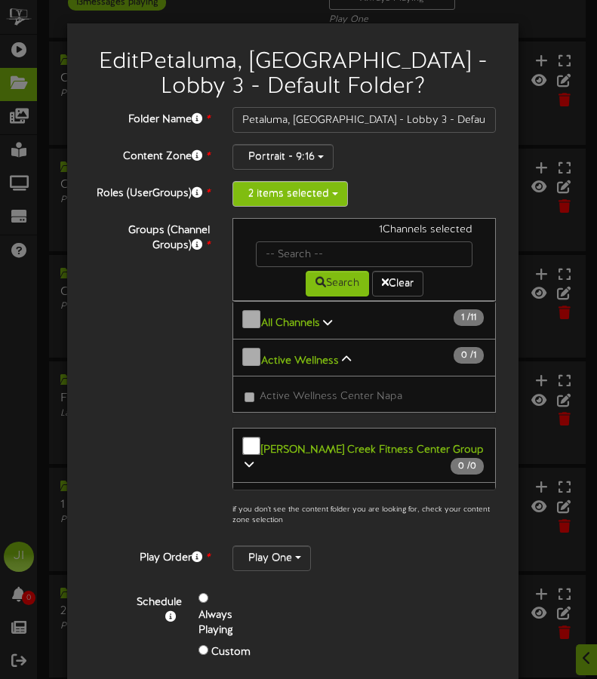
click at [280, 197] on button "2 items selected" at bounding box center [289, 194] width 115 height 26
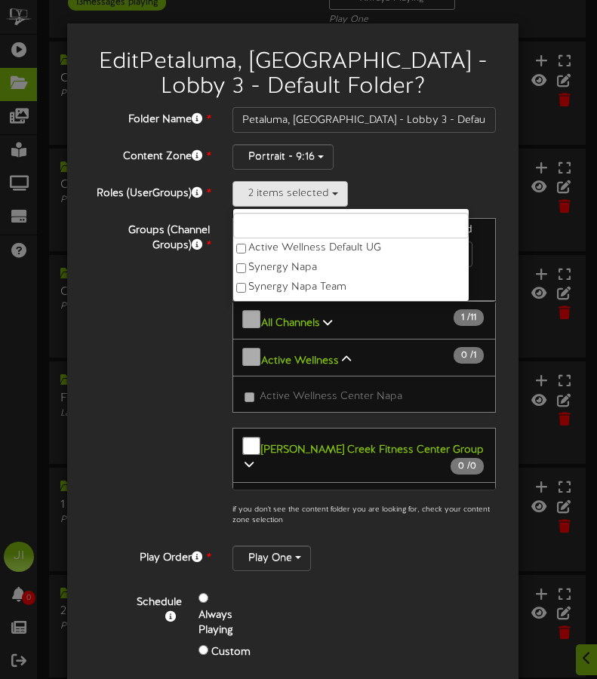
click at [407, 193] on div "2 items selected Active Wellness Default UG Synergy Napa Synergy Napa Team" at bounding box center [363, 194] width 263 height 26
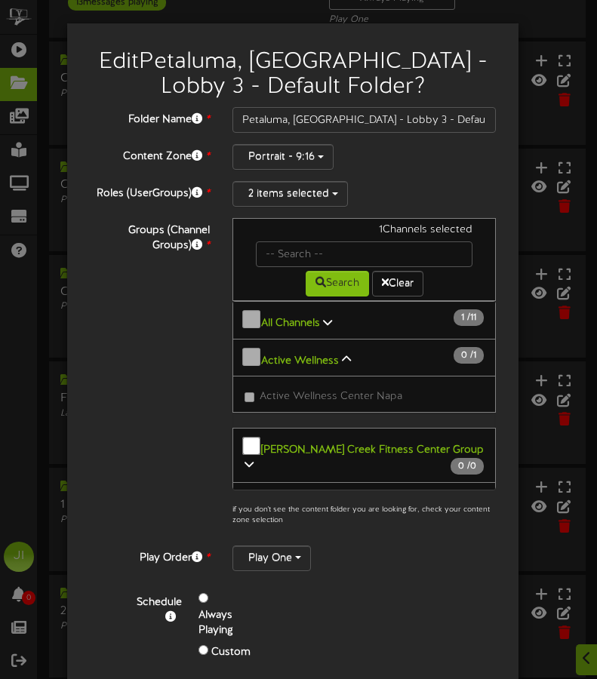
scroll to position [103, 0]
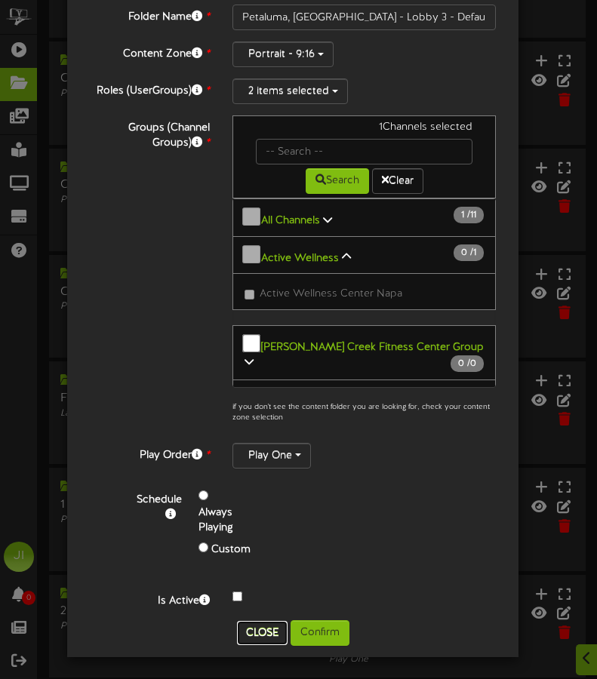
click at [244, 633] on button "Close" at bounding box center [262, 633] width 51 height 24
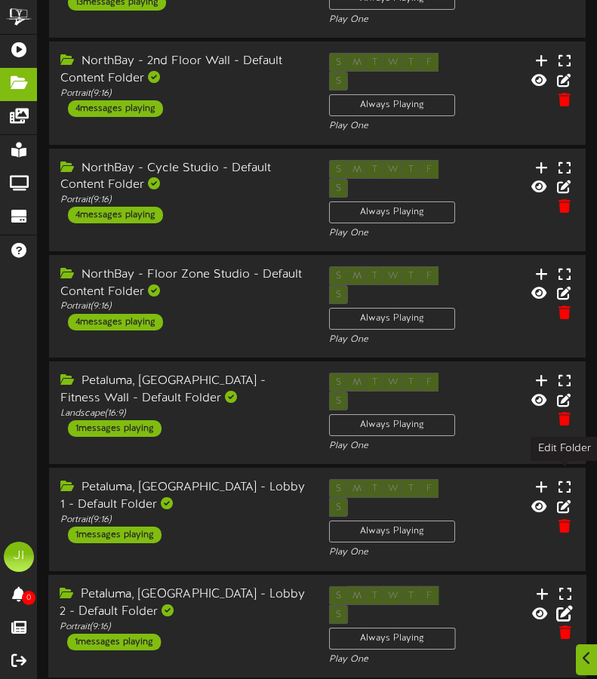
click at [558, 604] on icon at bounding box center [564, 612] width 17 height 17
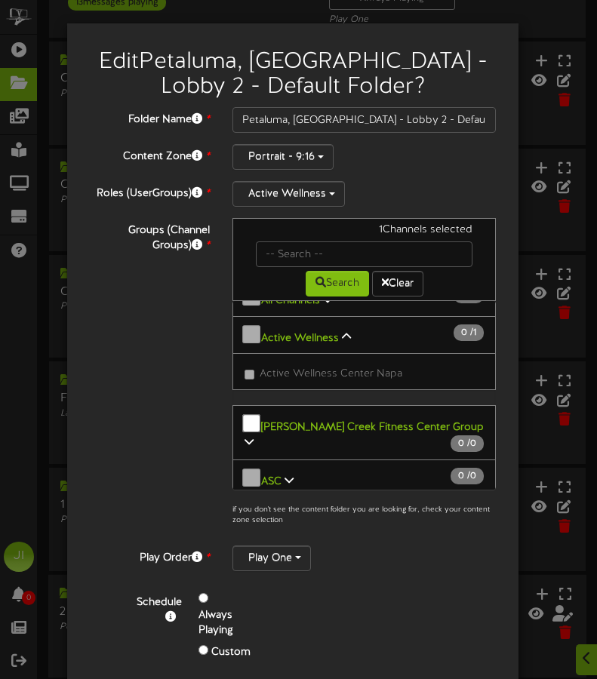
scroll to position [32, 0]
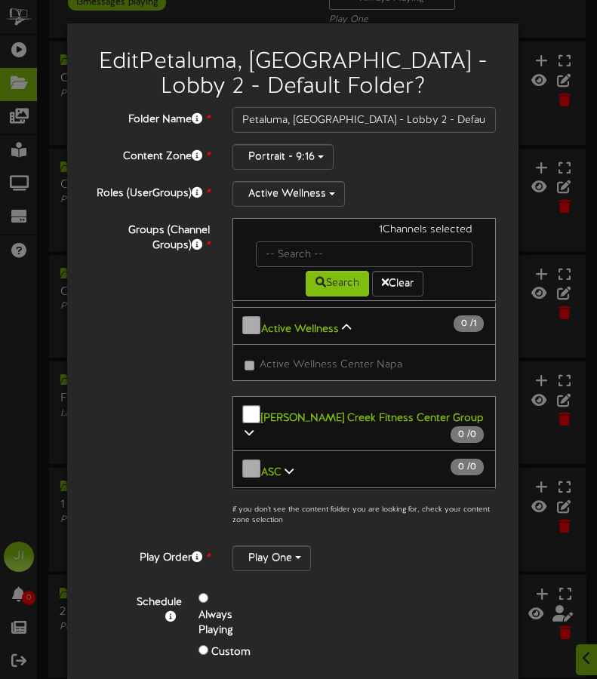
click at [261, 323] on b "Active Wellness" at bounding box center [300, 328] width 78 height 11
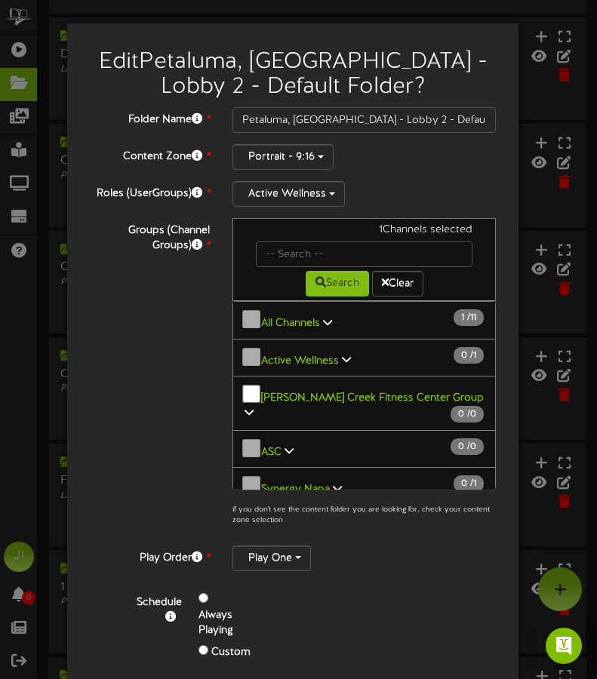
scroll to position [312, 0]
click at [261, 321] on b "All Channels" at bounding box center [290, 323] width 59 height 11
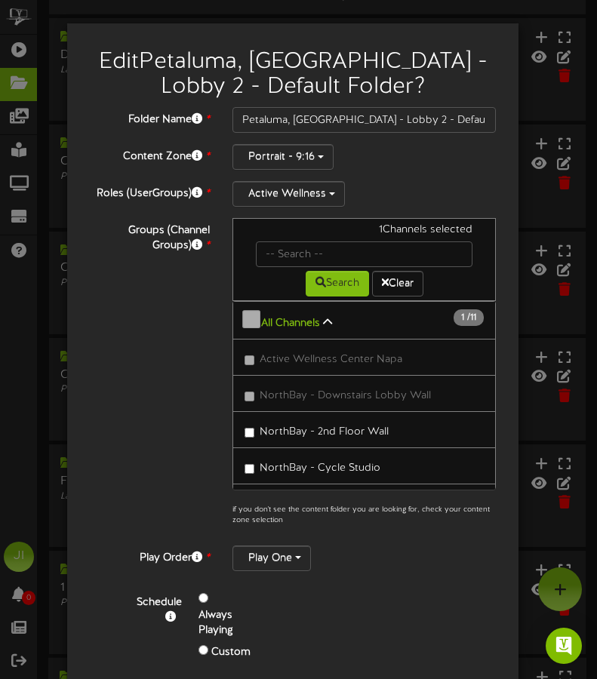
click at [267, 309] on button "All Channels 1 / 11" at bounding box center [363, 320] width 263 height 38
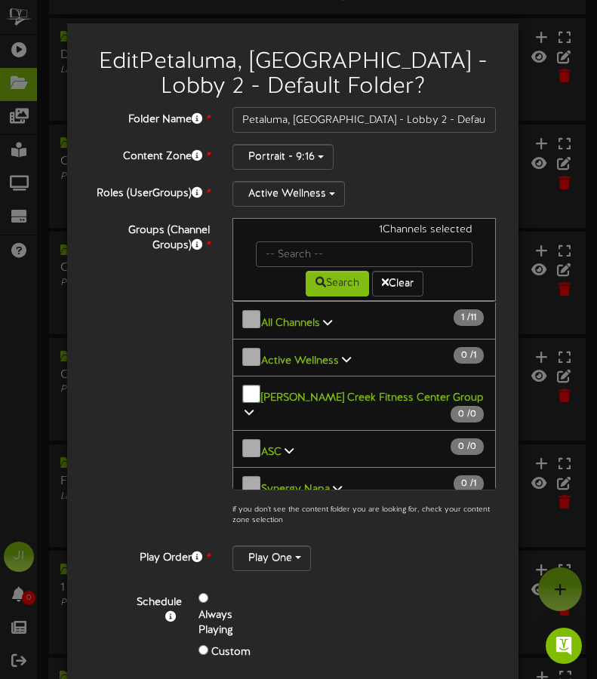
click at [300, 358] on b "Active Wellness" at bounding box center [300, 360] width 78 height 11
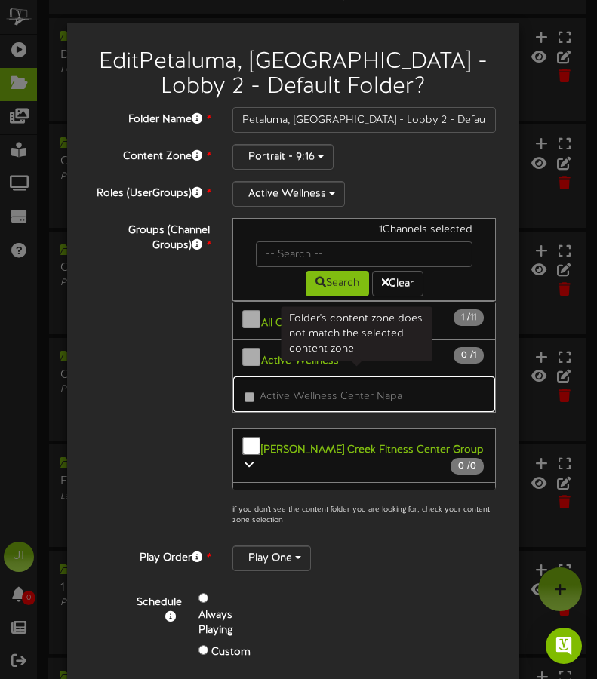
click at [259, 391] on span "Active Wellness Center Napa" at bounding box center [330, 396] width 143 height 11
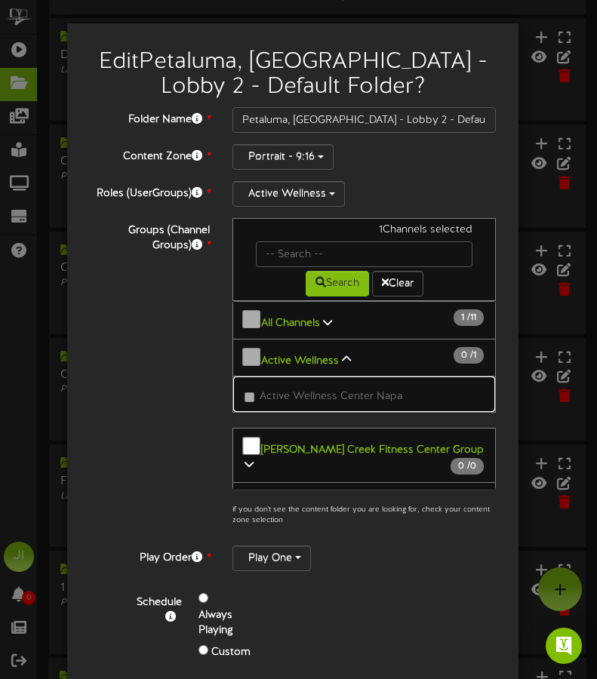
click at [292, 392] on span "Active Wellness Center Napa" at bounding box center [330, 396] width 143 height 11
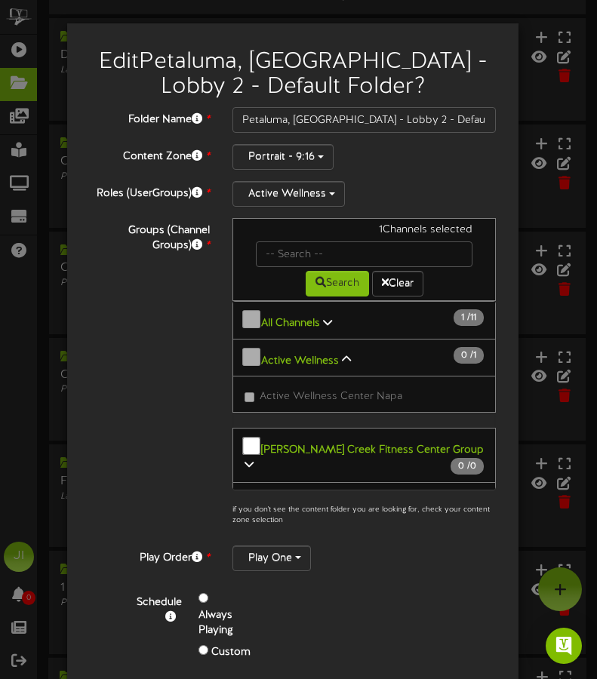
click at [293, 355] on b "Active Wellness" at bounding box center [300, 360] width 78 height 11
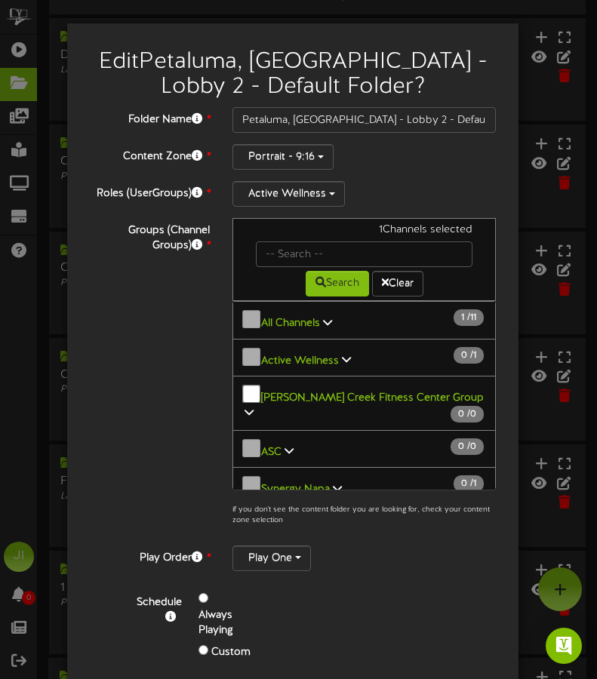
click at [261, 323] on b "All Channels" at bounding box center [290, 323] width 59 height 11
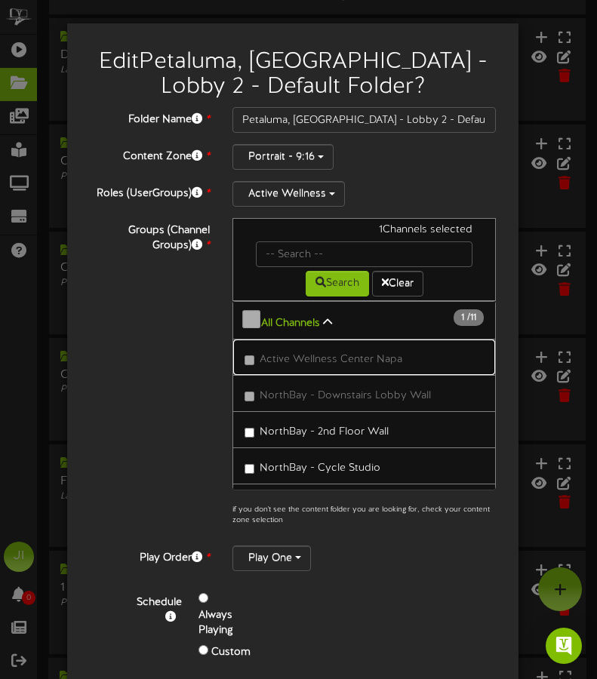
click at [264, 341] on link "Active Wellness Center Napa" at bounding box center [363, 357] width 263 height 37
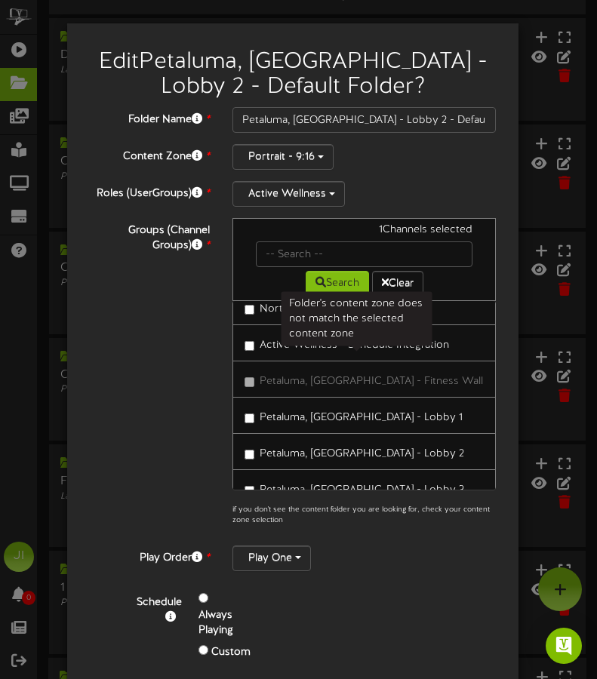
scroll to position [209, 0]
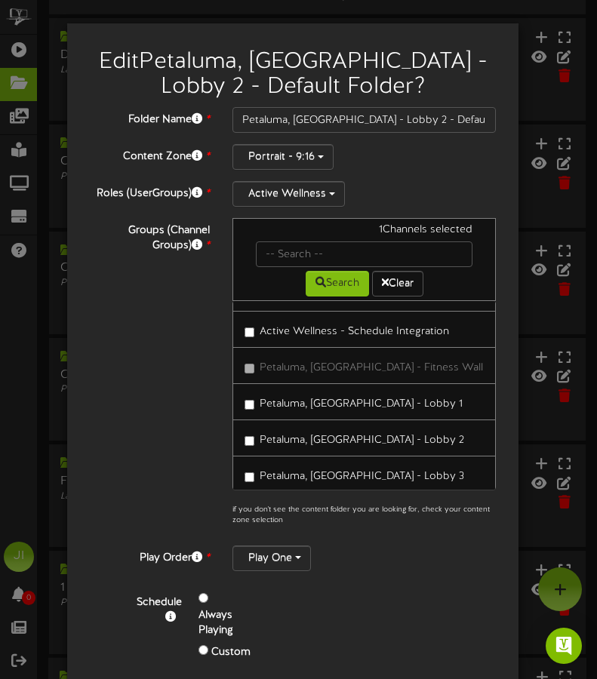
click at [287, 398] on span "Petaluma, [GEOGRAPHIC_DATA] - Lobby 1" at bounding box center [360, 403] width 203 height 11
click at [277, 471] on span "Petaluma, [GEOGRAPHIC_DATA] - Lobby 3" at bounding box center [361, 476] width 204 height 11
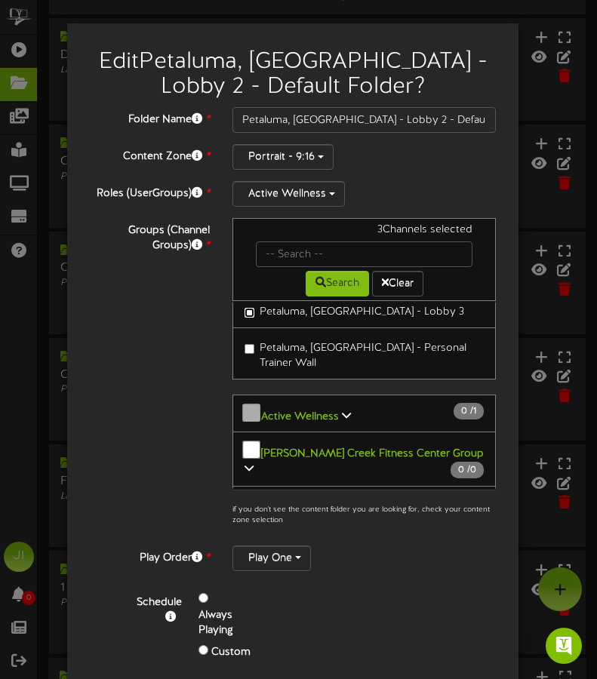
scroll to position [375, 0]
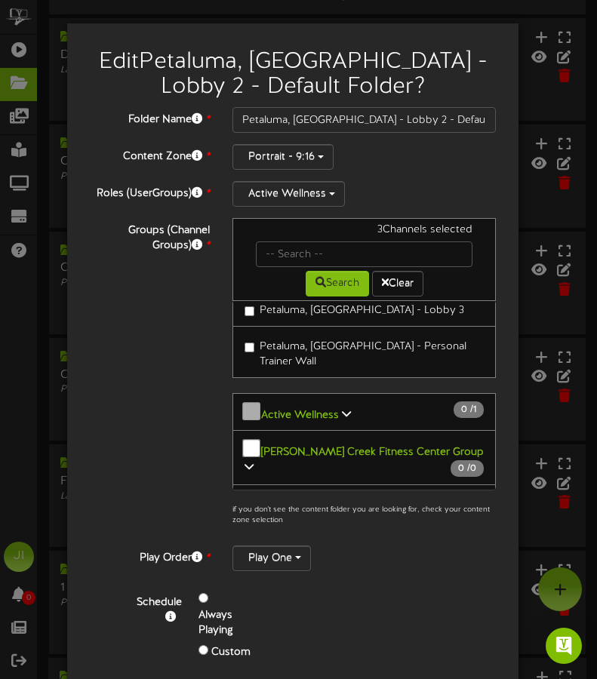
click at [295, 341] on span "Petaluma, [GEOGRAPHIC_DATA] - Personal Trainer Wall" at bounding box center [362, 354] width 207 height 26
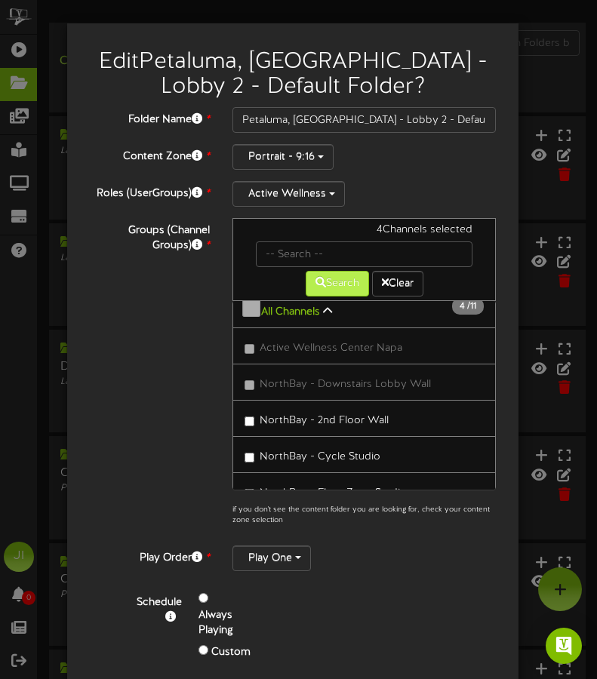
scroll to position [0, 0]
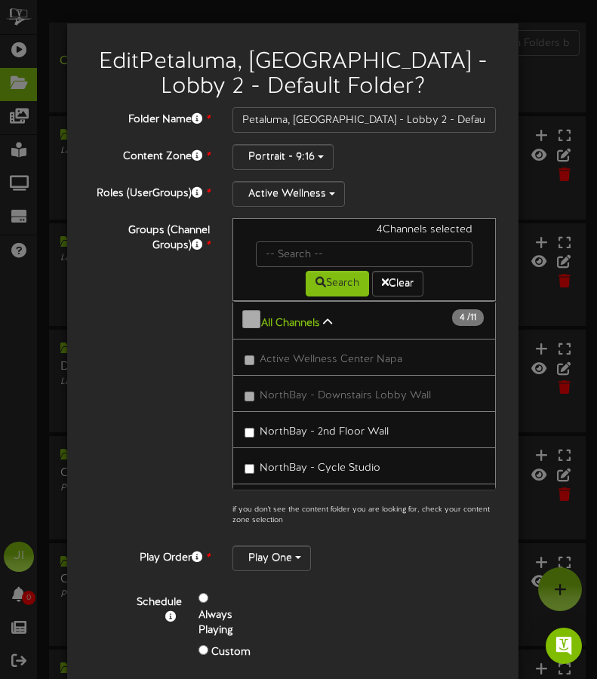
click at [403, 240] on div "4 Channels selected" at bounding box center [363, 232] width 239 height 19
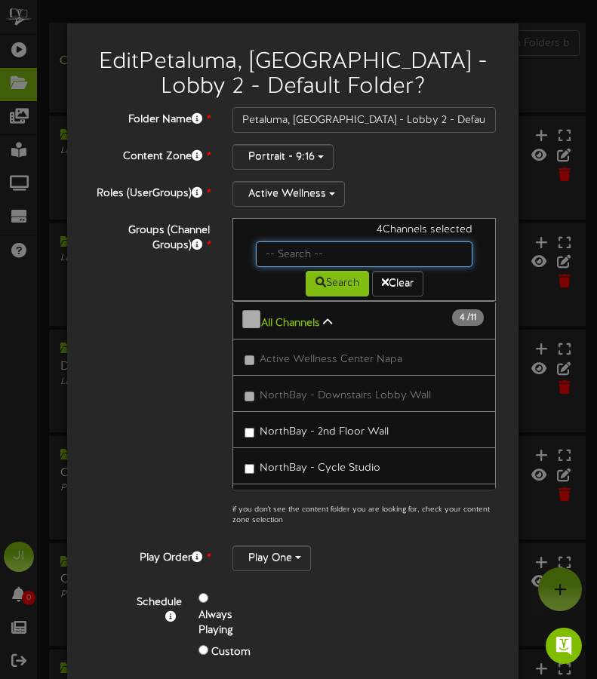
click at [398, 254] on input "text" at bounding box center [364, 254] width 216 height 26
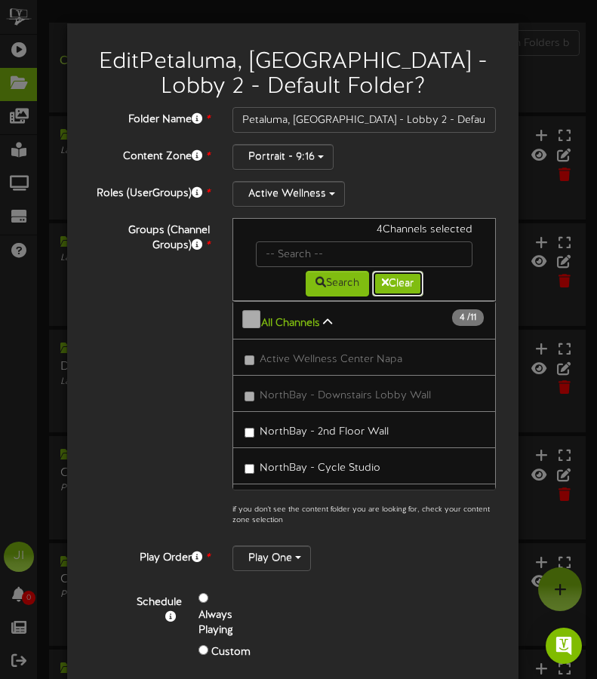
click at [391, 287] on button "Clear" at bounding box center [397, 284] width 51 height 26
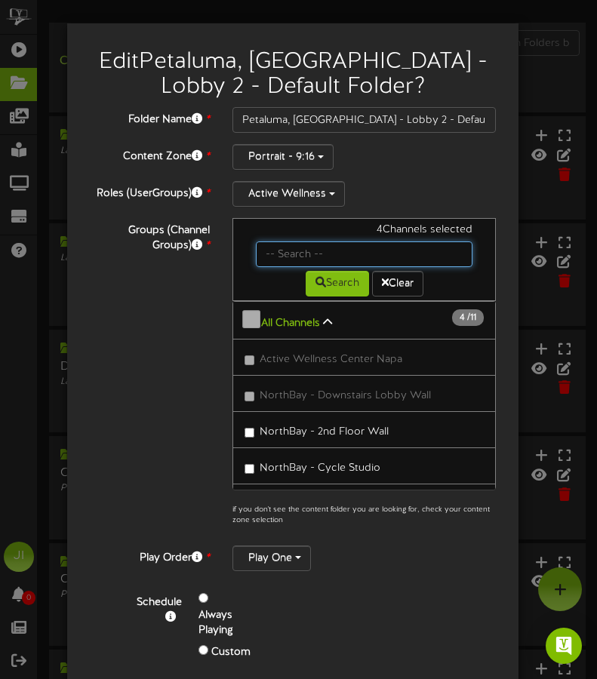
click at [317, 254] on input "text" at bounding box center [364, 254] width 216 height 26
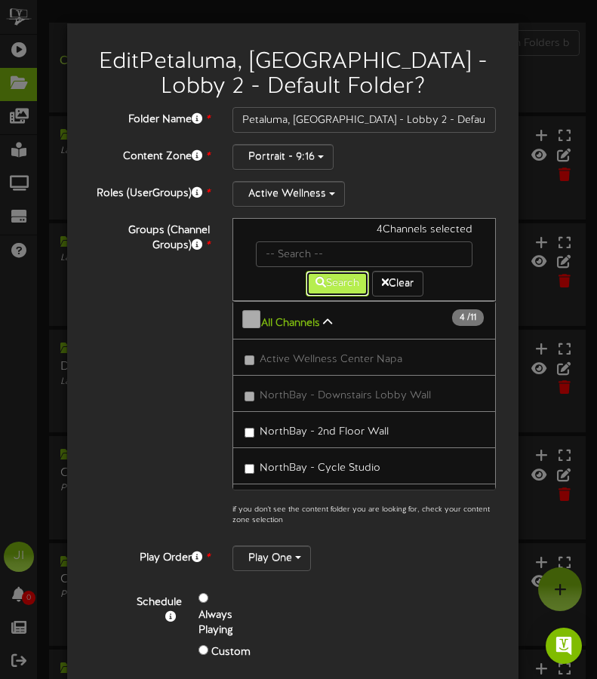
click at [321, 278] on button "Search" at bounding box center [336, 284] width 63 height 26
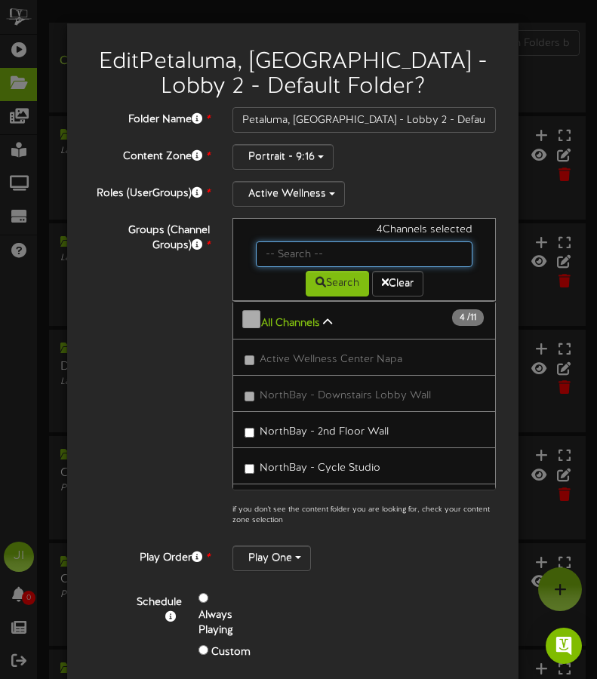
click at [319, 258] on input "text" at bounding box center [364, 254] width 216 height 26
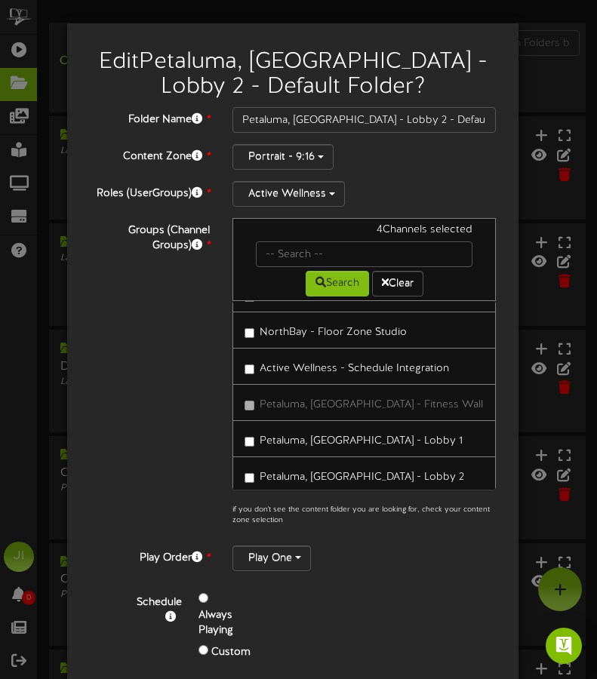
scroll to position [173, 0]
click at [252, 362] on label "Active Wellness - Schedule Integration" at bounding box center [346, 365] width 204 height 20
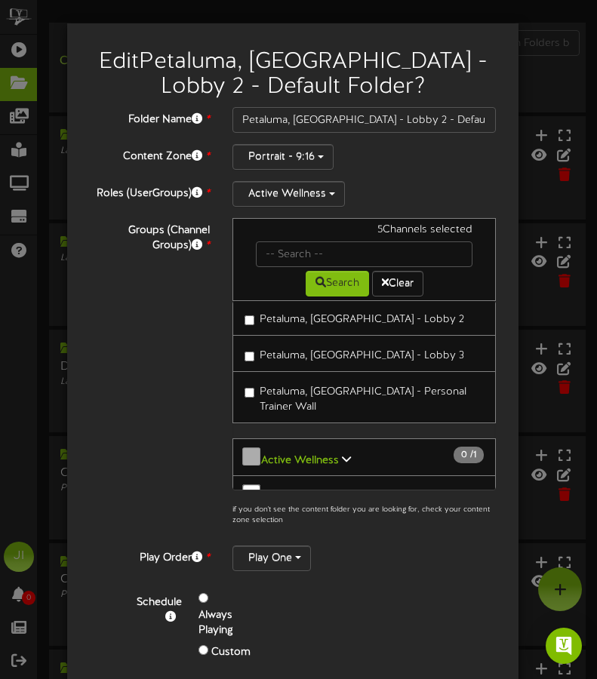
scroll to position [394, 0]
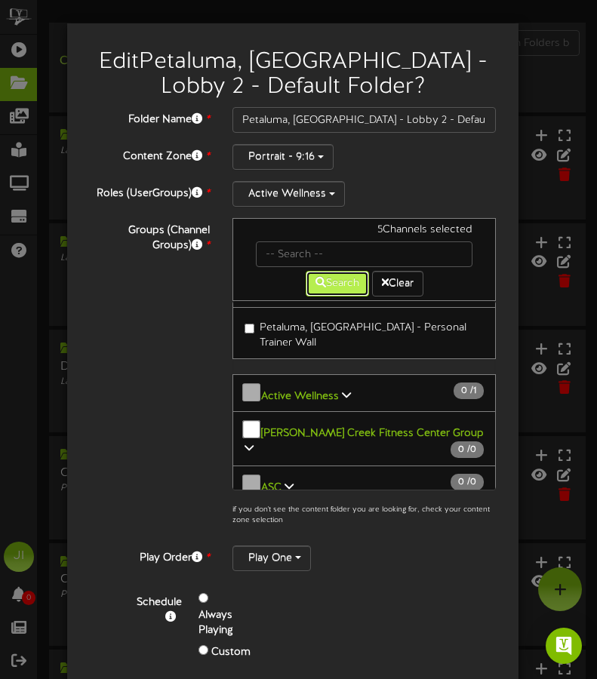
click at [323, 287] on button "Search" at bounding box center [336, 284] width 63 height 26
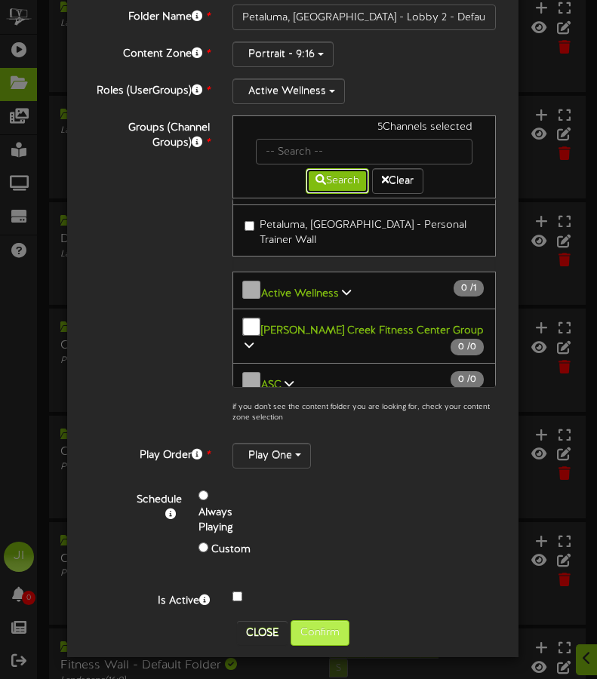
scroll to position [128, 0]
click at [315, 634] on button "Confirm" at bounding box center [319, 633] width 59 height 26
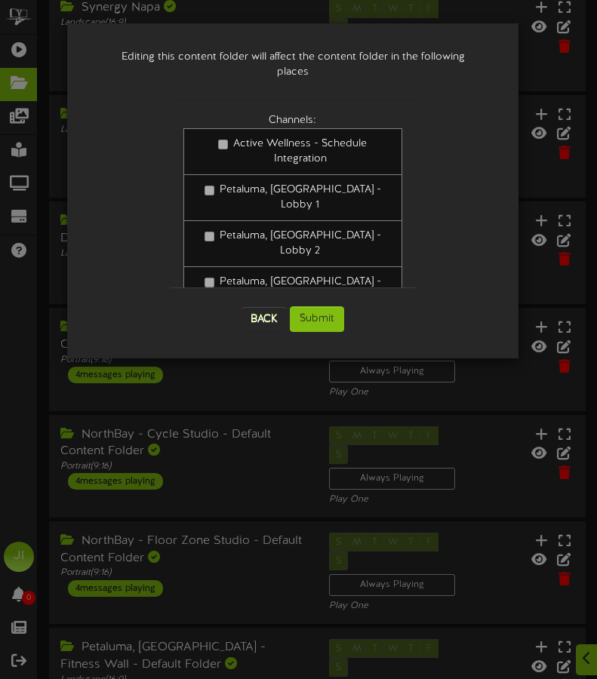
click at [234, 138] on span "Active Wellness - Schedule Integration" at bounding box center [300, 151] width 134 height 26
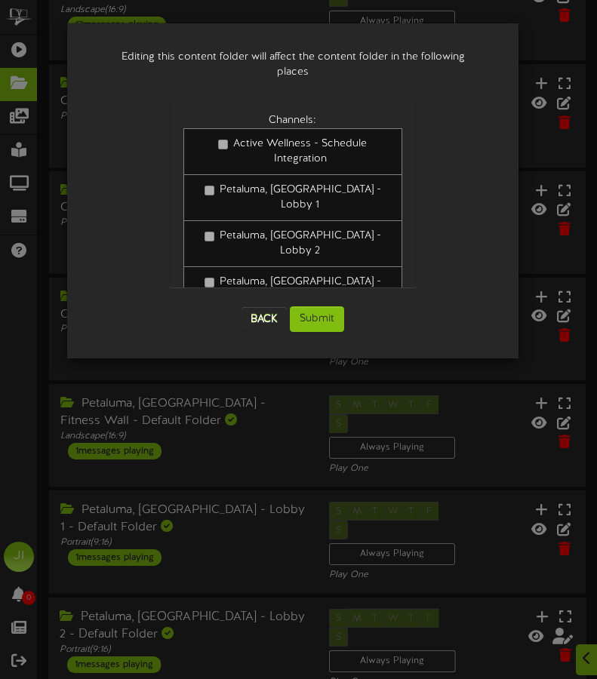
scroll to position [382, 0]
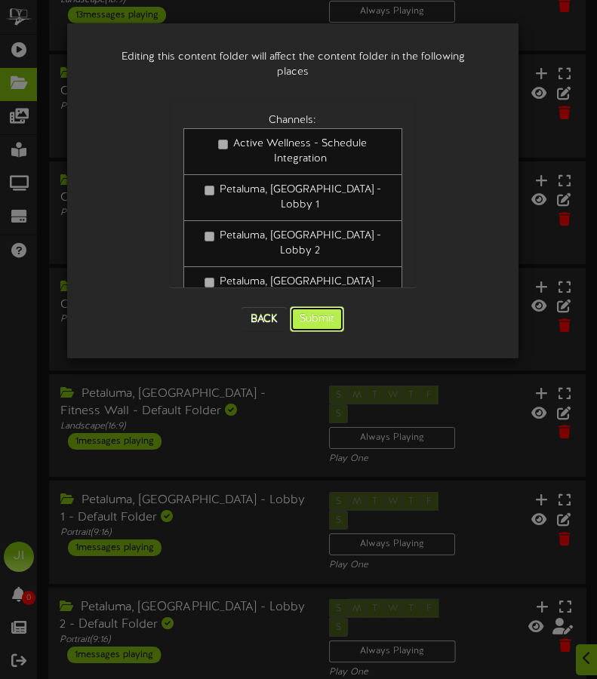
click at [319, 306] on button "Submit" at bounding box center [317, 319] width 54 height 26
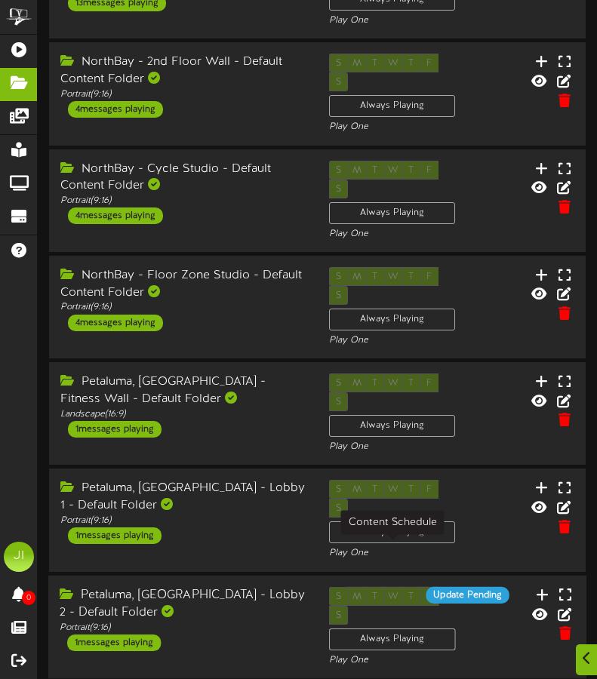
scroll to position [395, 0]
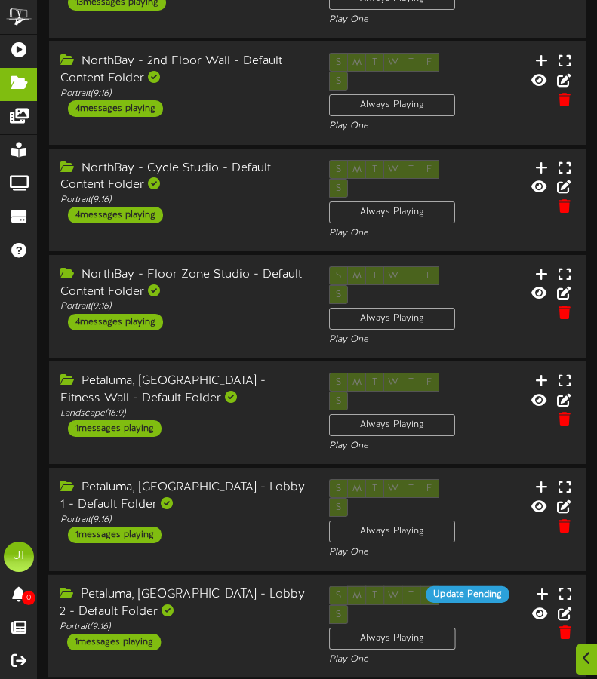
click at [186, 585] on div "Petaluma, [GEOGRAPHIC_DATA] - Lobby 2 - Default Folder" at bounding box center [183, 602] width 246 height 35
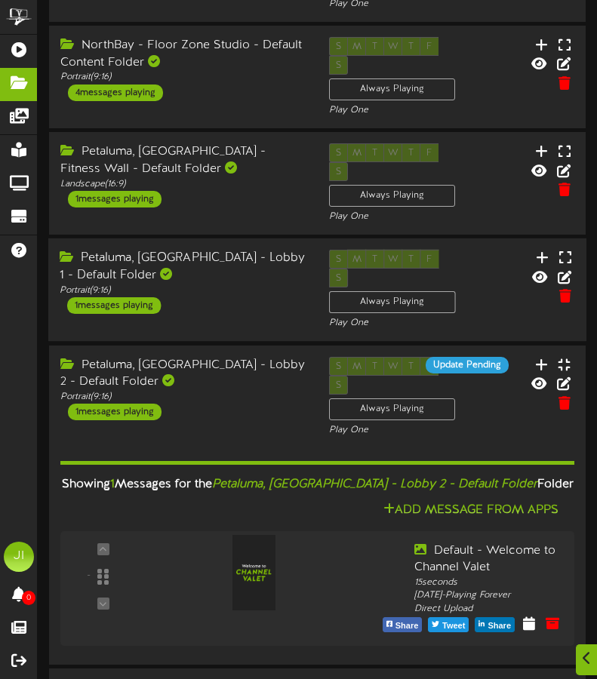
click at [153, 250] on div "Petaluma, [GEOGRAPHIC_DATA] - Lobby 1 - Default Folder" at bounding box center [183, 267] width 246 height 35
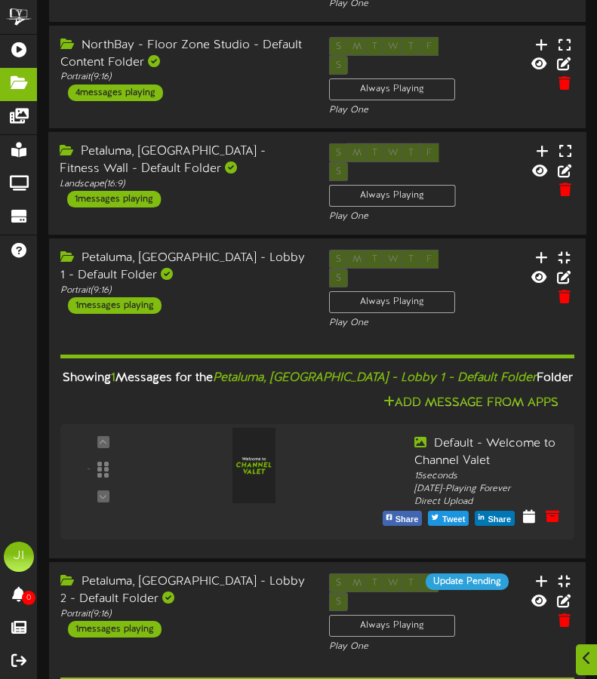
click at [209, 143] on div "Petaluma, [GEOGRAPHIC_DATA] - Fitness Wall - Default Folder Landscape ( 16:9 ) …" at bounding box center [182, 175] width 269 height 64
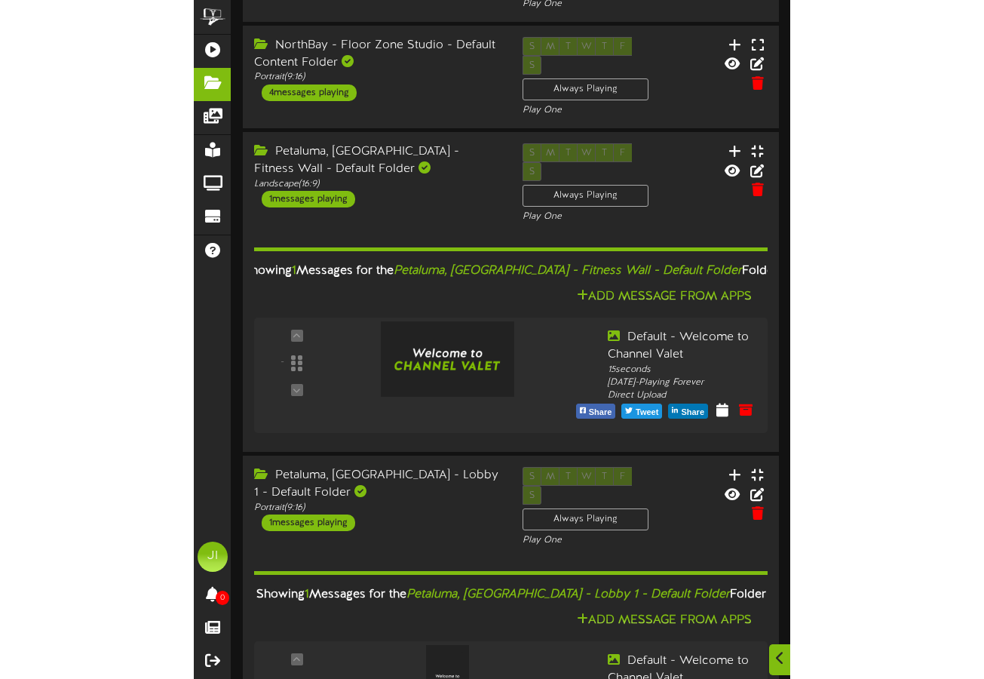
scroll to position [604, 0]
